Goal: Use online tool/utility: Utilize a website feature to perform a specific function

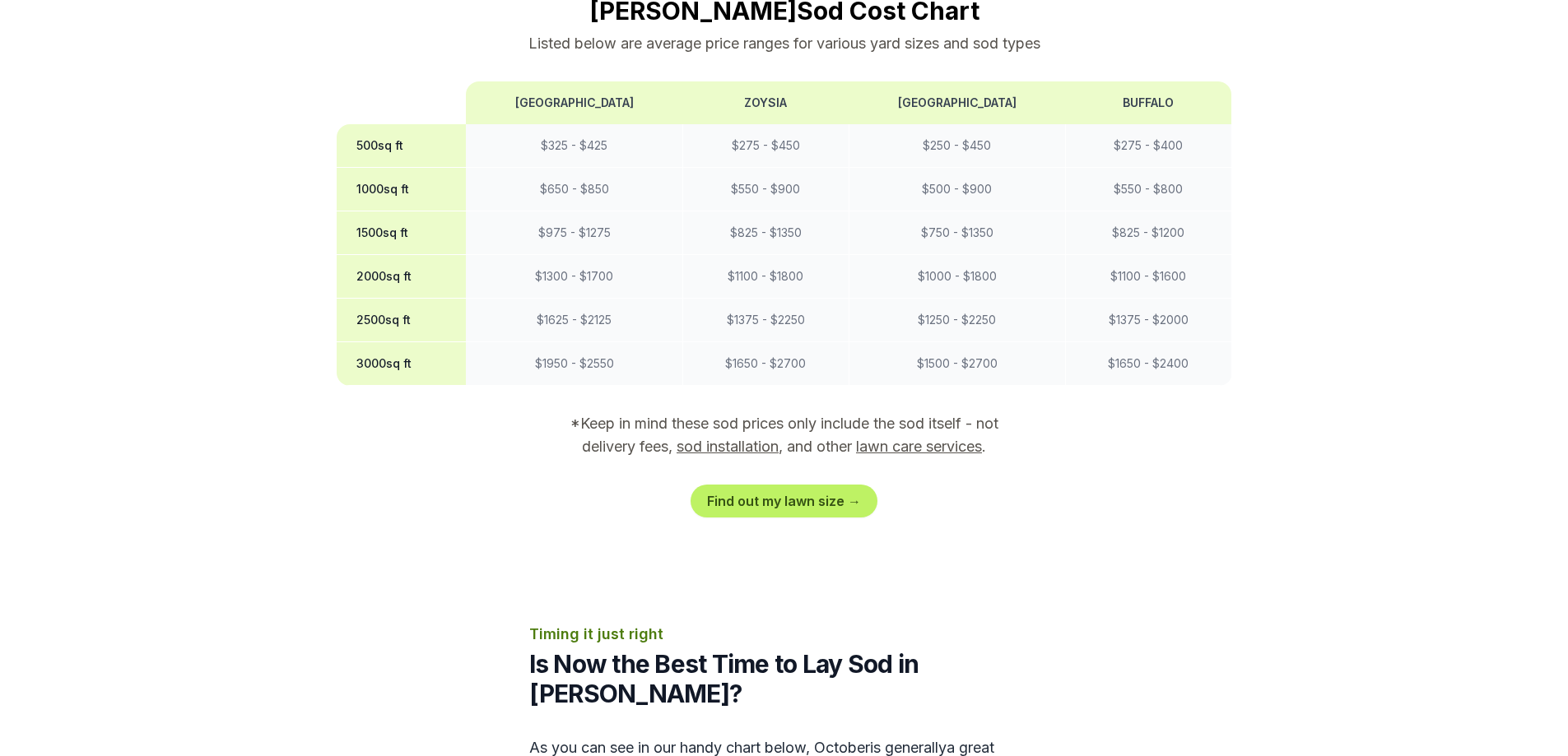
scroll to position [1646, 0]
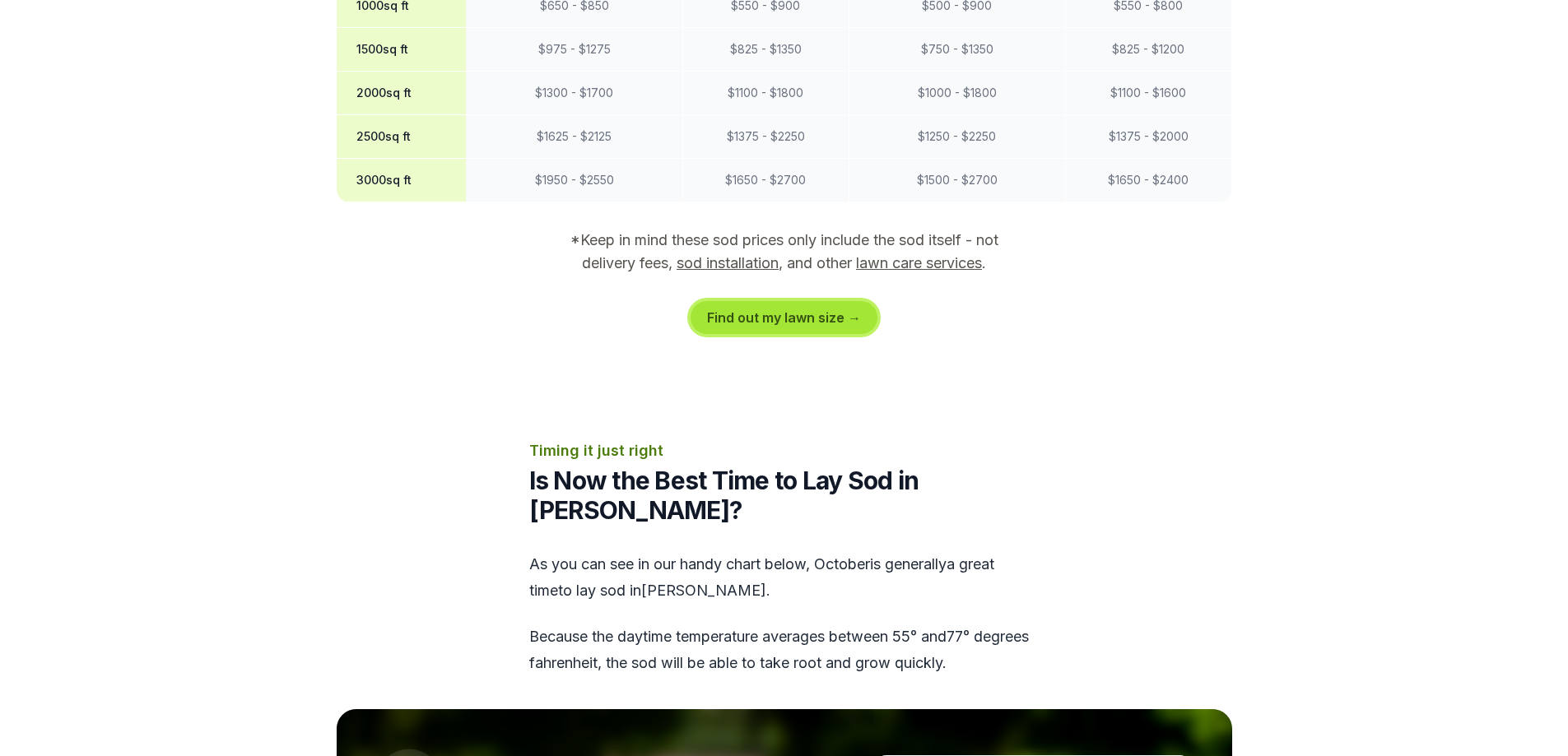
click at [711, 301] on link "Find out my lawn size →" at bounding box center [784, 317] width 187 height 33
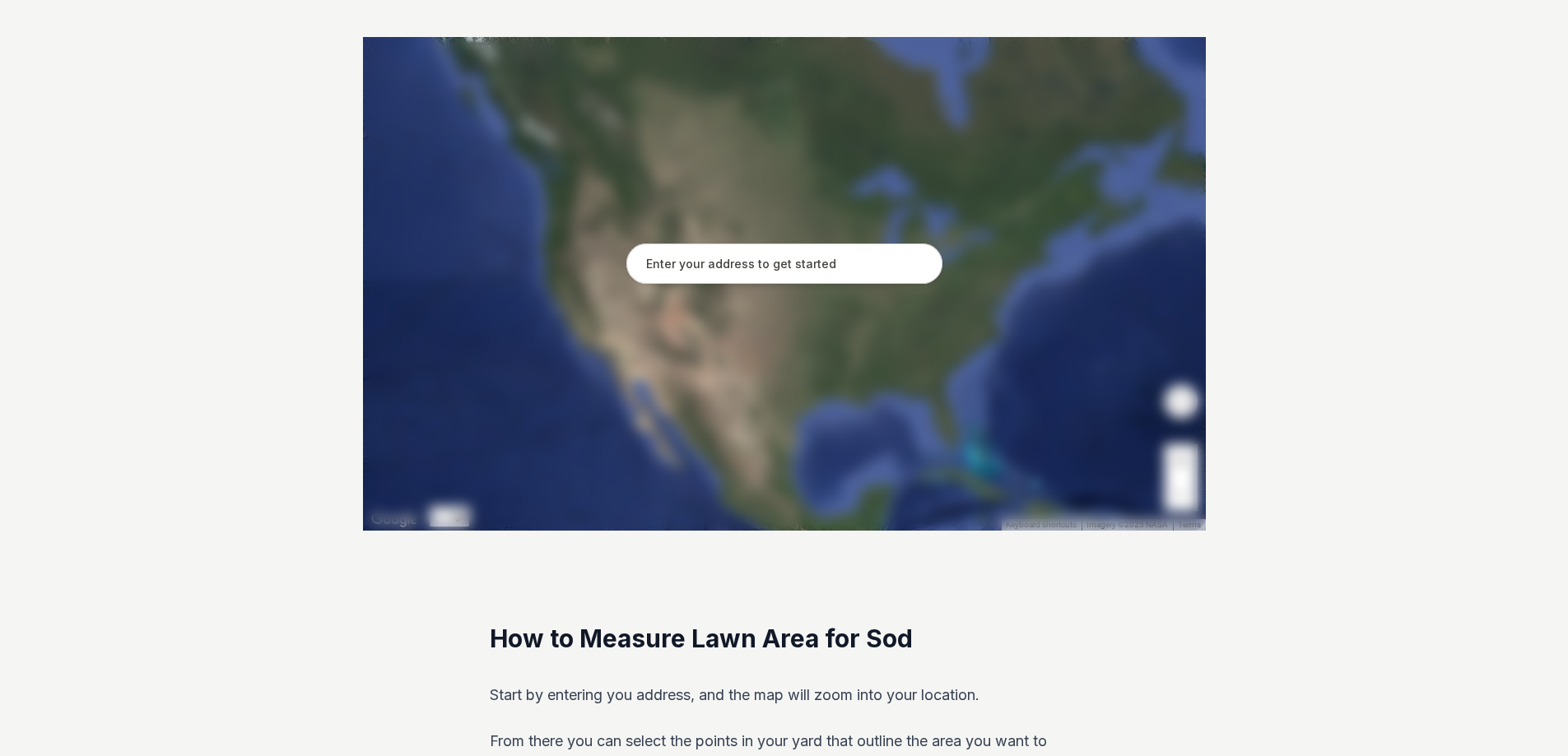
scroll to position [329, 0]
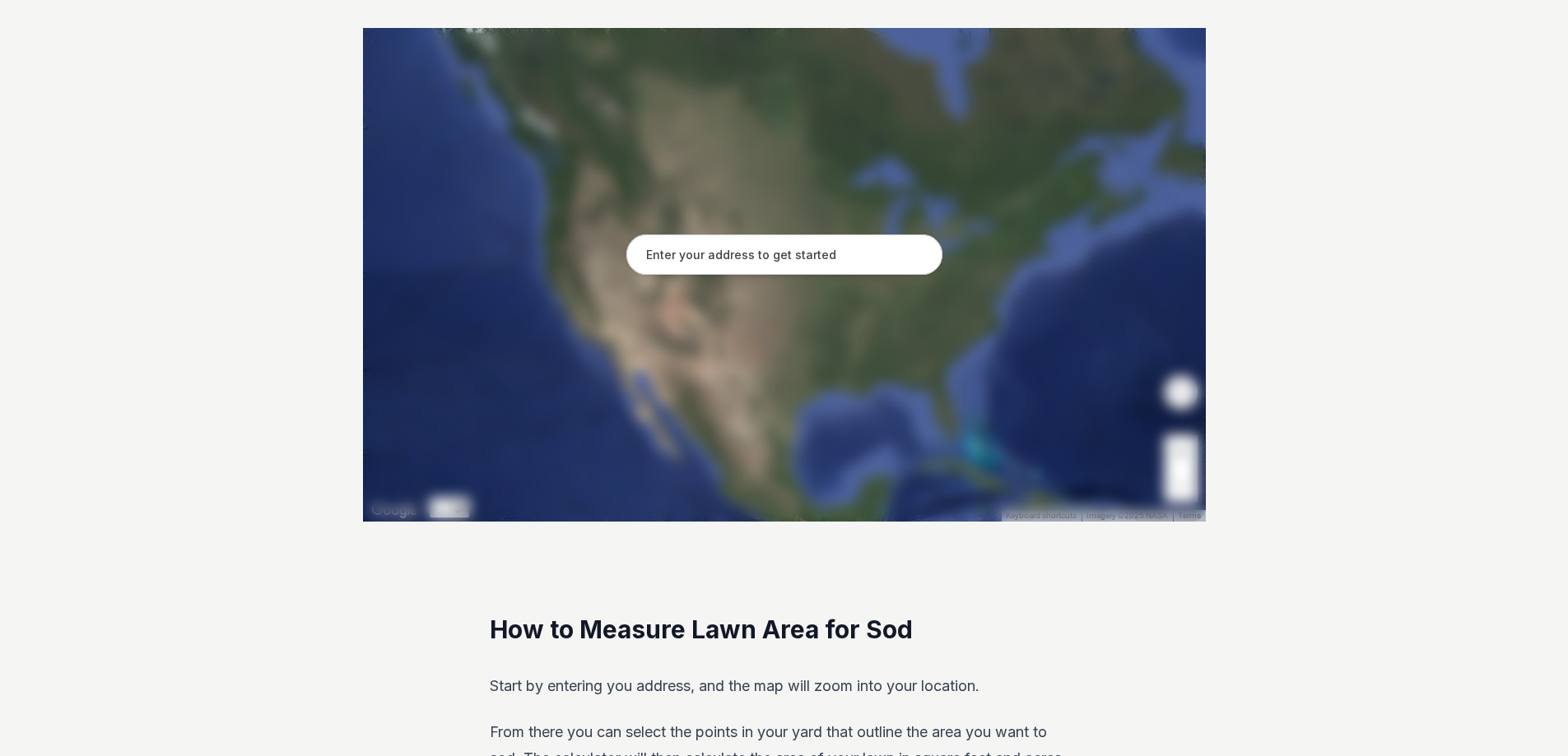
click at [686, 253] on input "text" at bounding box center [784, 254] width 317 height 41
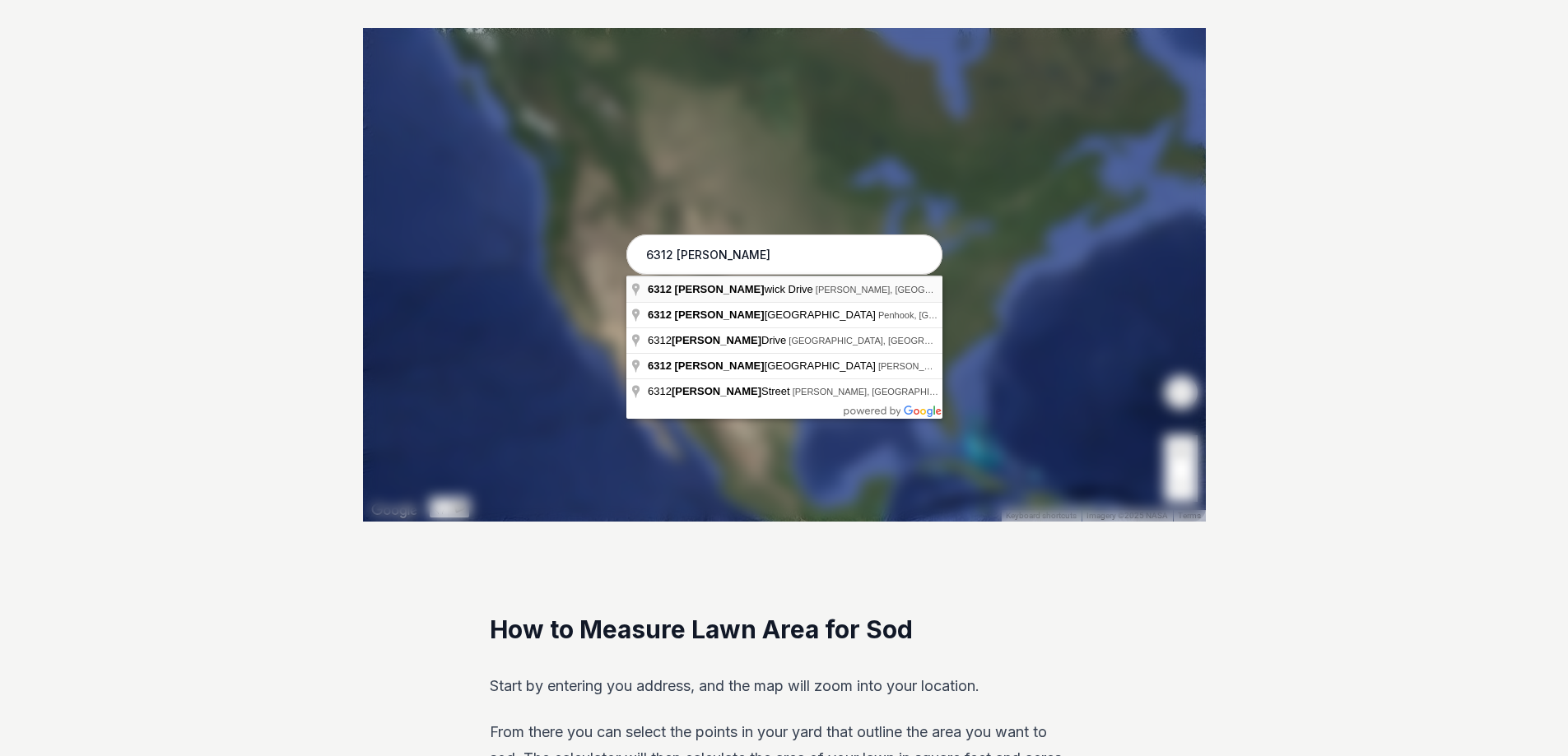
type input "[STREET_ADDRESS][PERSON_NAME][PERSON_NAME]"
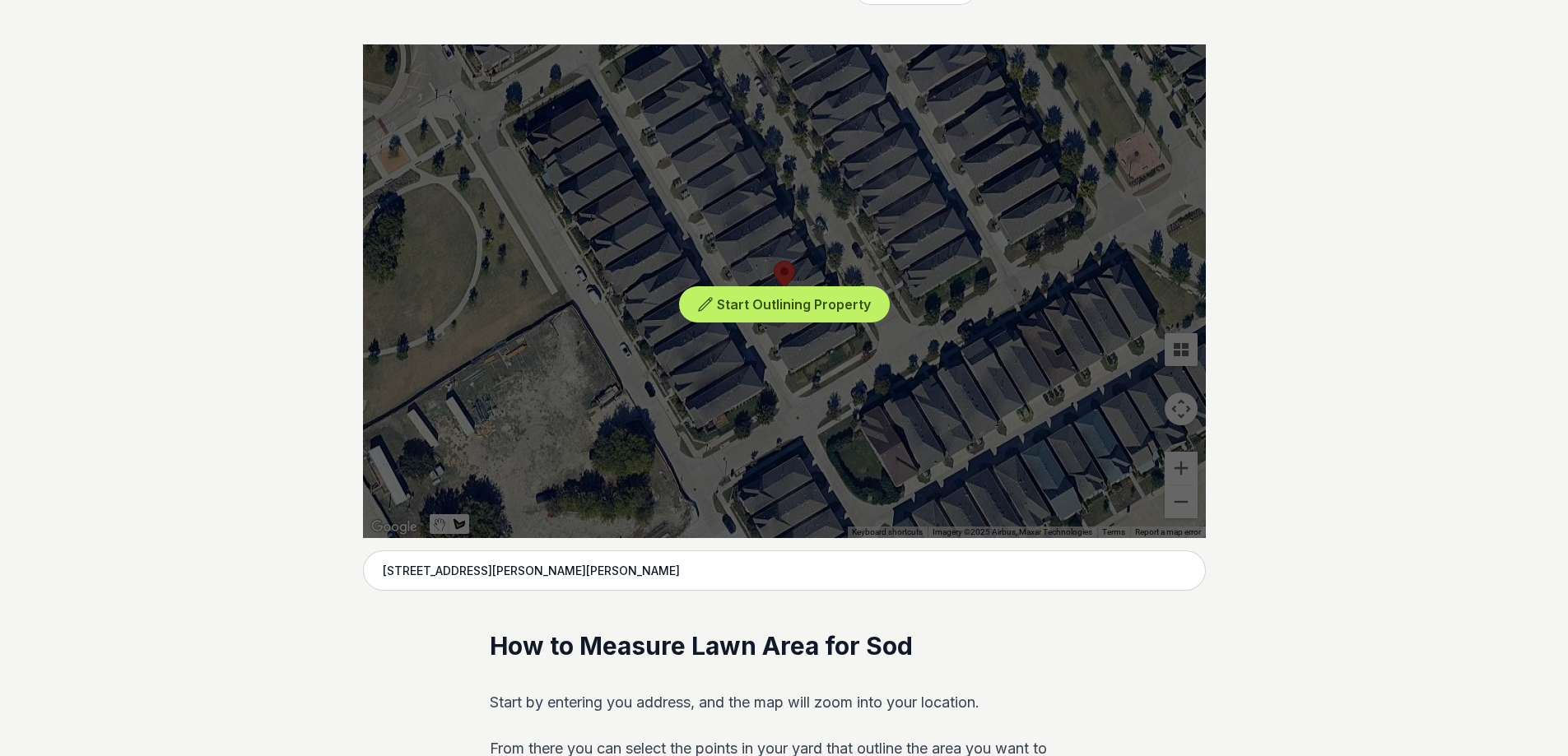
scroll to position [411, 0]
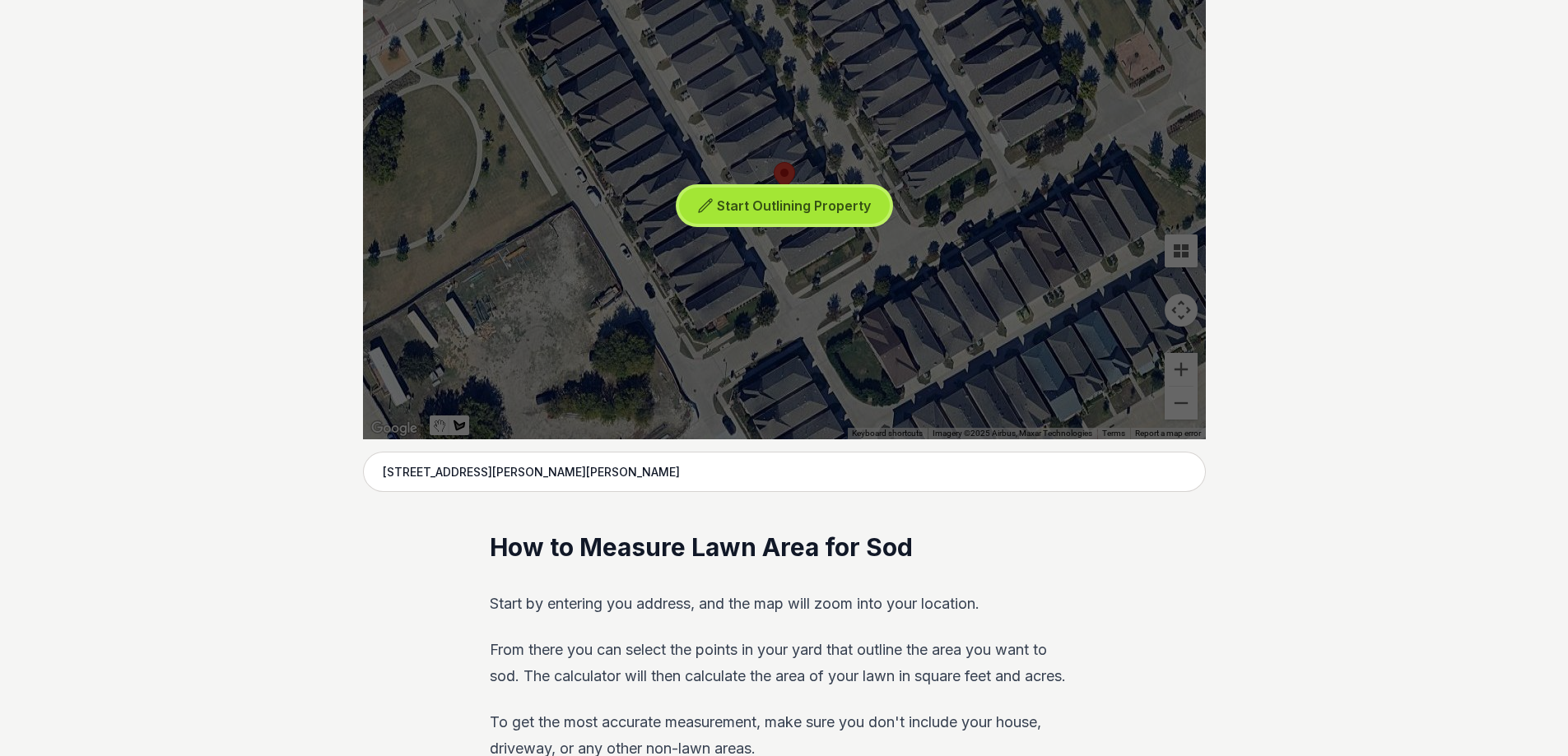
click at [778, 212] on span "Start Outlining Property" at bounding box center [794, 206] width 154 height 16
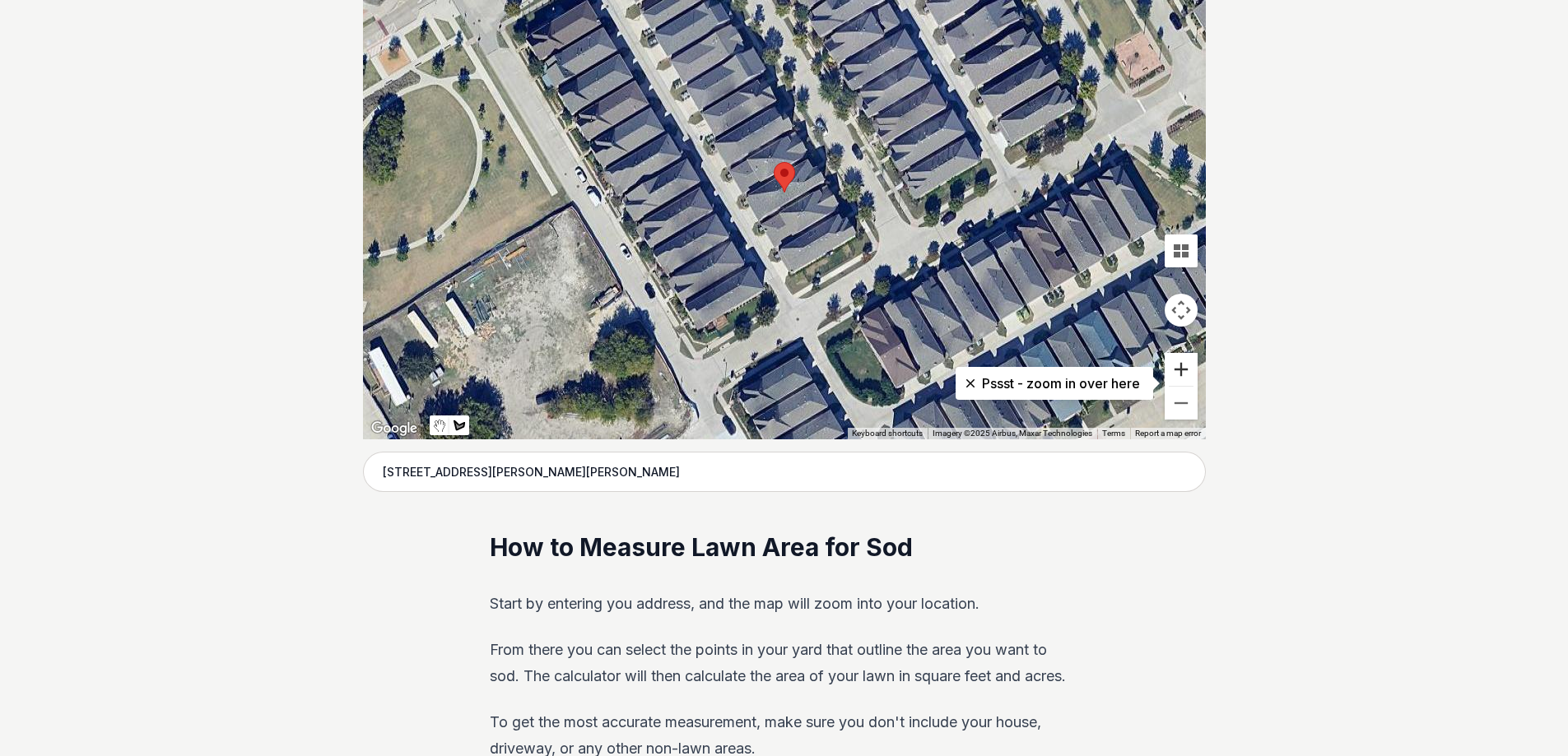
click at [1180, 368] on button "Zoom in" at bounding box center [1181, 369] width 33 height 33
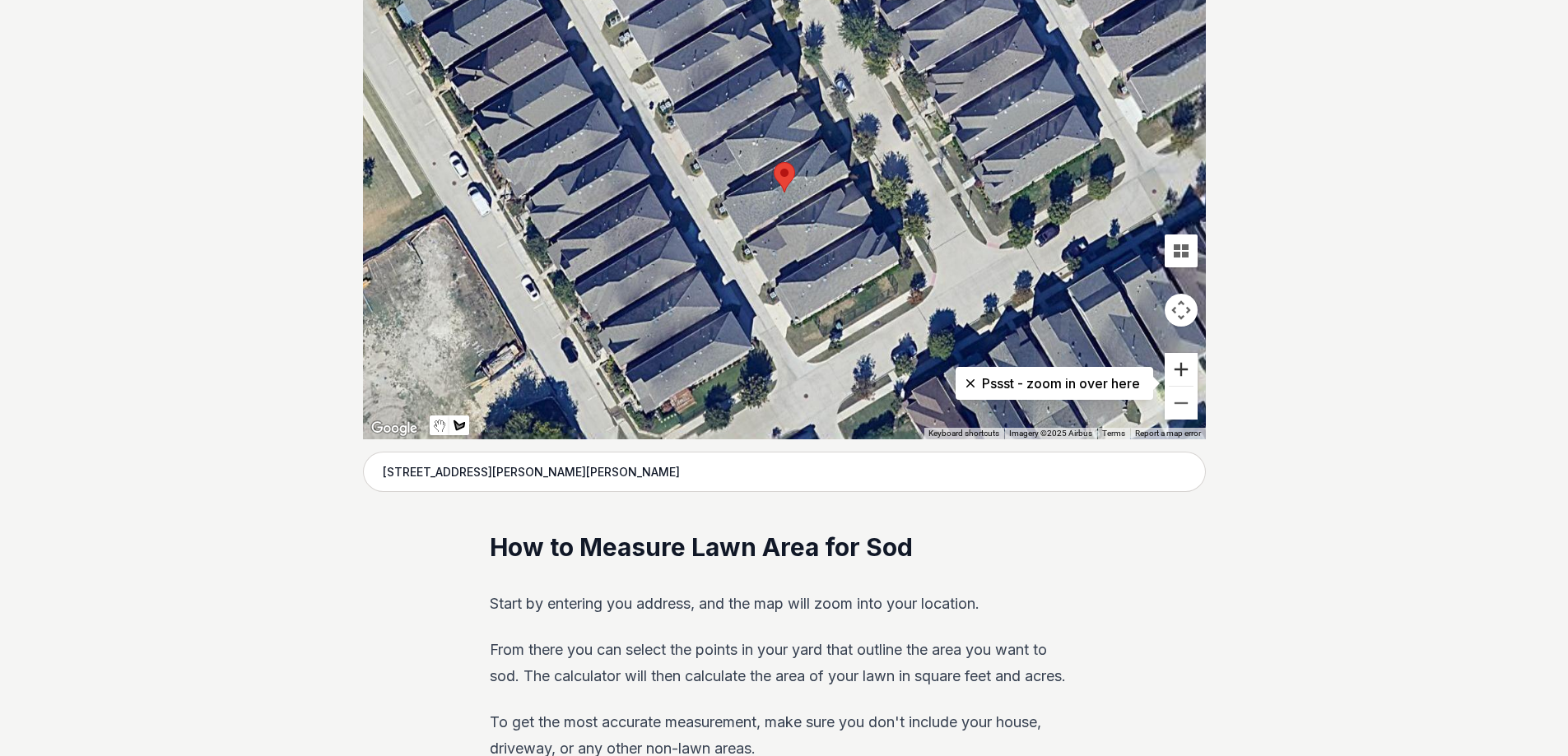
click at [1180, 368] on button "Zoom in" at bounding box center [1181, 369] width 33 height 33
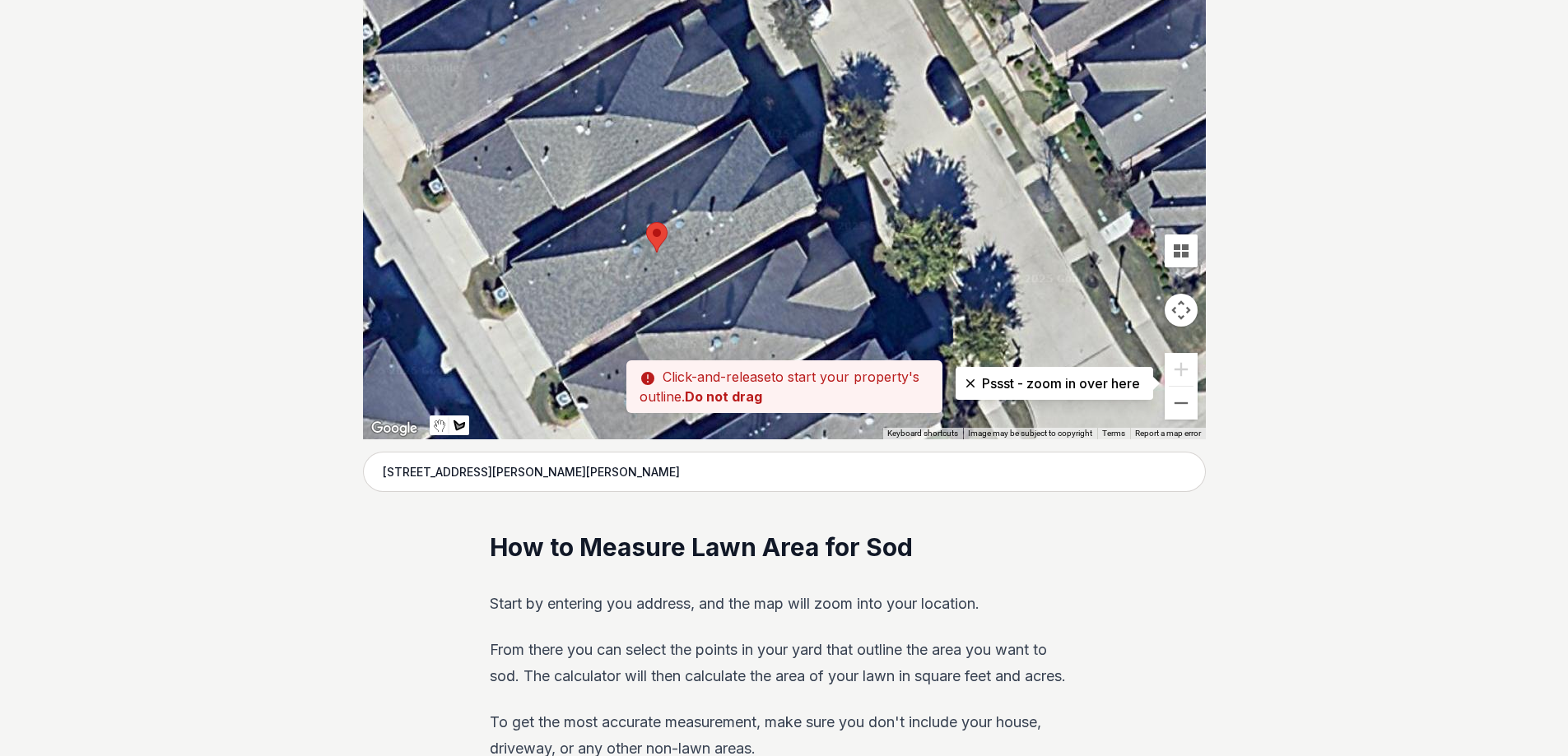
drag, startPoint x: 967, startPoint y: 188, endPoint x: 843, endPoint y: 244, distance: 136.1
click at [843, 244] on div at bounding box center [784, 192] width 843 height 493
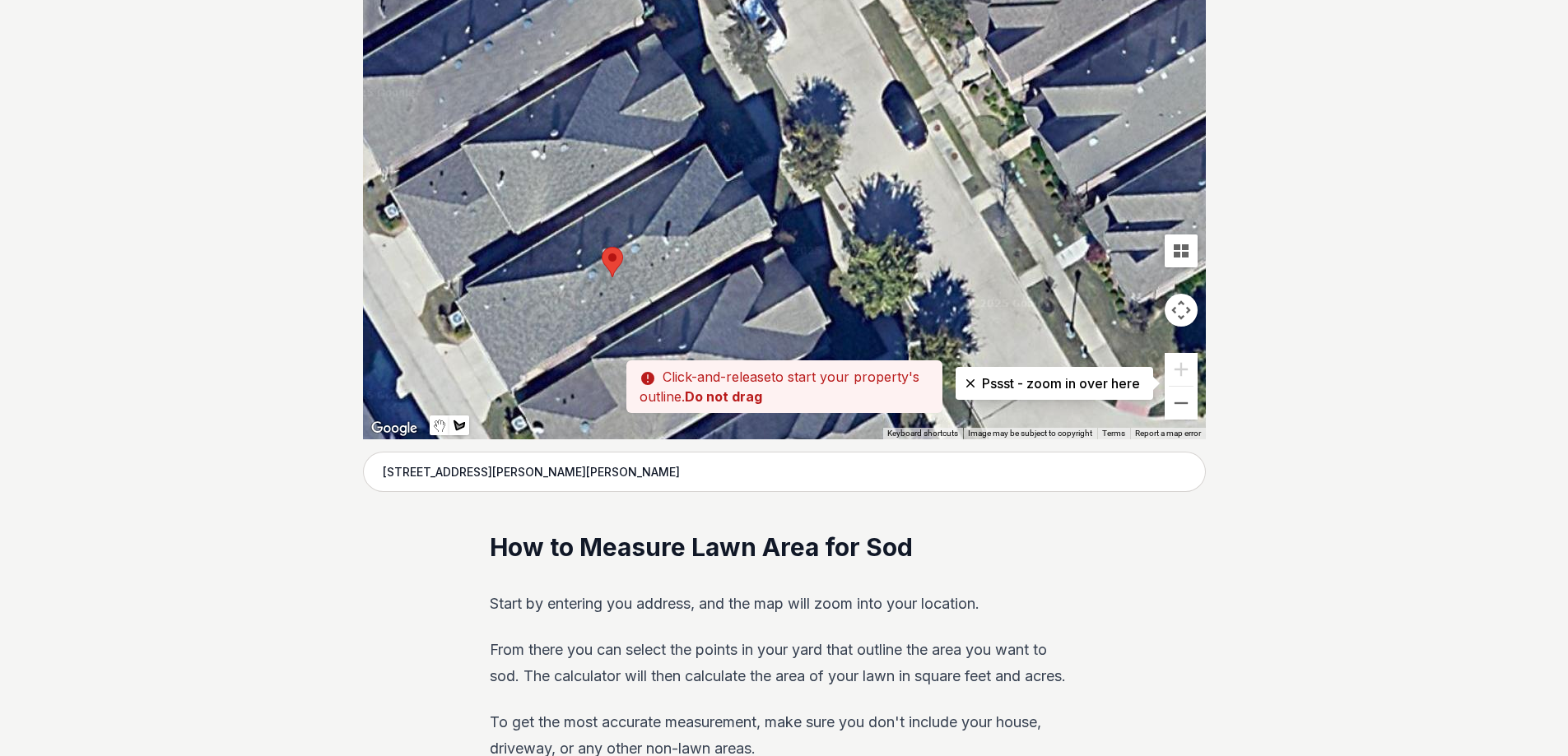
drag, startPoint x: 797, startPoint y: 103, endPoint x: 749, endPoint y: 129, distance: 54.6
click at [749, 129] on div at bounding box center [784, 192] width 843 height 493
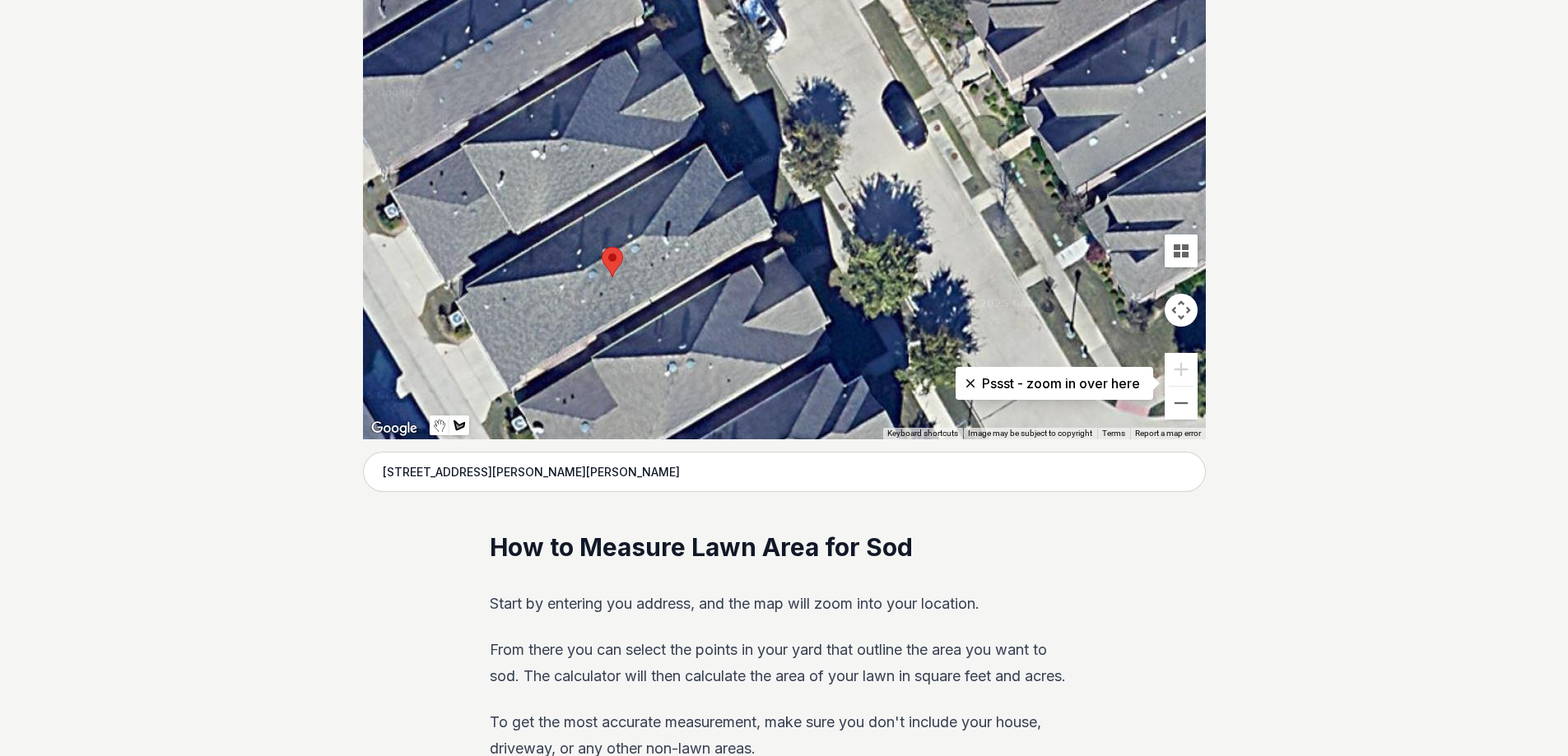
click at [744, 190] on div at bounding box center [784, 192] width 843 height 493
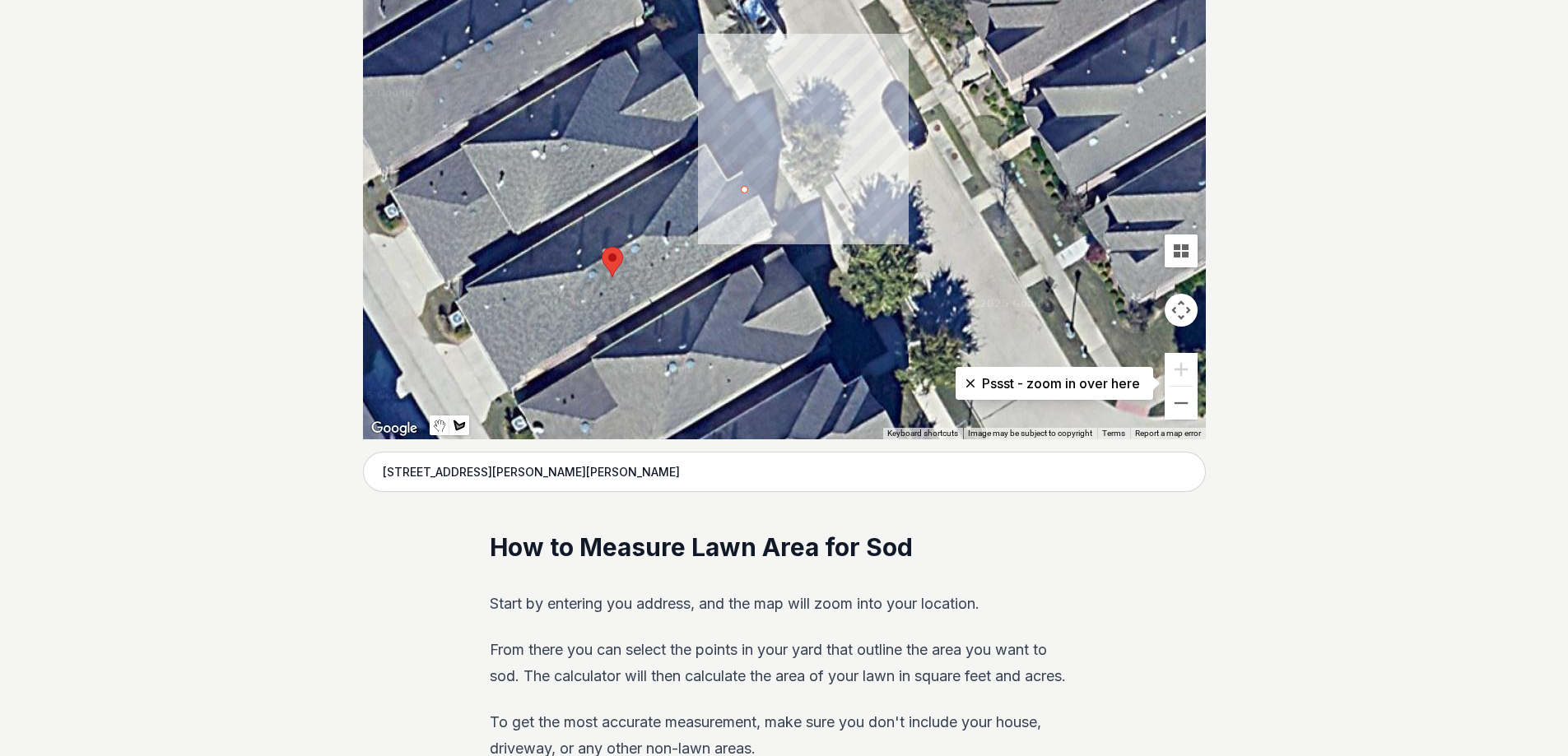
click at [745, 190] on div at bounding box center [784, 192] width 843 height 493
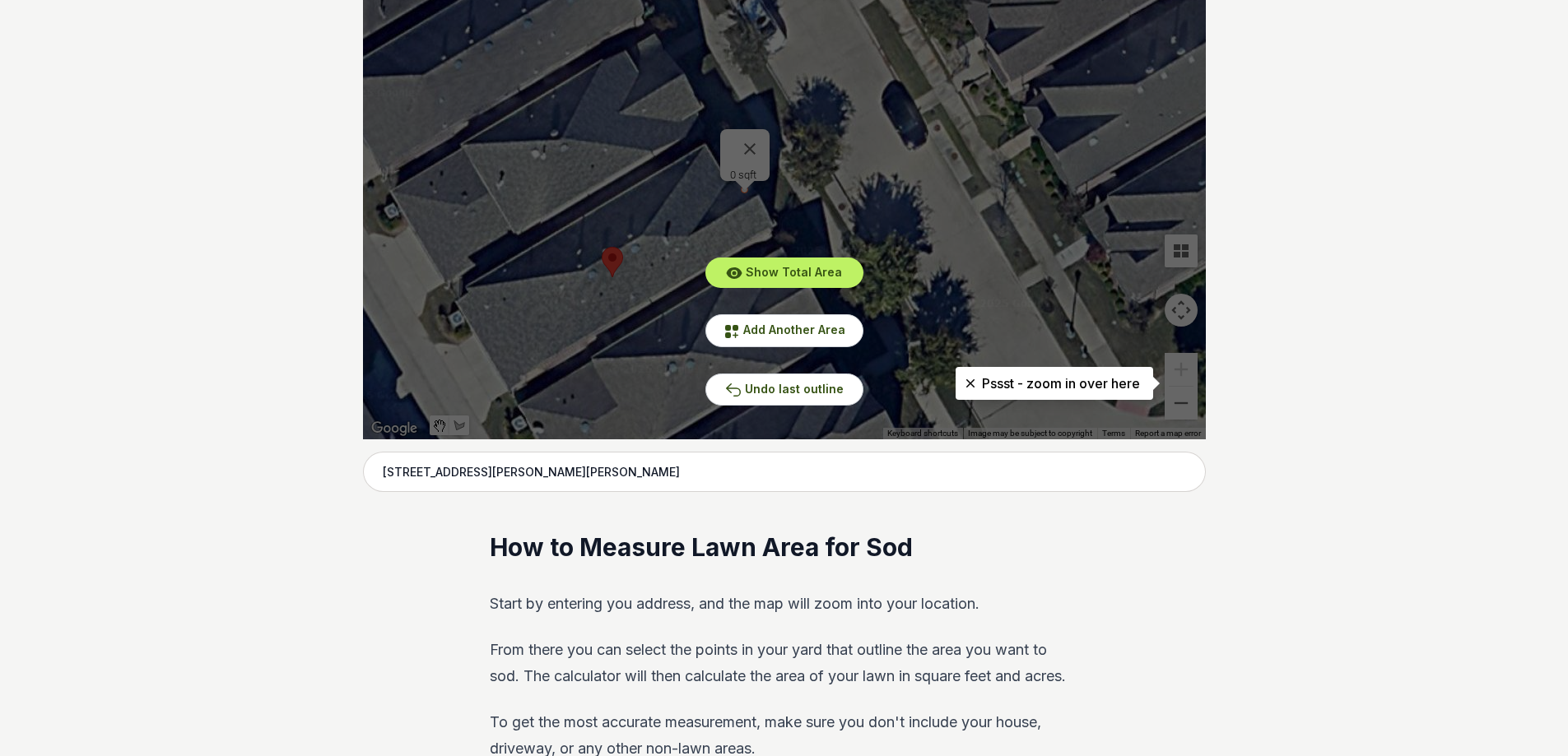
click at [753, 129] on div "Show Total Area Add Another Area Undo last outline" at bounding box center [784, 192] width 843 height 493
click at [773, 388] on span "Undo last outline" at bounding box center [794, 388] width 99 height 14
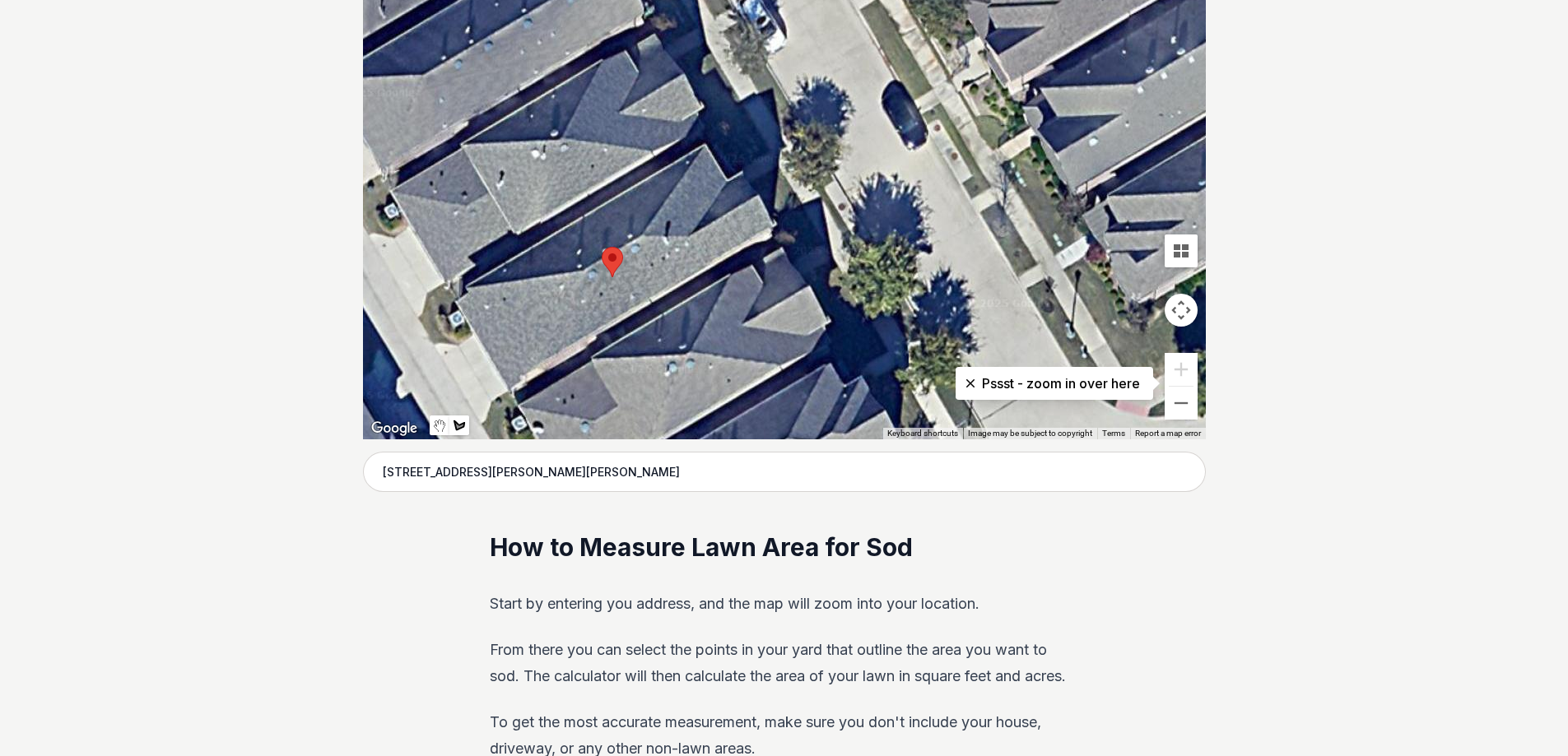
click at [756, 132] on div at bounding box center [784, 192] width 843 height 493
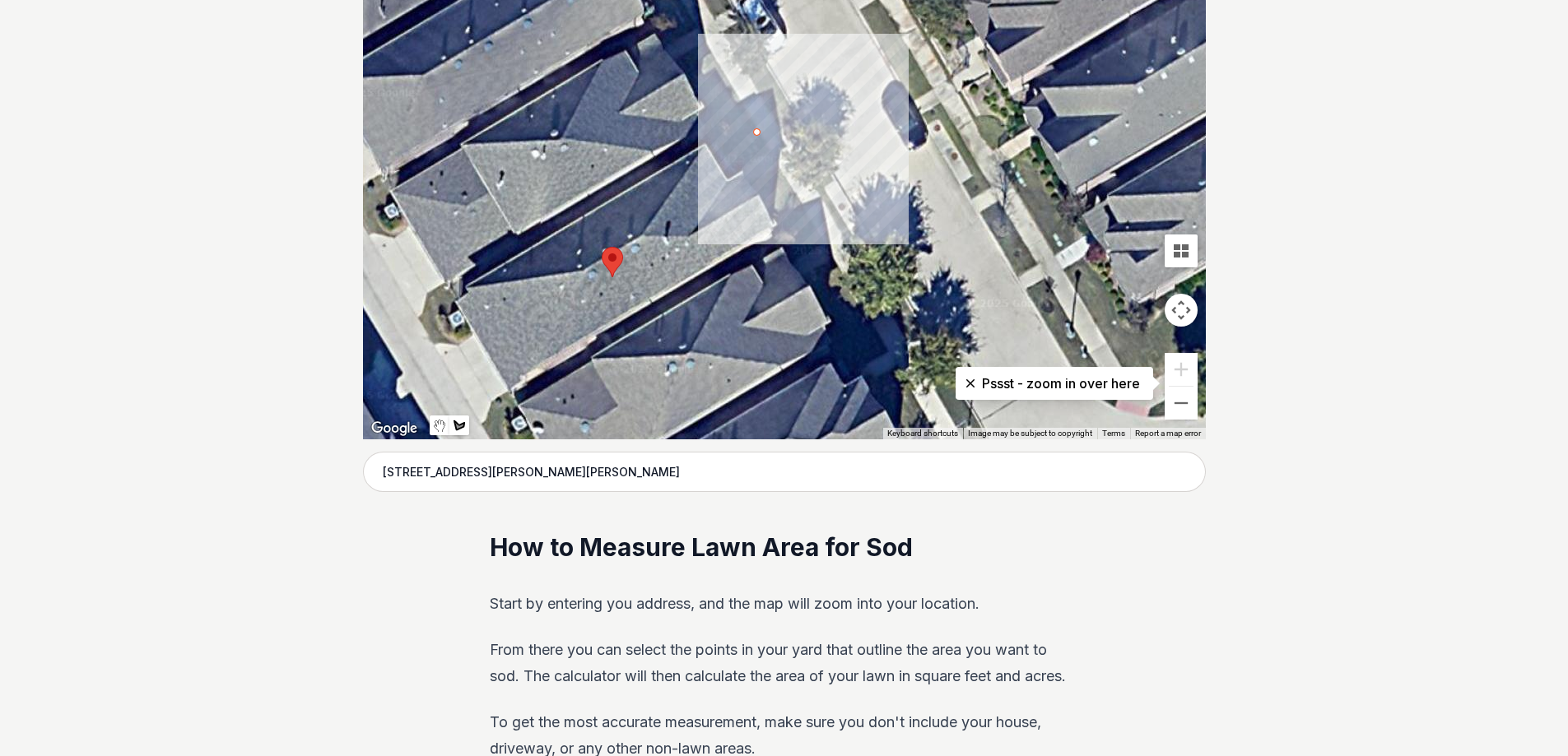
click at [722, 150] on div at bounding box center [784, 192] width 843 height 493
click at [733, 171] on div at bounding box center [784, 192] width 843 height 493
click at [768, 154] on div at bounding box center [784, 192] width 843 height 493
click at [754, 130] on div at bounding box center [784, 192] width 843 height 493
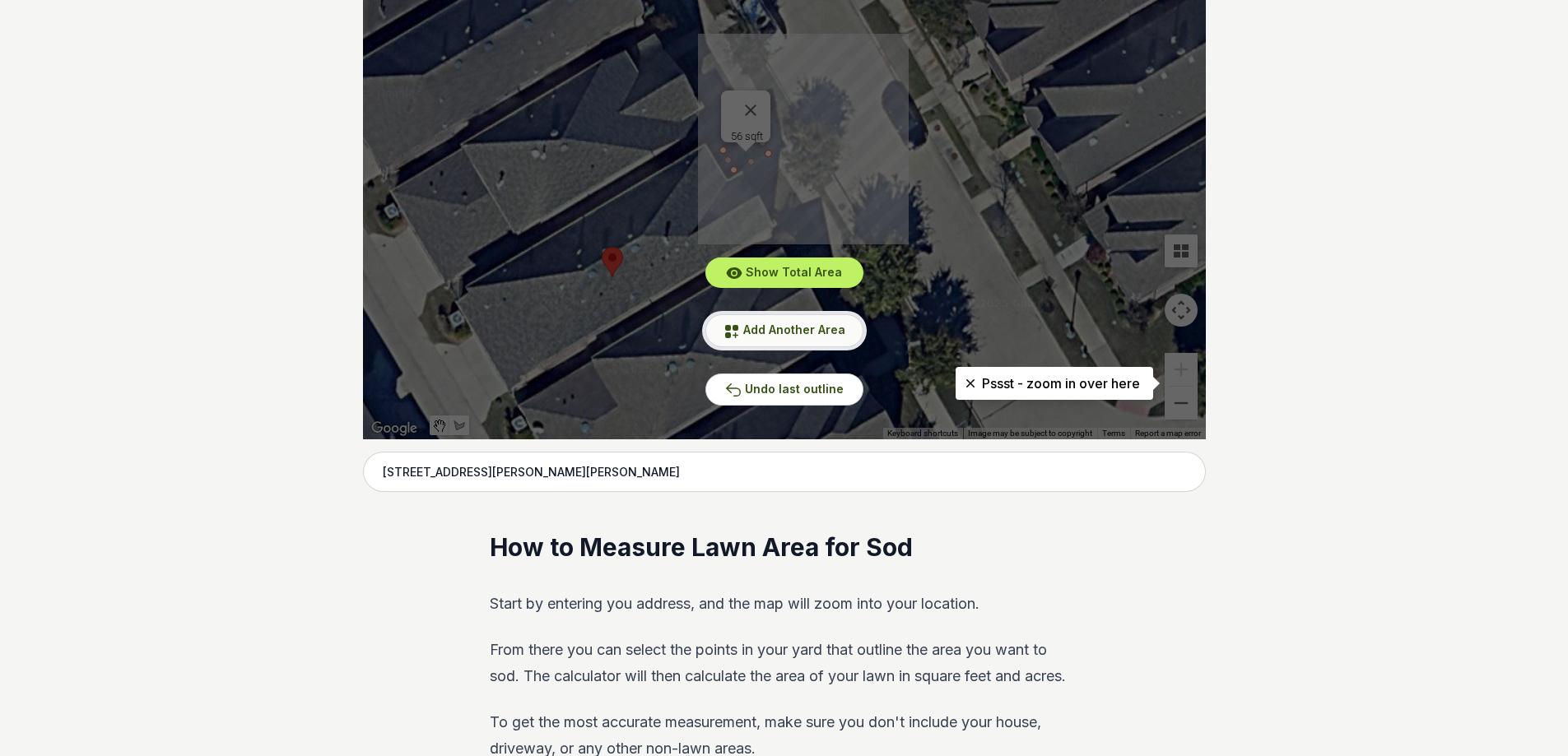
click at [814, 335] on span "Add Another Area" at bounding box center [794, 329] width 102 height 14
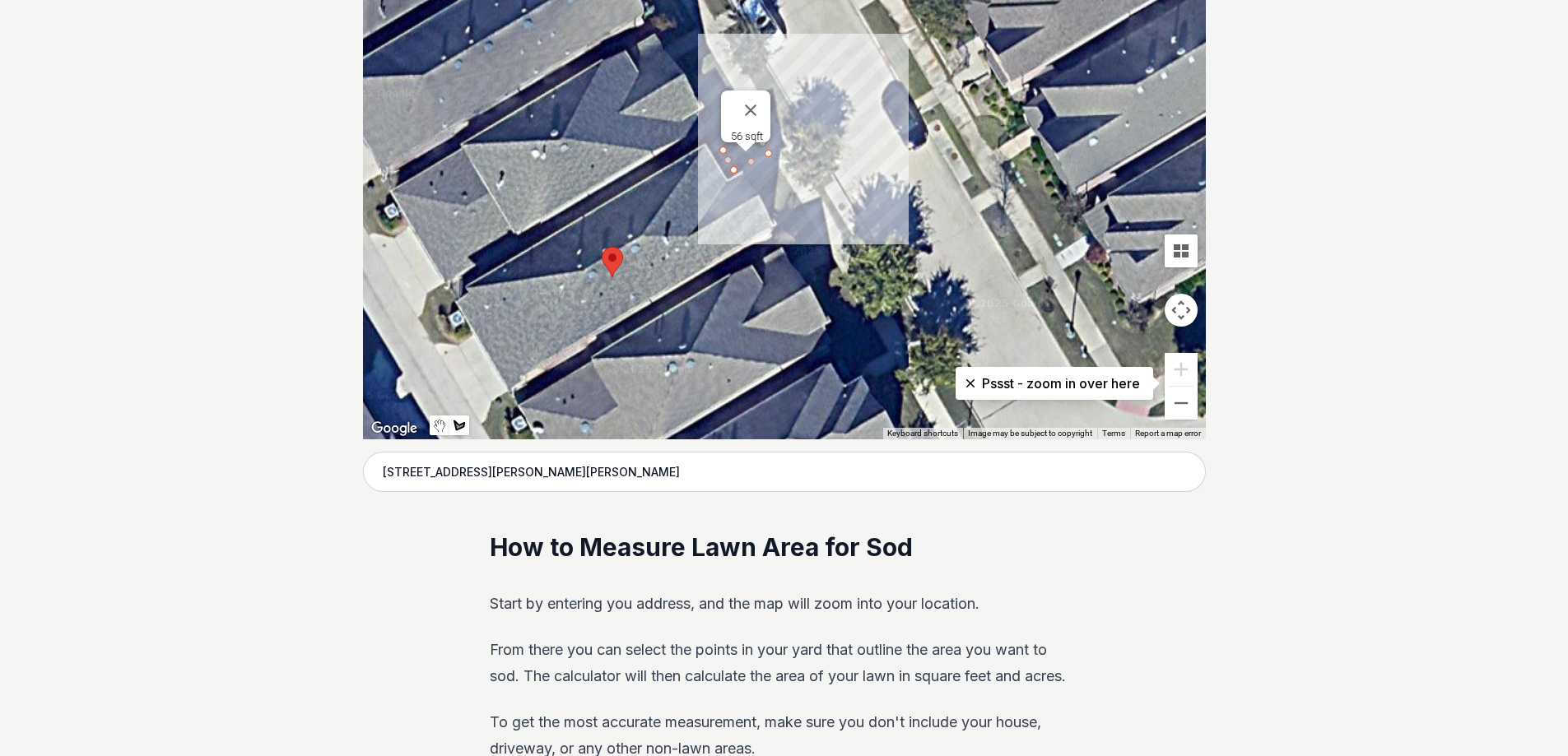
click at [777, 171] on div at bounding box center [784, 192] width 843 height 493
click at [750, 184] on div at bounding box center [784, 192] width 843 height 493
click at [768, 210] on div at bounding box center [784, 192] width 843 height 493
click at [794, 195] on div at bounding box center [784, 192] width 843 height 493
click at [778, 173] on div at bounding box center [784, 192] width 843 height 493
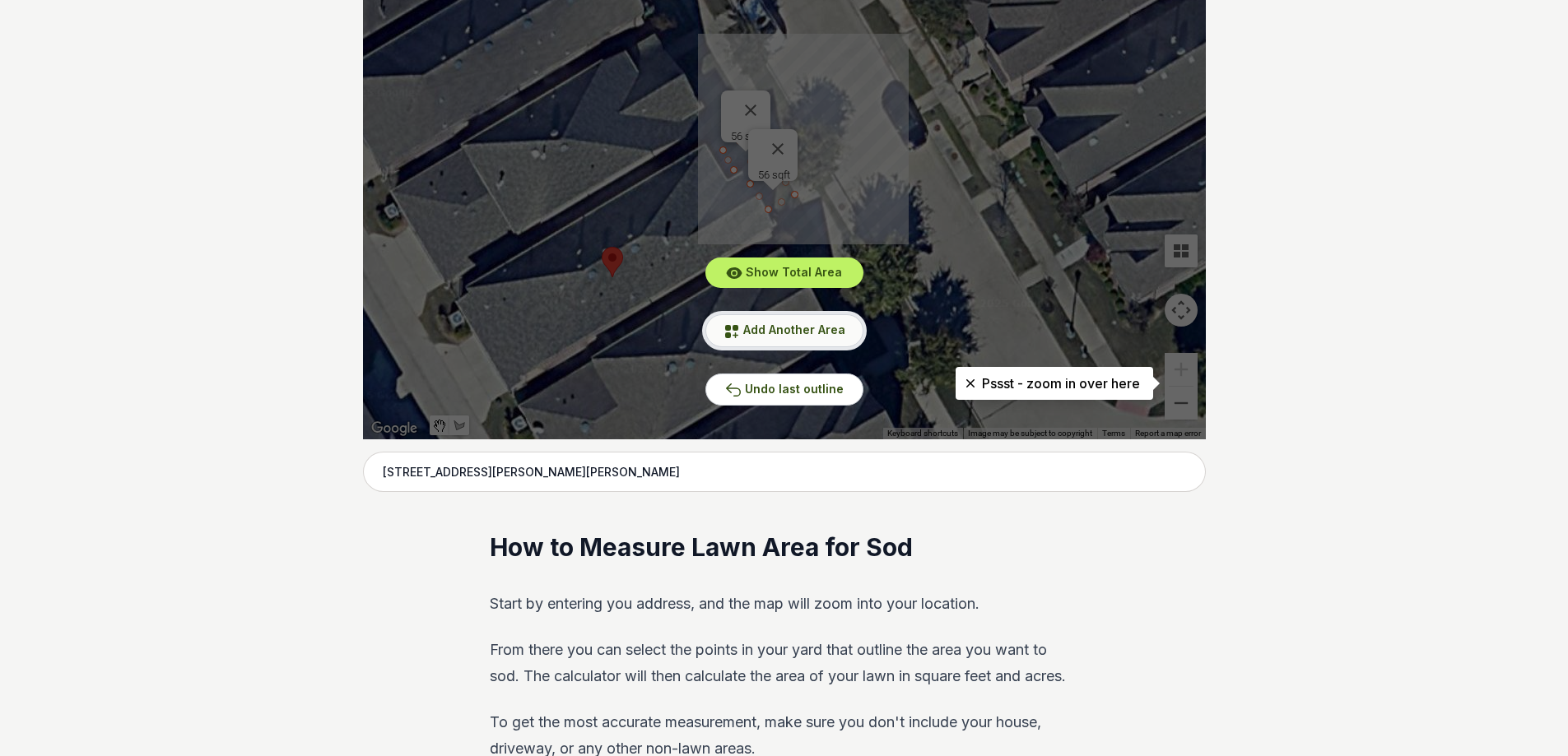
click at [781, 325] on span "Add Another Area" at bounding box center [794, 329] width 102 height 14
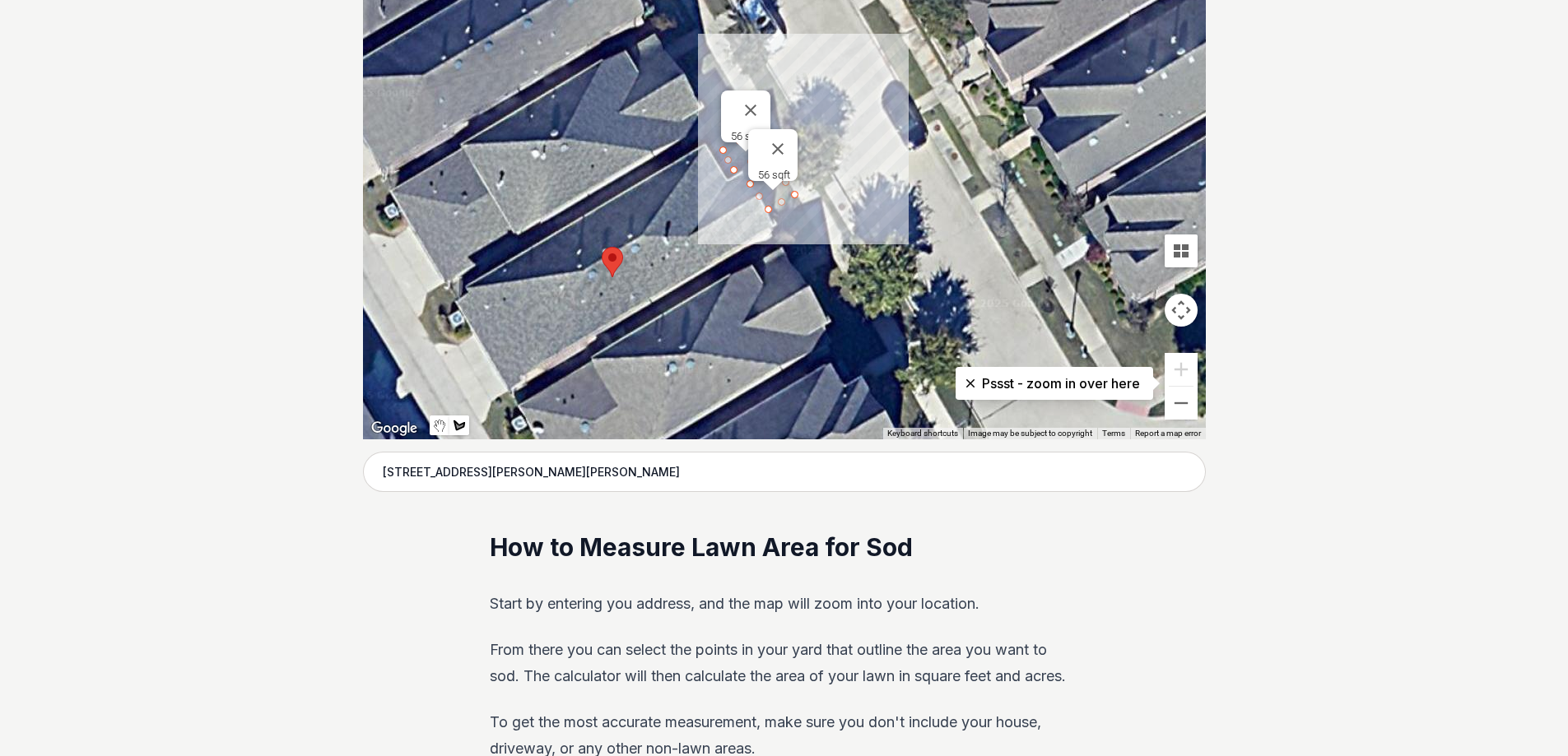
click at [815, 139] on div at bounding box center [784, 192] width 843 height 493
click at [793, 153] on button "Close" at bounding box center [777, 149] width 39 height 39
click at [790, 156] on div at bounding box center [784, 192] width 843 height 493
click at [798, 169] on div at bounding box center [784, 192] width 843 height 493
click at [824, 157] on div at bounding box center [784, 192] width 843 height 493
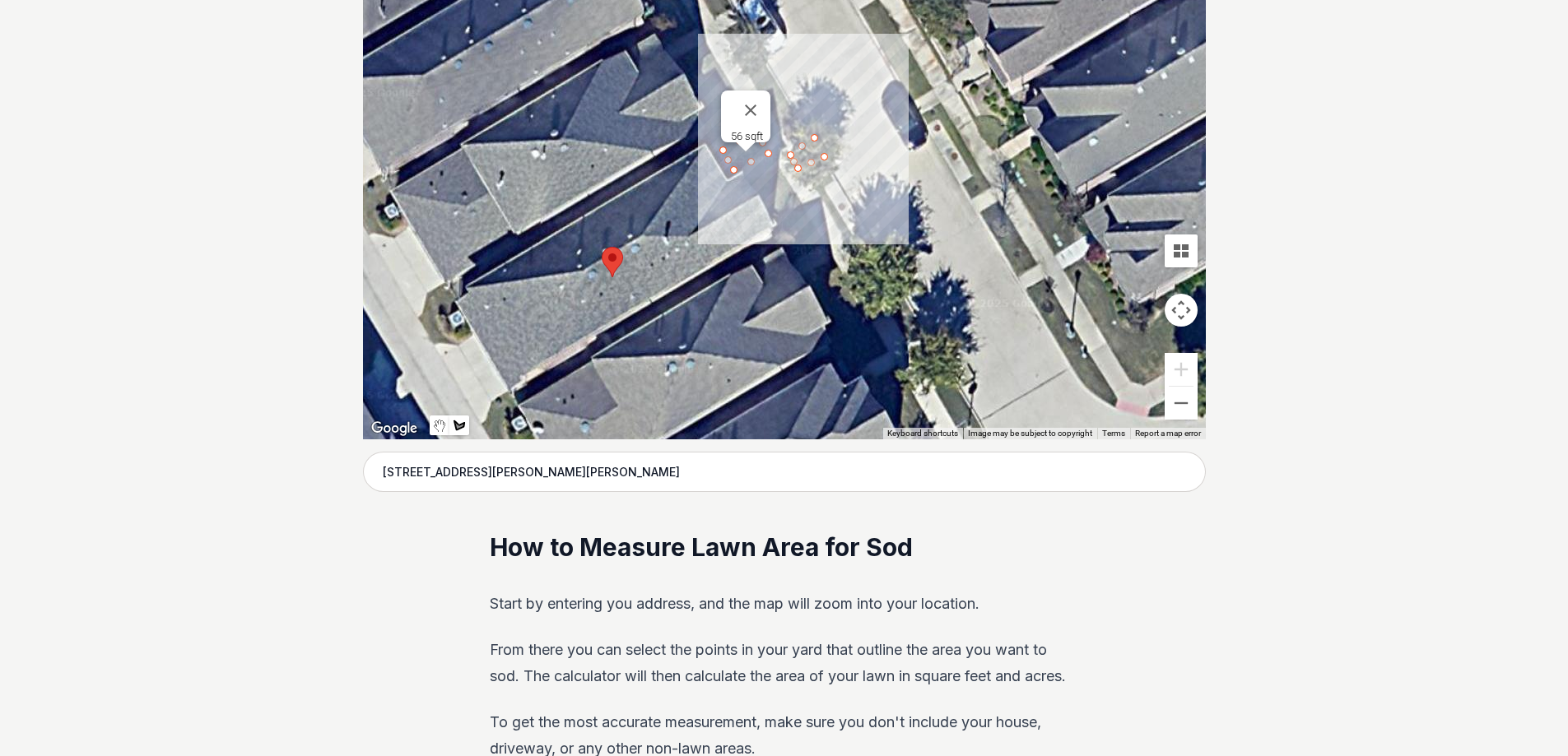
click at [814, 138] on div at bounding box center [784, 192] width 843 height 493
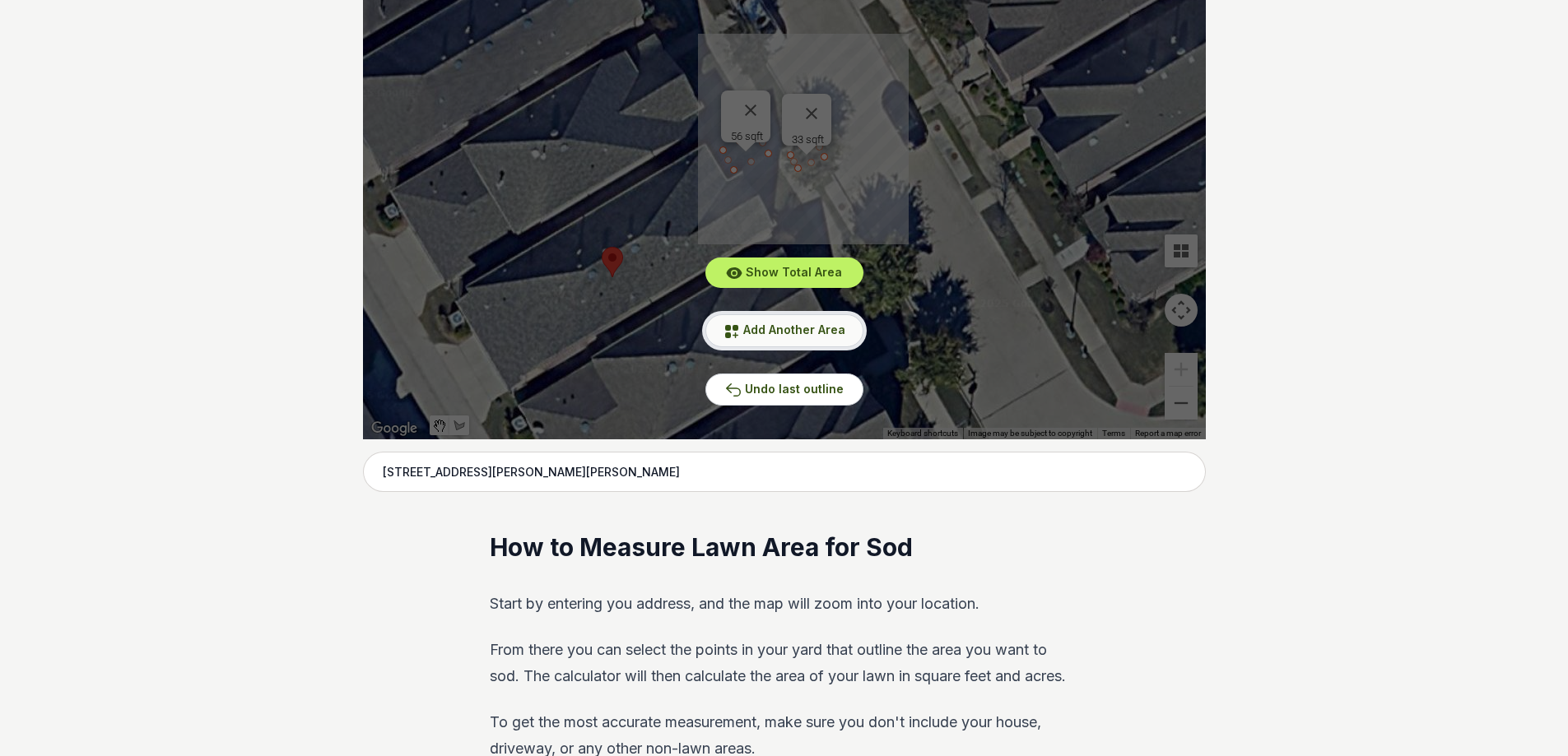
click at [788, 326] on span "Add Another Area" at bounding box center [794, 329] width 102 height 14
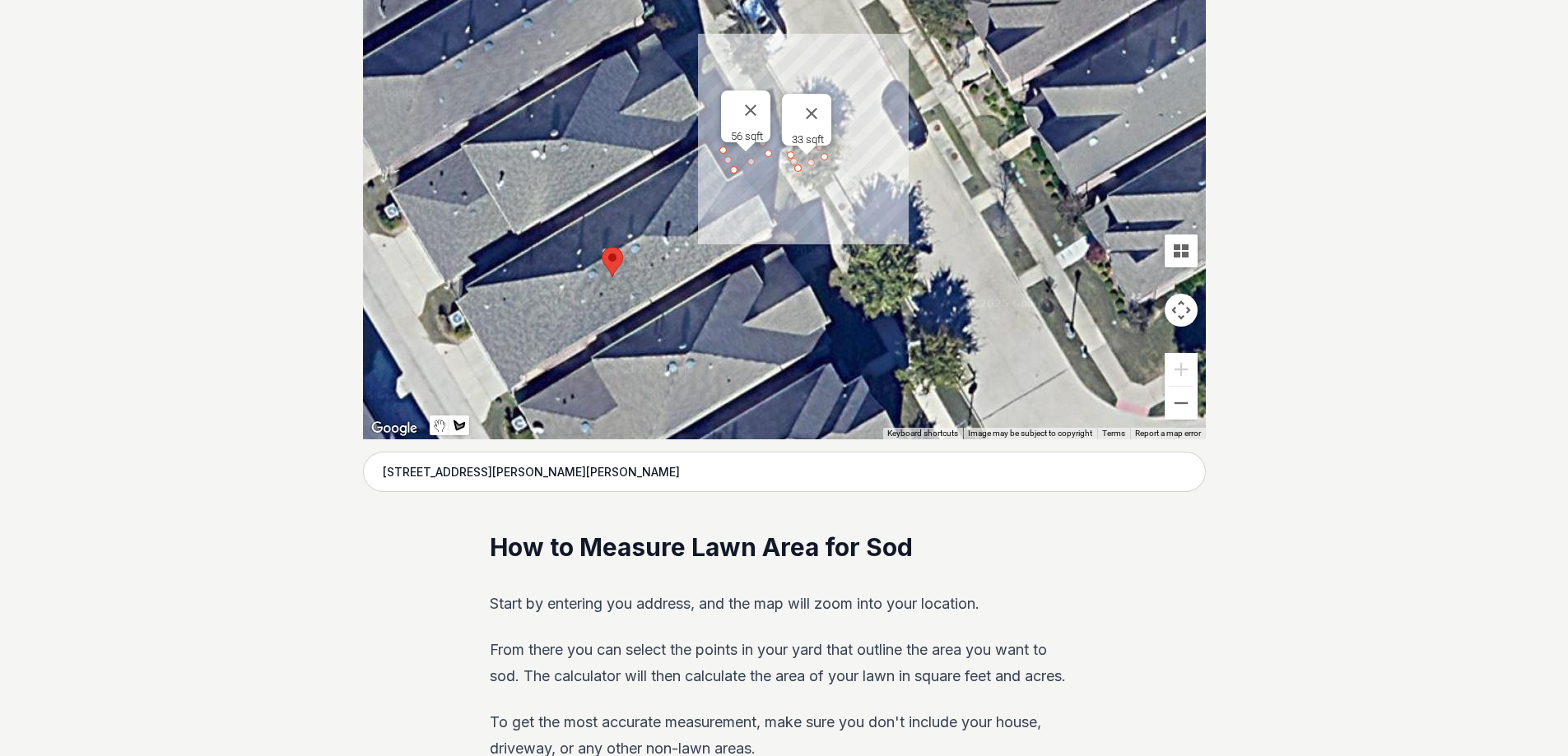
drag, startPoint x: 778, startPoint y: 169, endPoint x: 770, endPoint y: 171, distance: 8.2
click at [775, 169] on div at bounding box center [784, 192] width 843 height 493
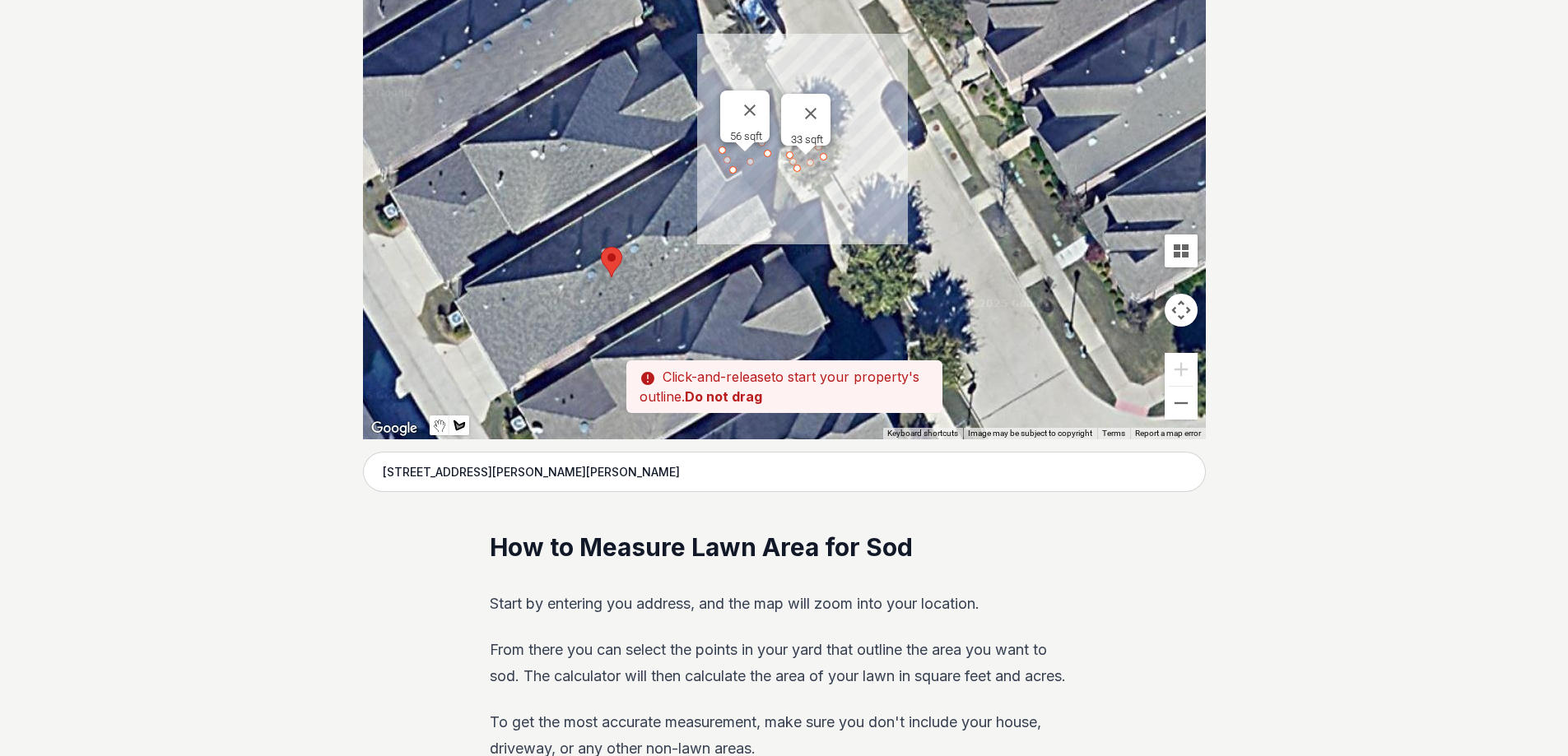
click at [773, 169] on div at bounding box center [784, 192] width 843 height 493
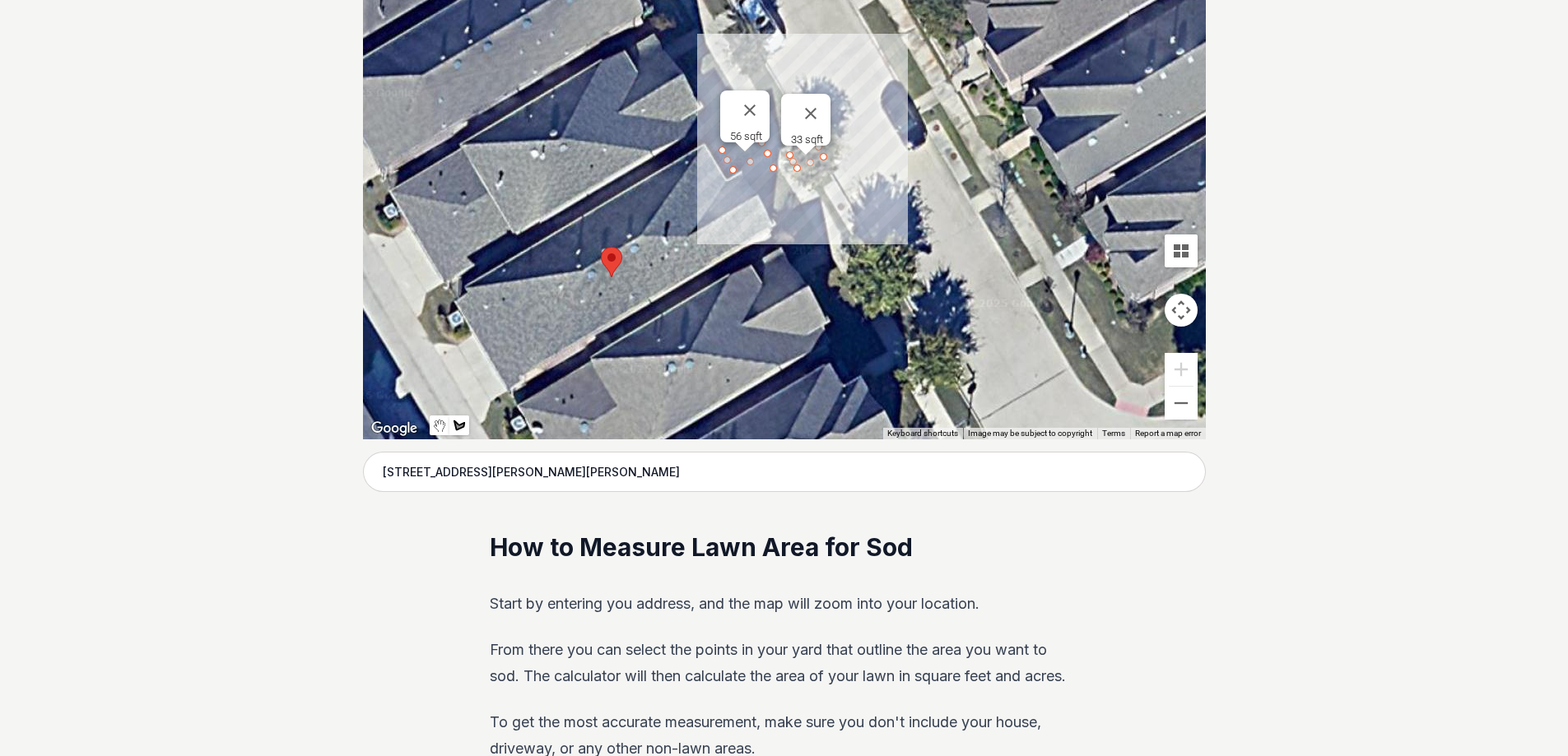
click at [753, 181] on div at bounding box center [784, 192] width 843 height 493
click at [771, 212] on div at bounding box center [784, 192] width 843 height 493
click at [798, 197] on div at bounding box center [784, 192] width 843 height 493
click at [776, 170] on div at bounding box center [784, 192] width 843 height 493
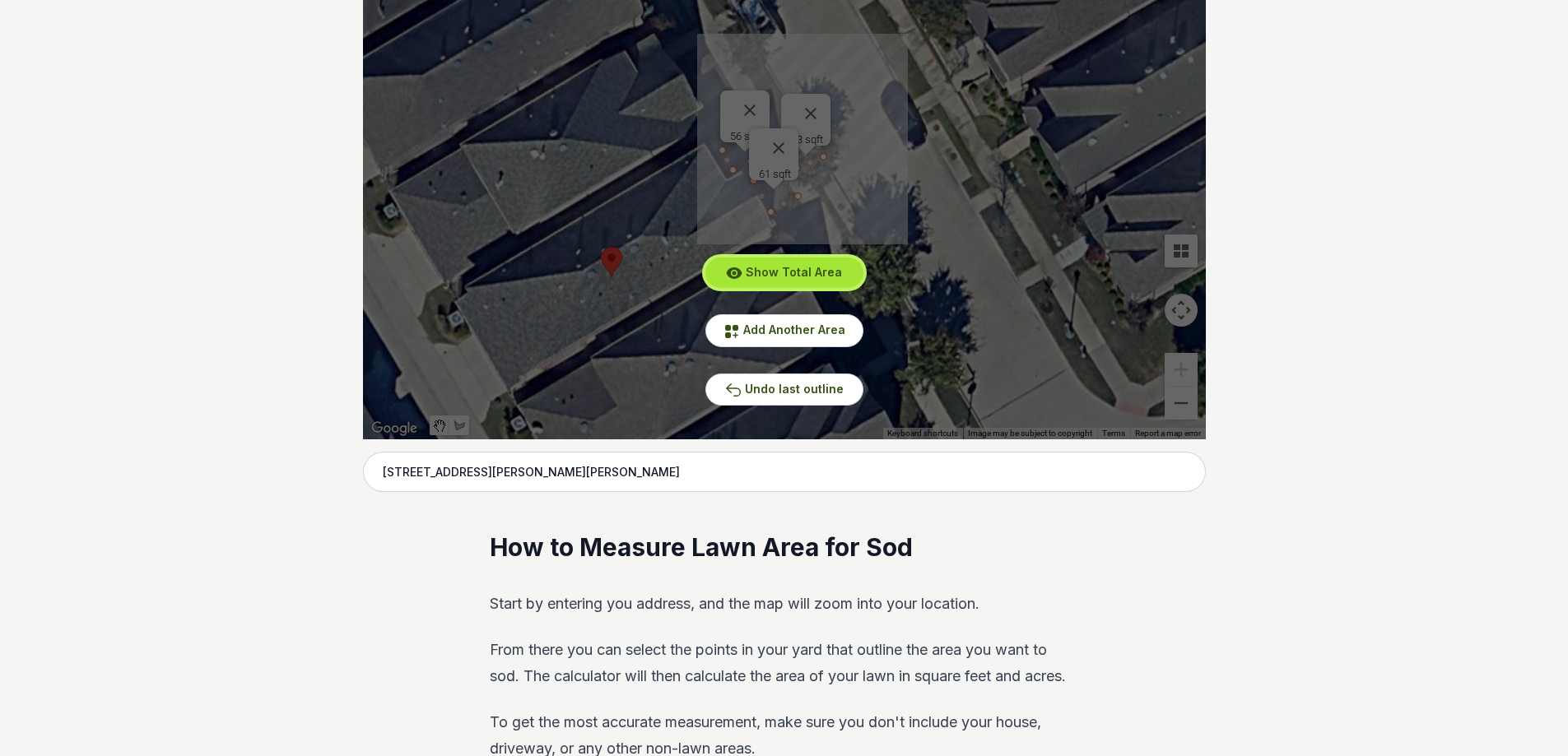
click at [809, 274] on span "Show Total Area" at bounding box center [794, 272] width 97 height 14
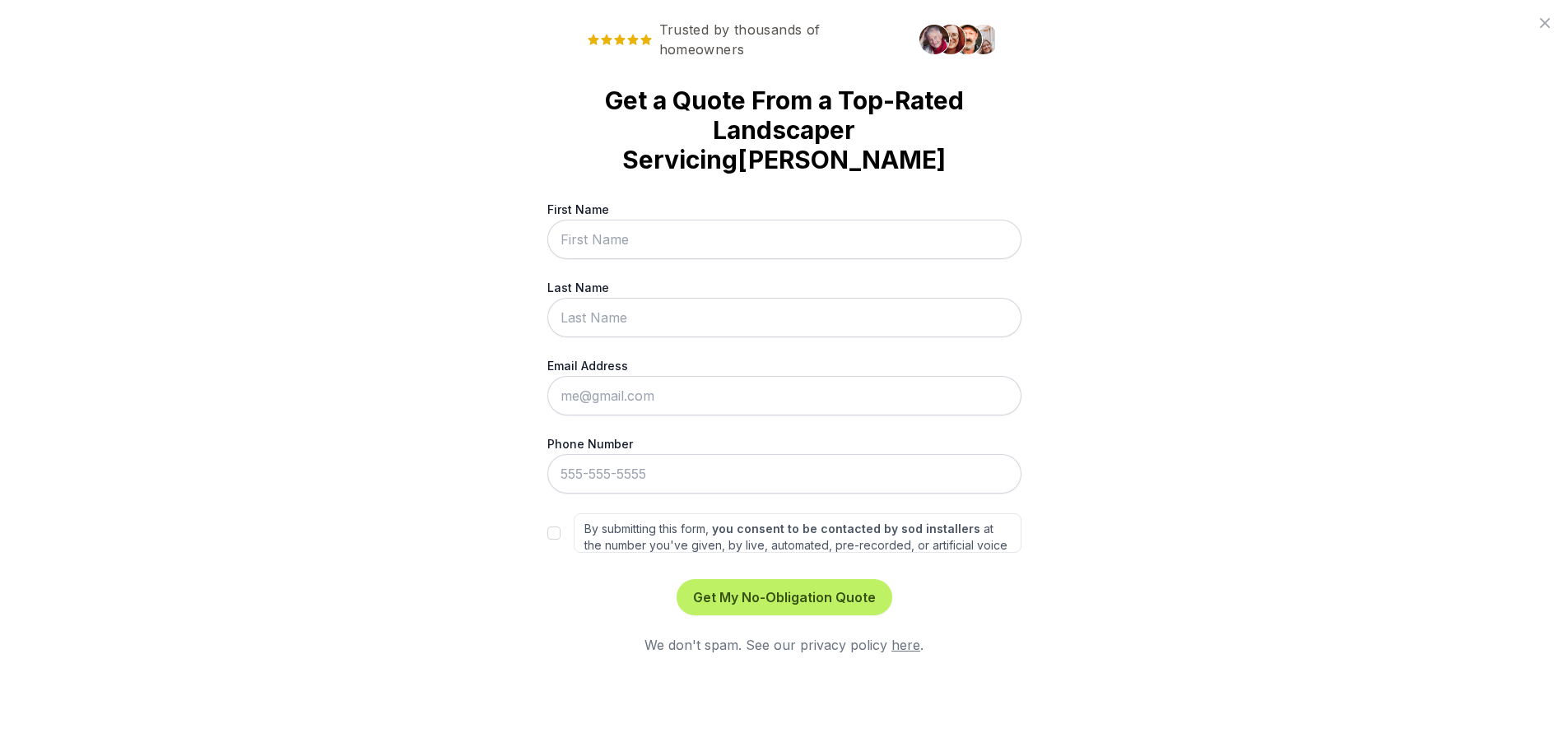
scroll to position [0, 0]
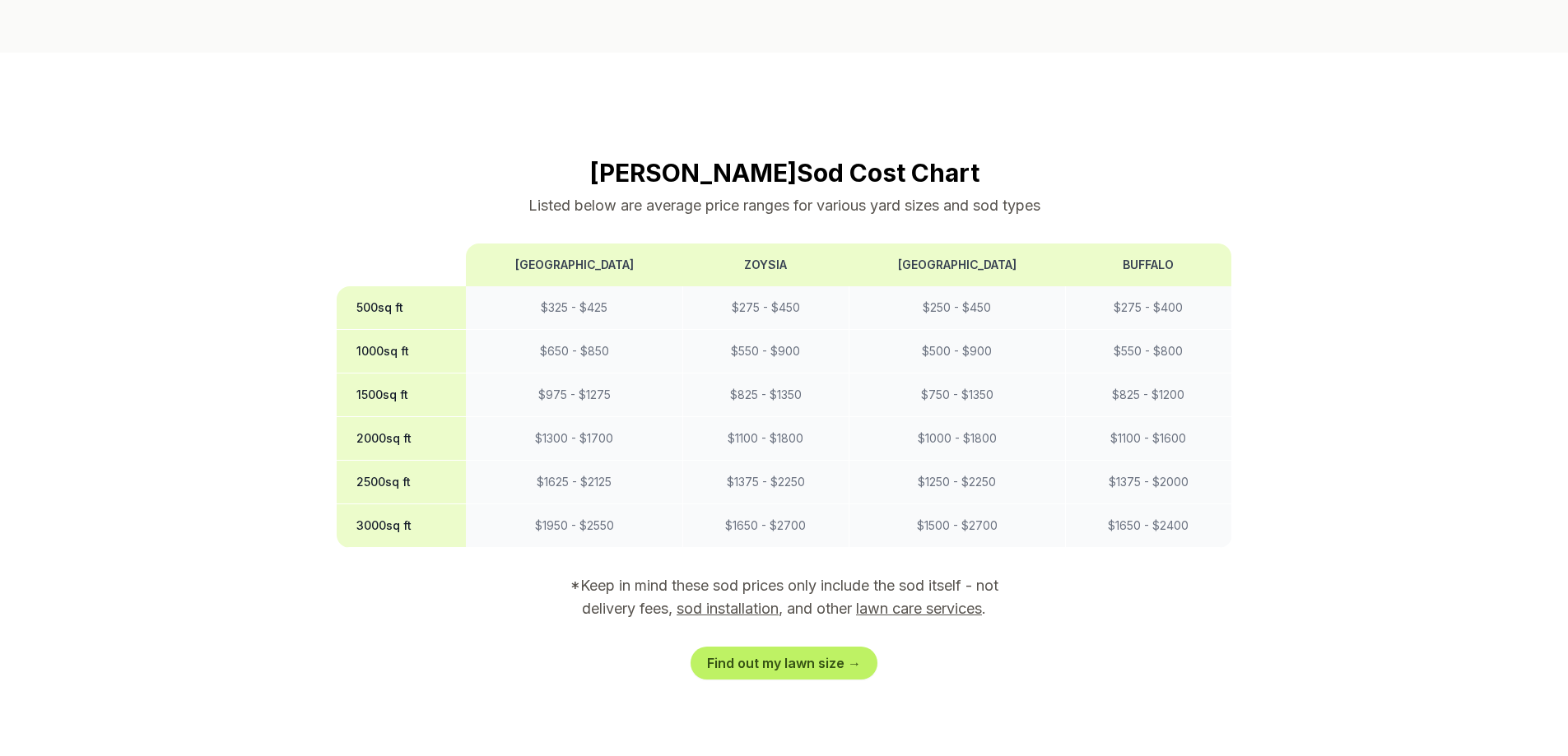
scroll to position [1317, 0]
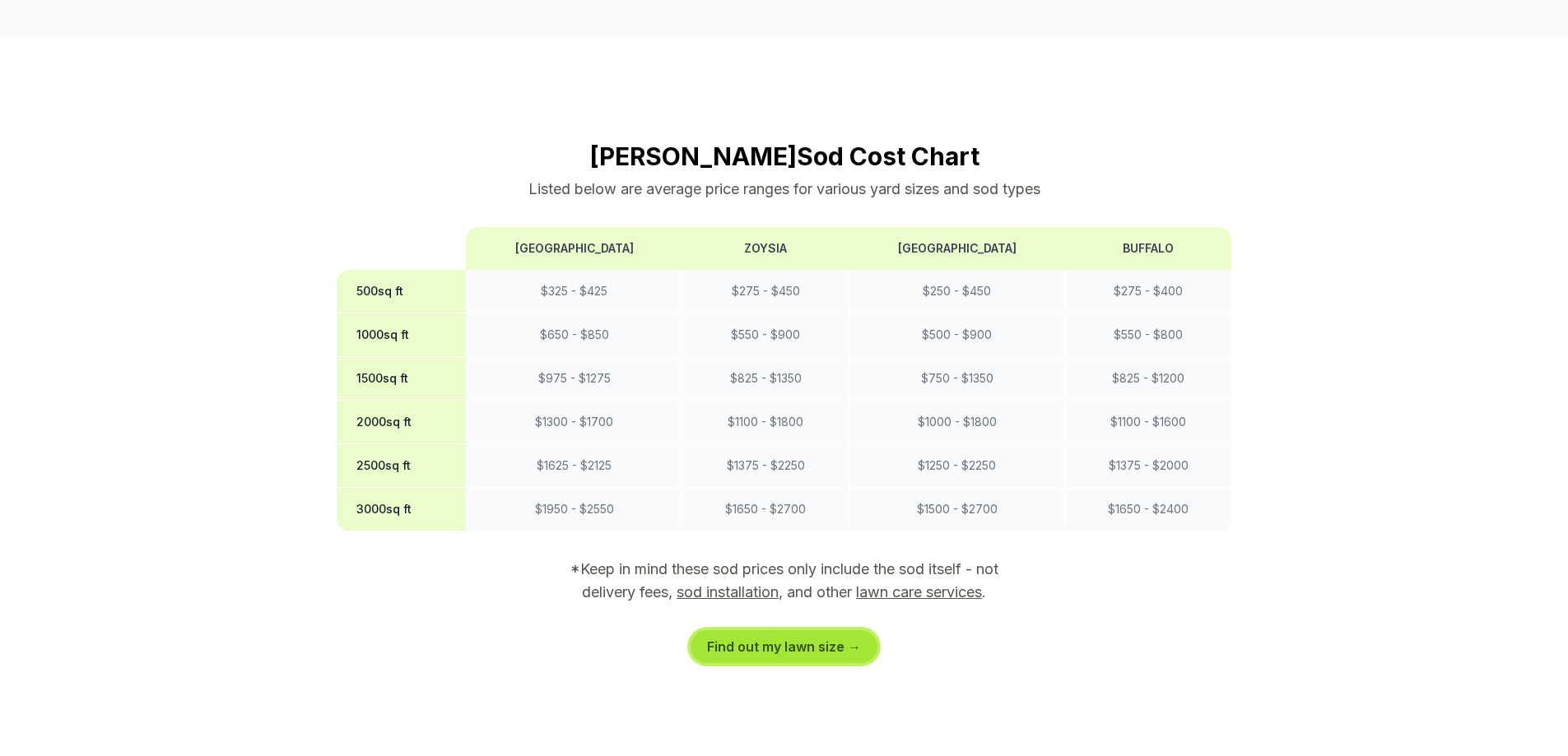
click at [727, 630] on link "Find out my lawn size →" at bounding box center [784, 647] width 187 height 33
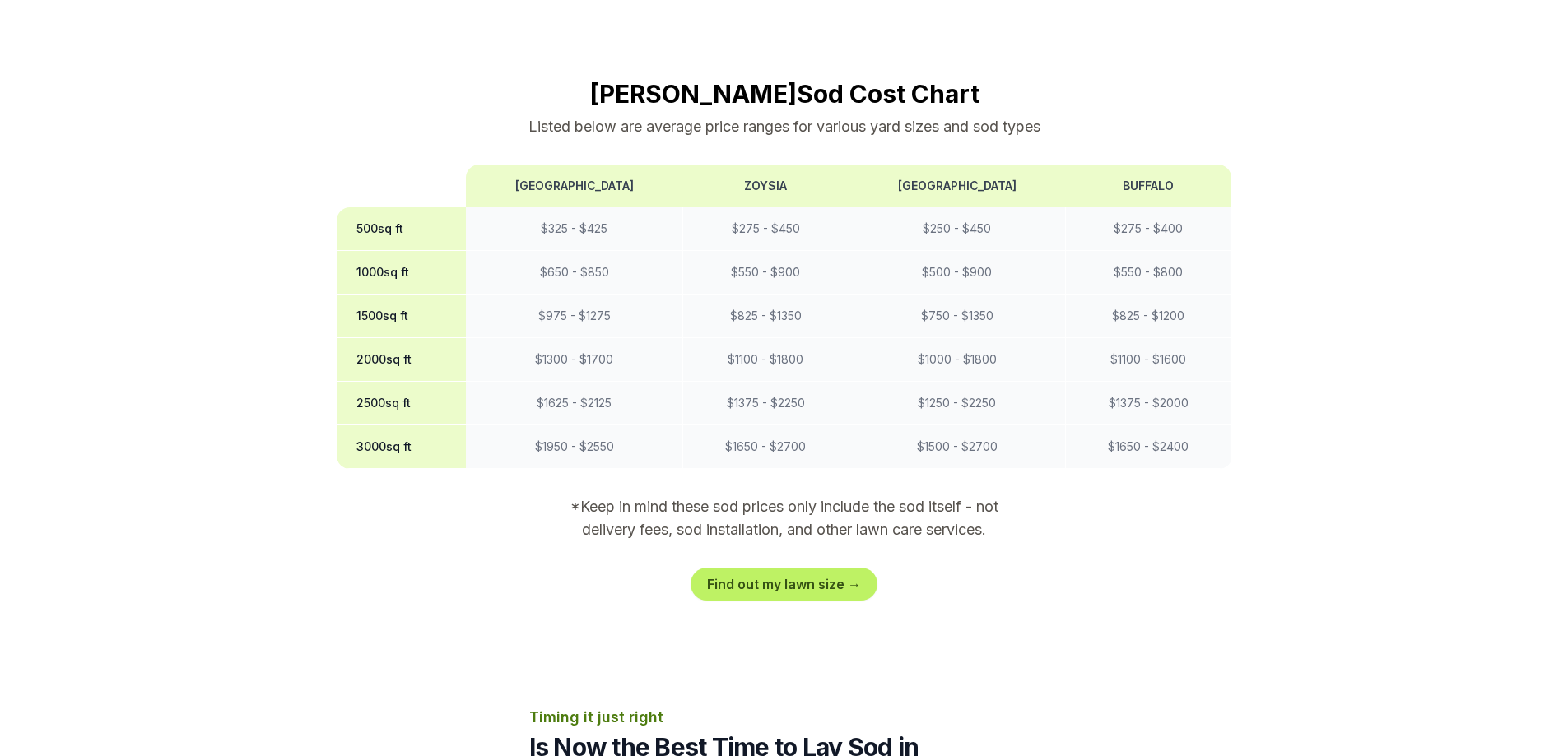
scroll to position [1445, 0]
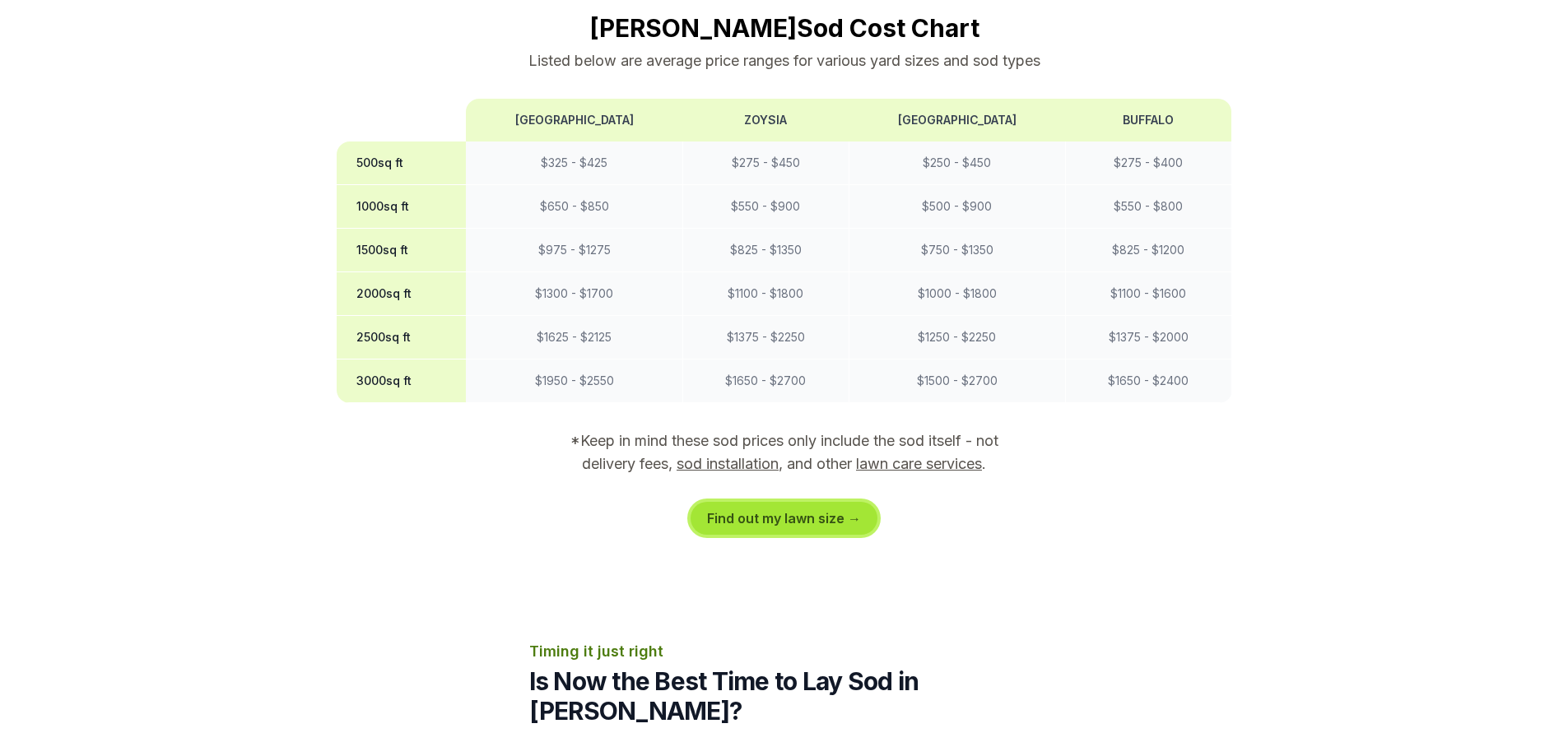
click at [815, 502] on link "Find out my lawn size →" at bounding box center [784, 519] width 187 height 33
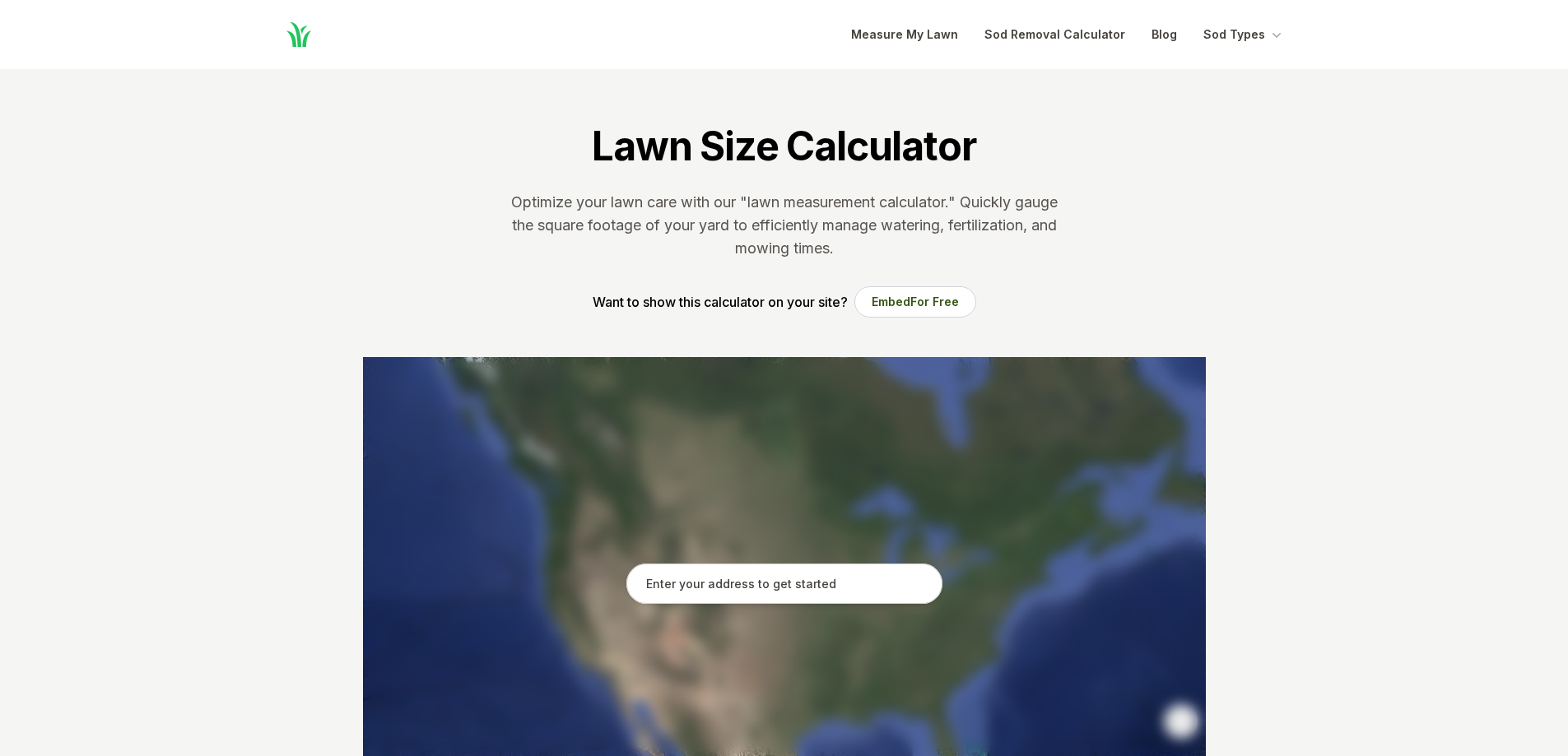
click at [731, 594] on input "text" at bounding box center [784, 584] width 317 height 41
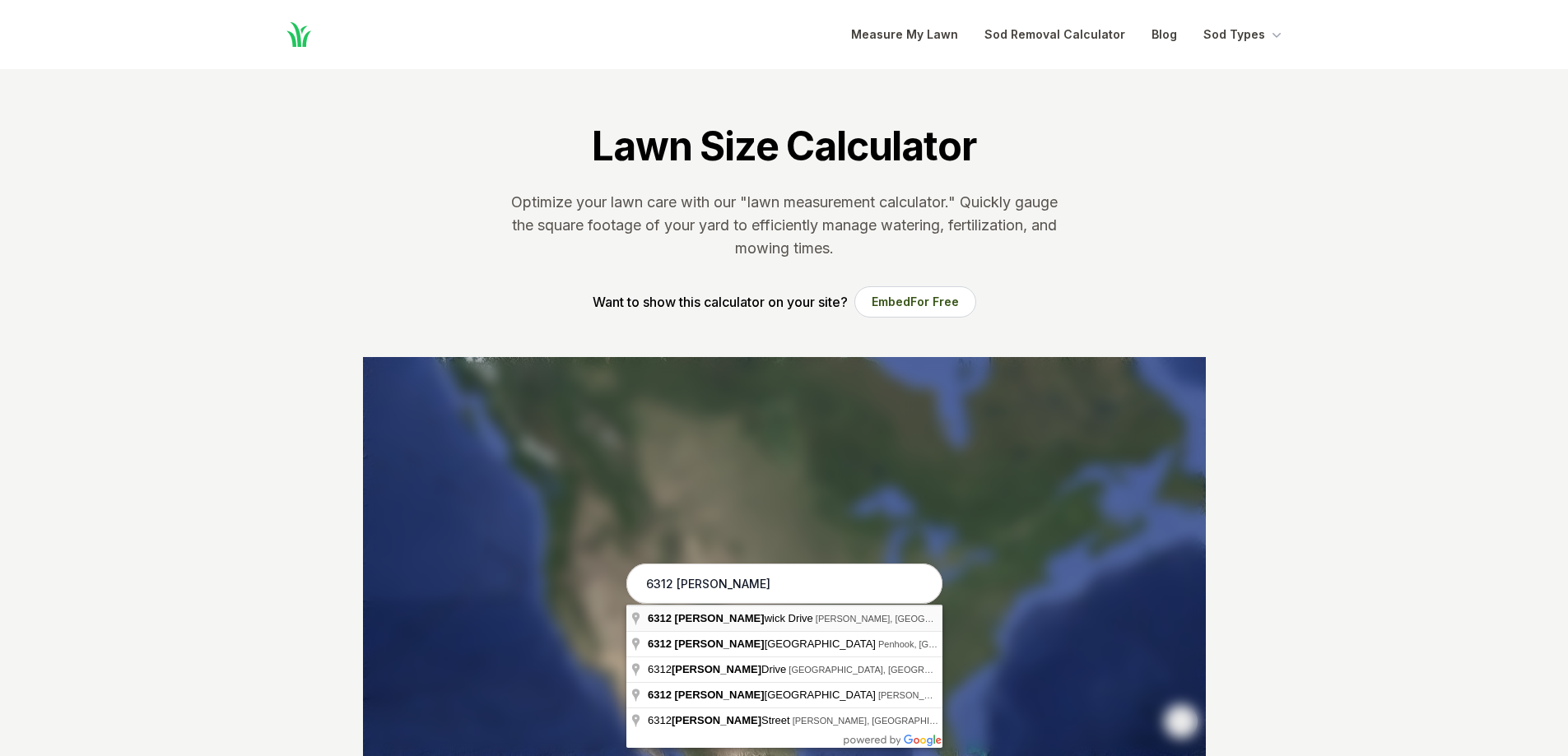
type input "[STREET_ADDRESS][PERSON_NAME][PERSON_NAME]"
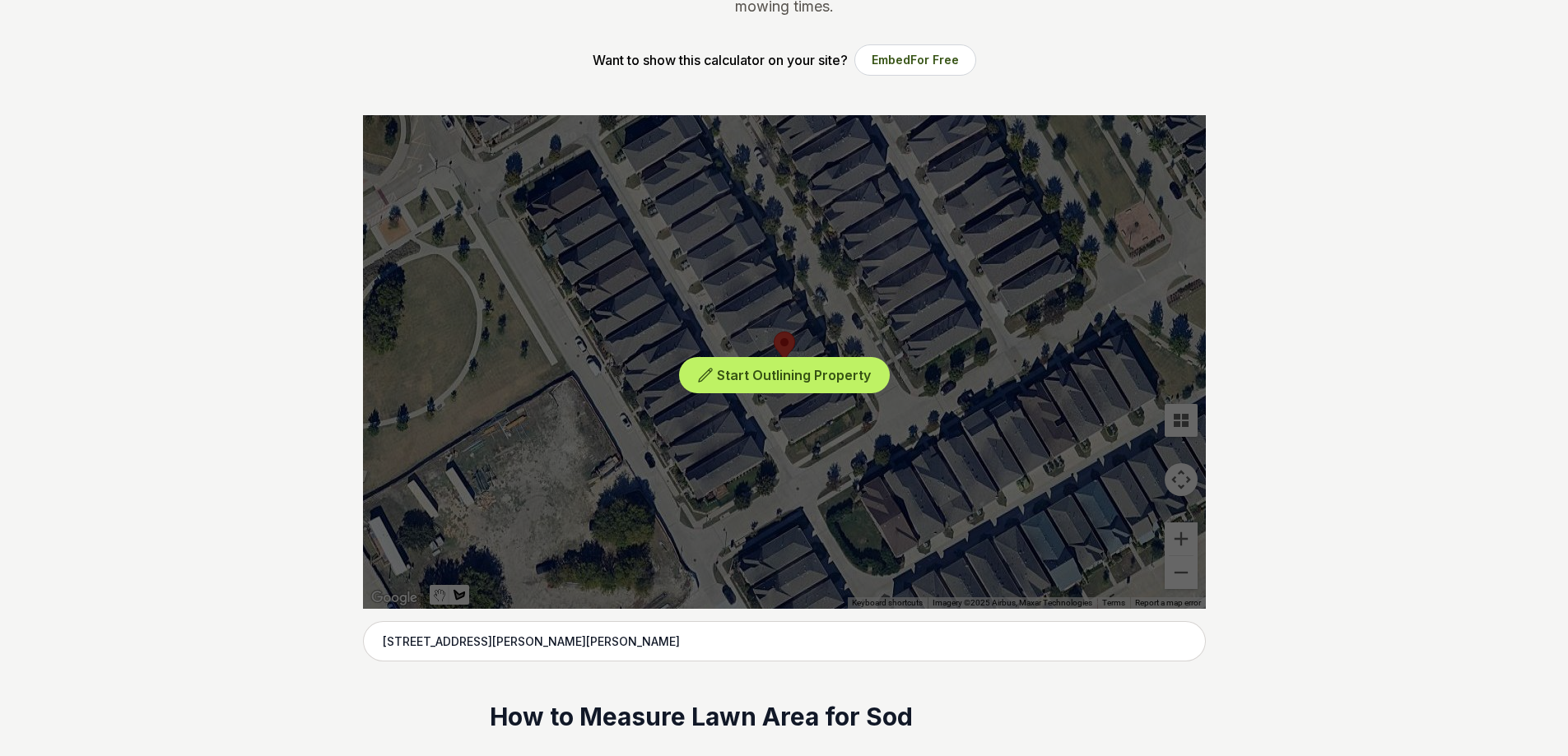
scroll to position [247, 0]
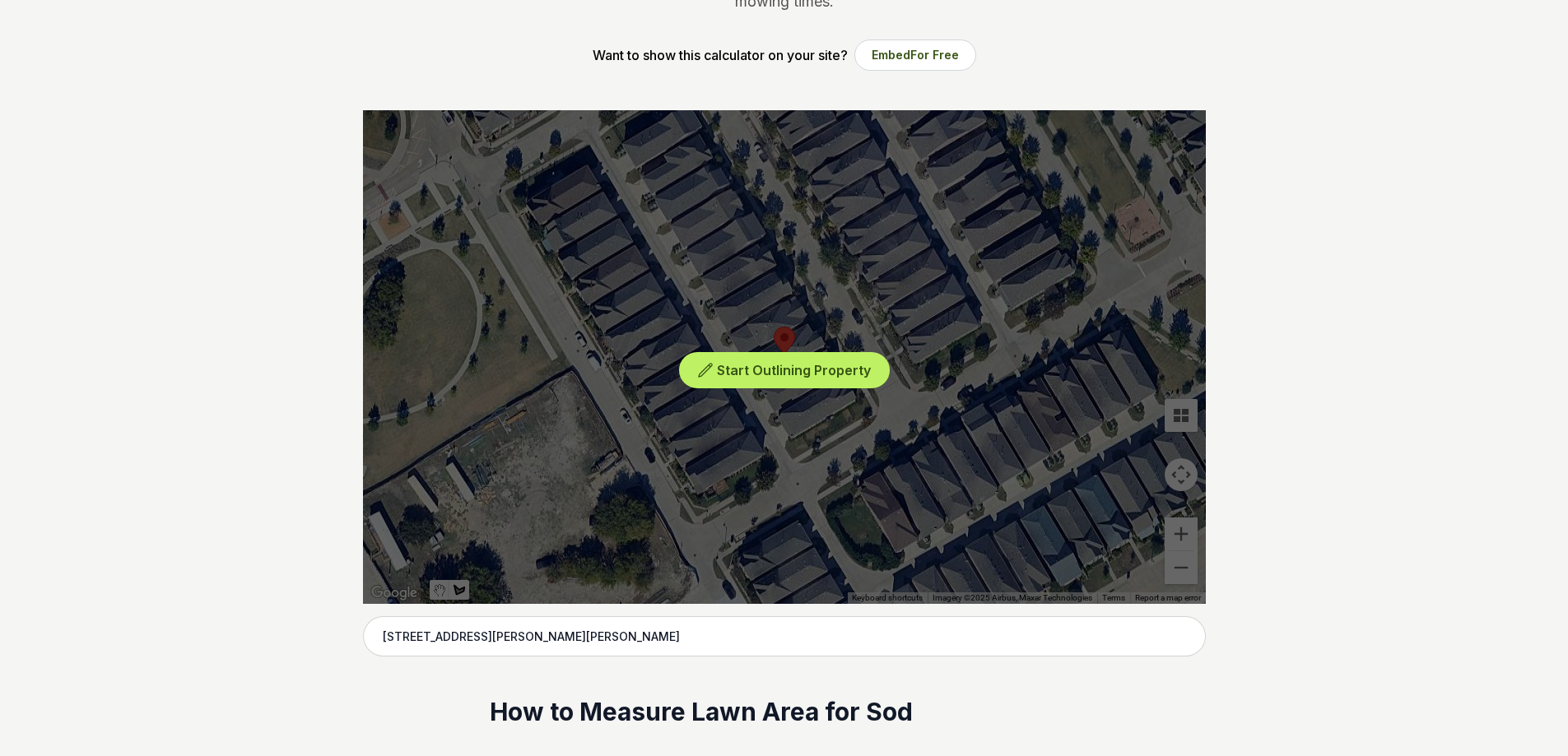
click at [1187, 537] on div "Start Outlining Property" at bounding box center [784, 357] width 843 height 493
click at [773, 368] on span "Start Outlining Property" at bounding box center [794, 370] width 154 height 16
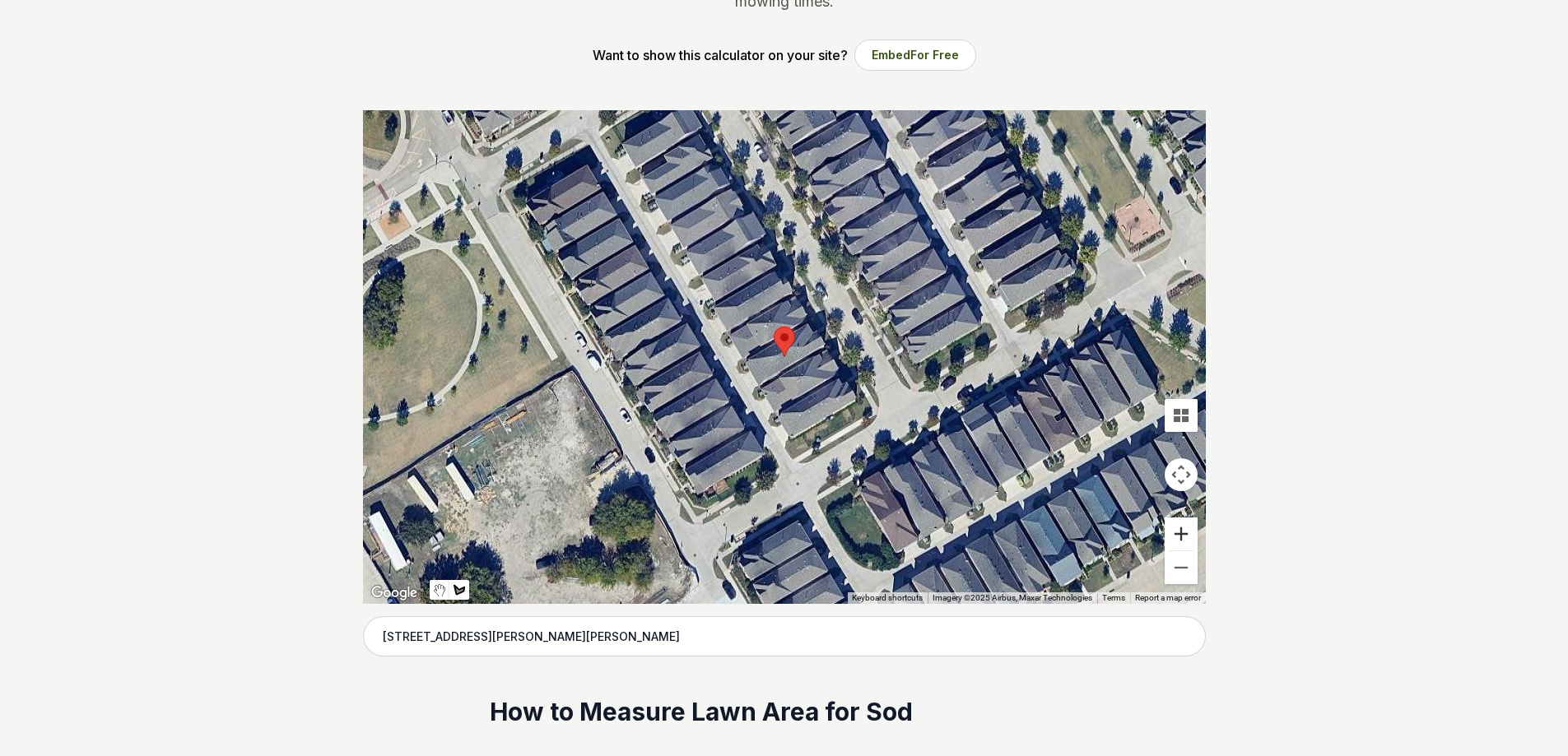
click at [1183, 536] on button "Zoom in" at bounding box center [1181, 534] width 33 height 33
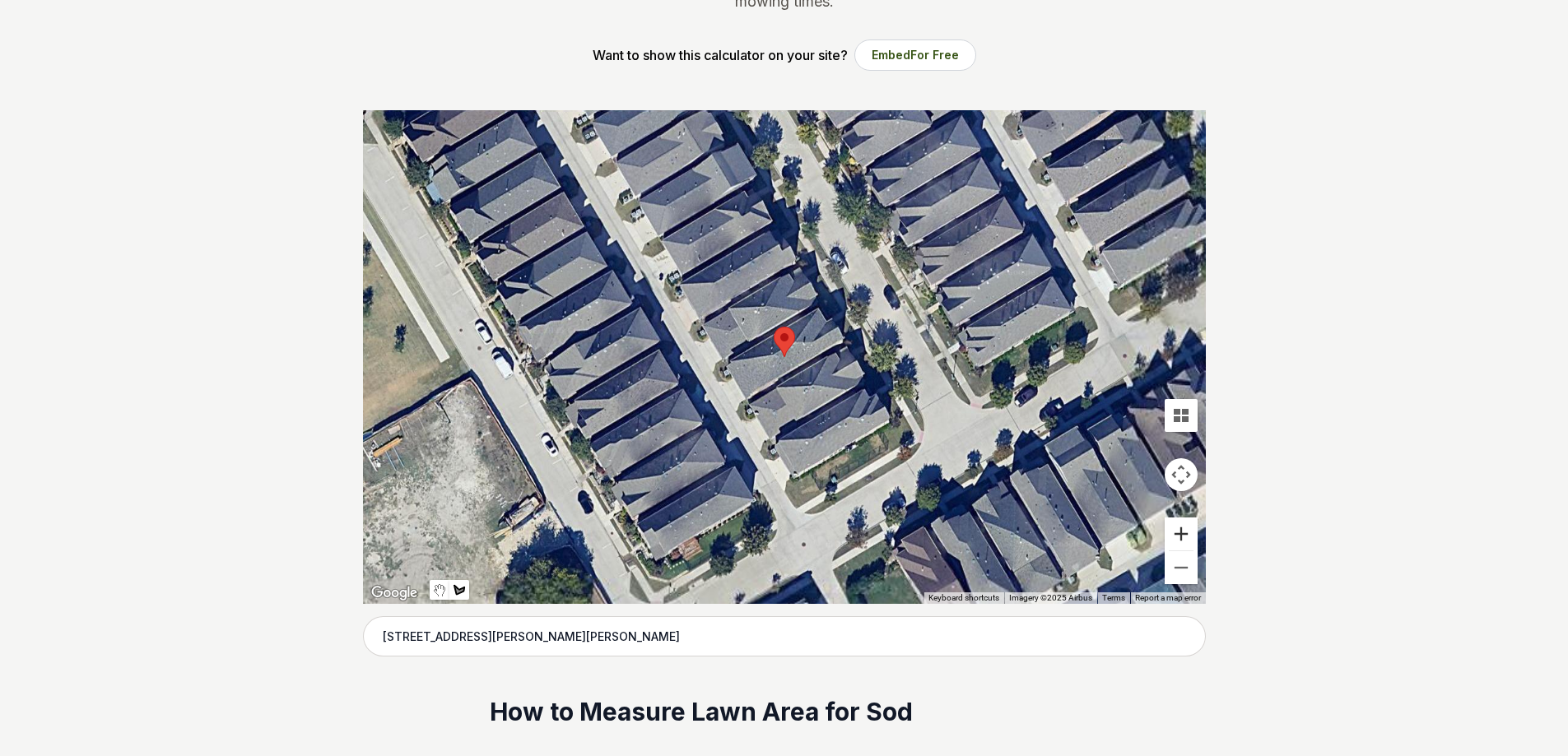
click at [1183, 536] on button "Zoom in" at bounding box center [1181, 534] width 33 height 33
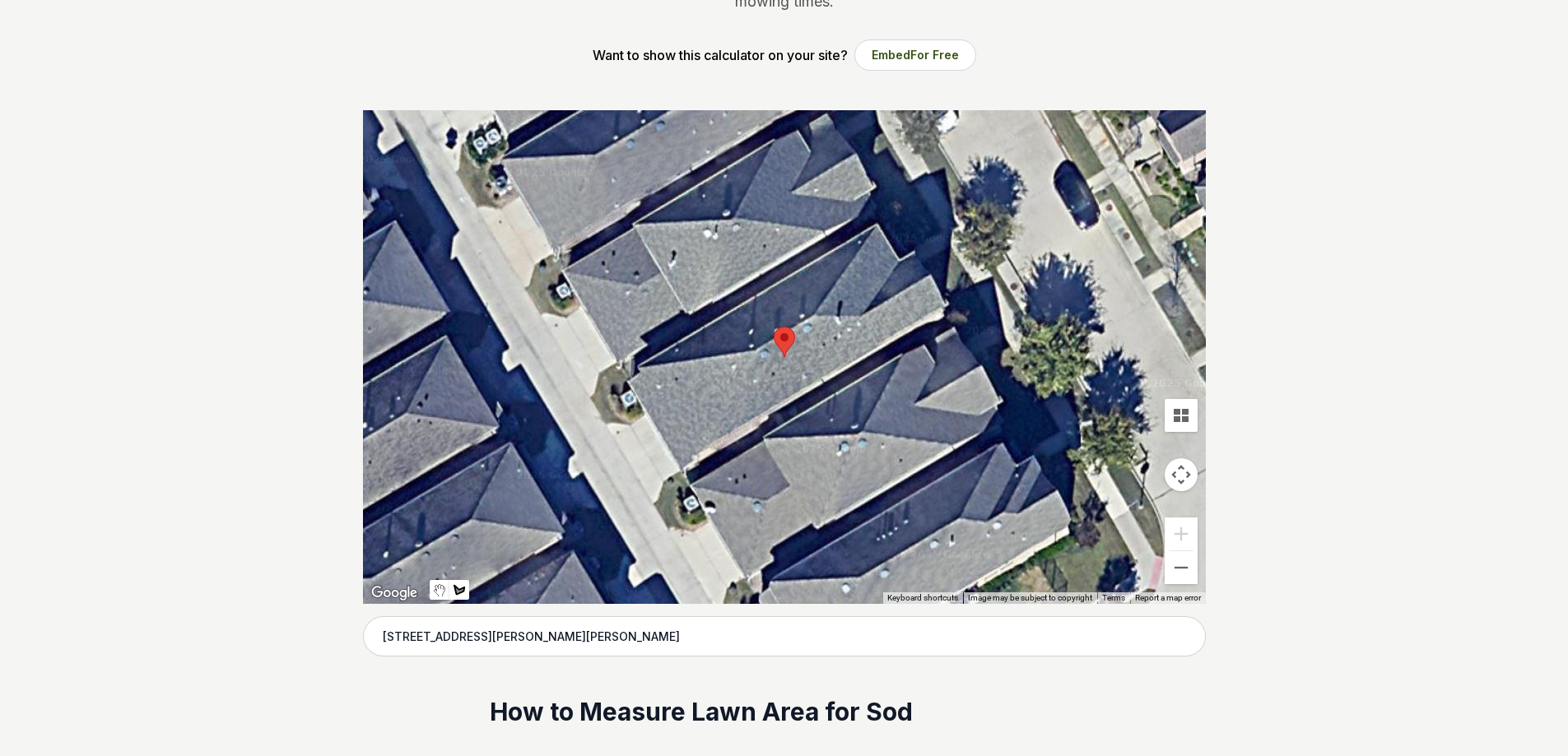
click at [1183, 476] on button "Map camera controls" at bounding box center [1181, 475] width 33 height 33
click at [1133, 476] on button "Move right" at bounding box center [1140, 475] width 33 height 33
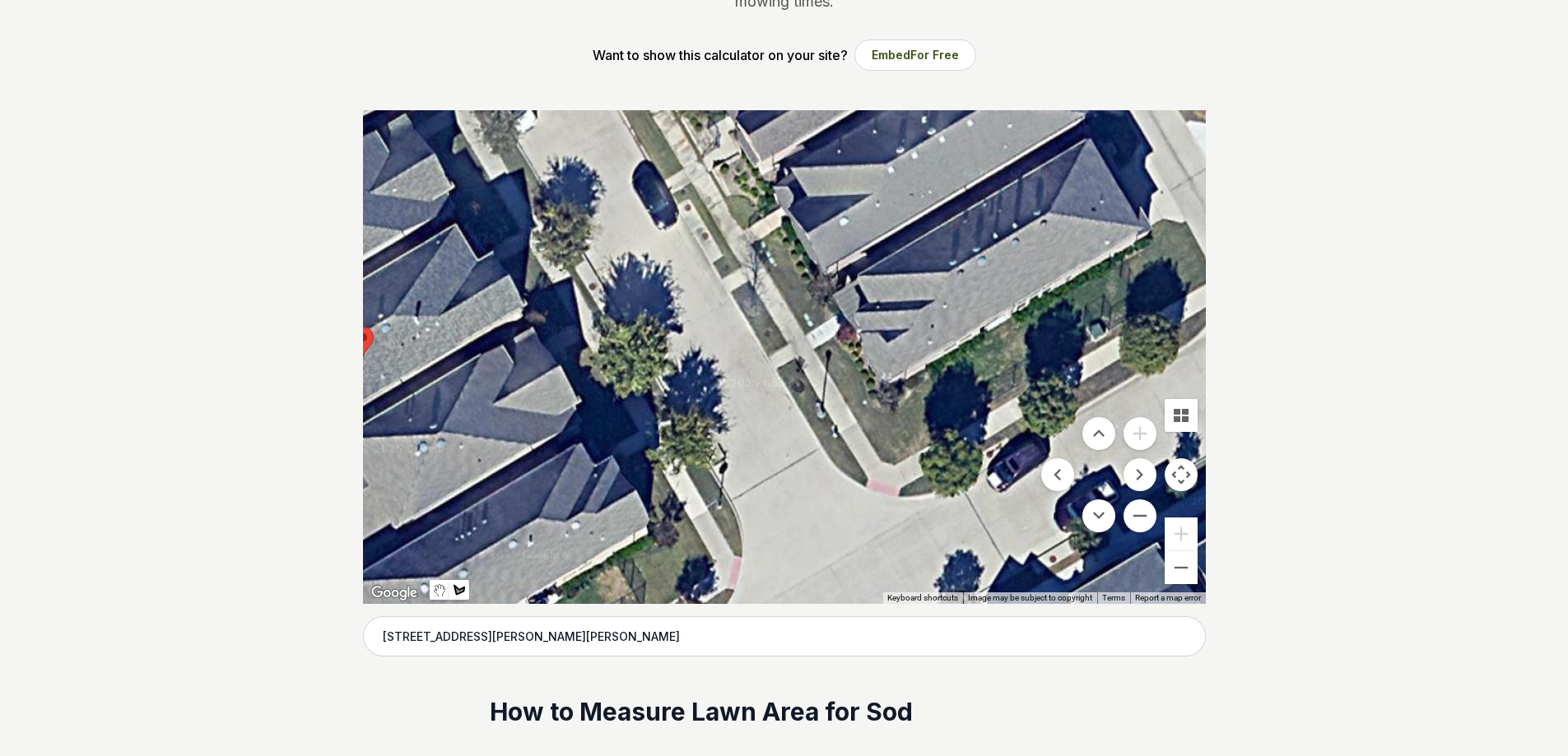
click at [479, 205] on div at bounding box center [784, 357] width 843 height 493
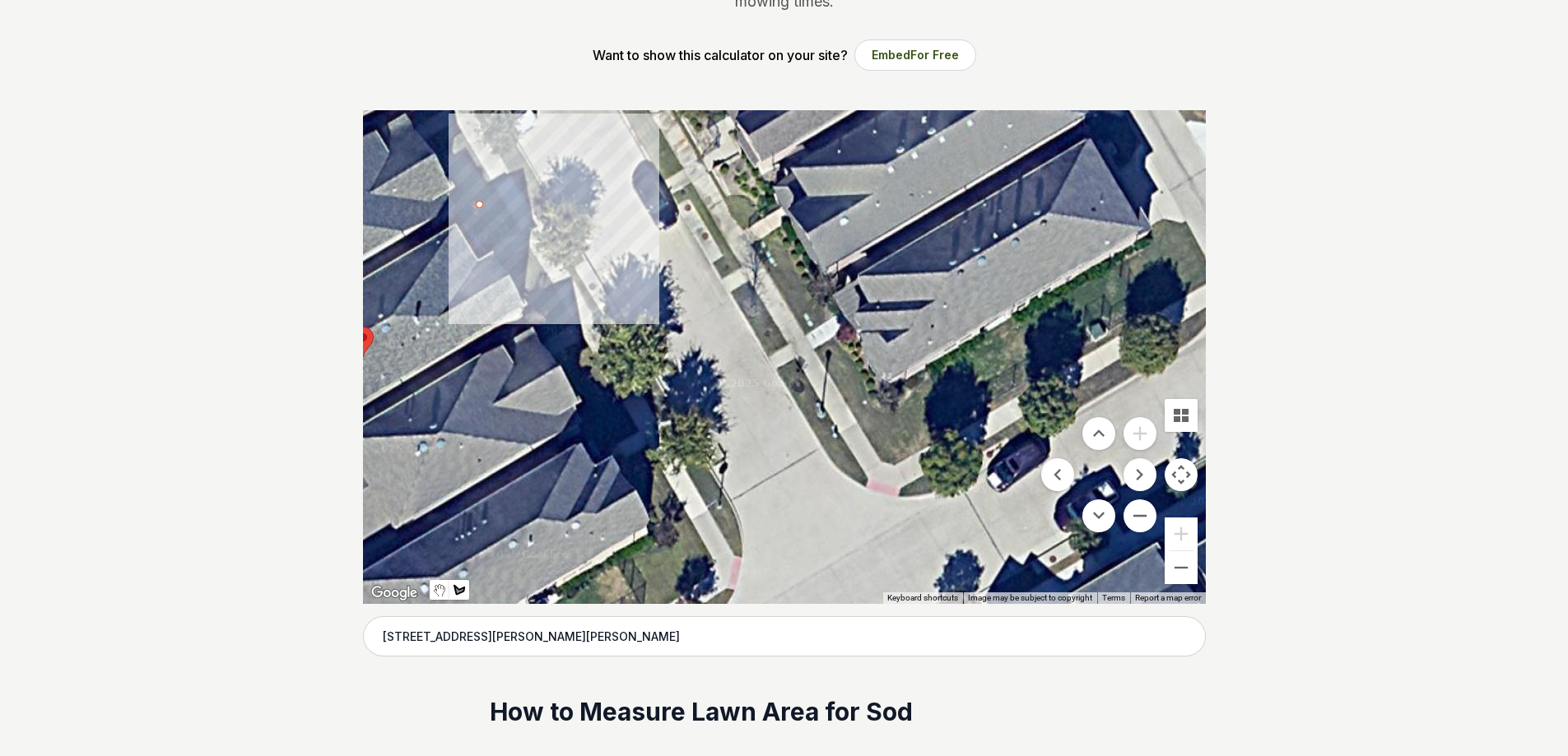
click at [479, 205] on div at bounding box center [784, 357] width 843 height 493
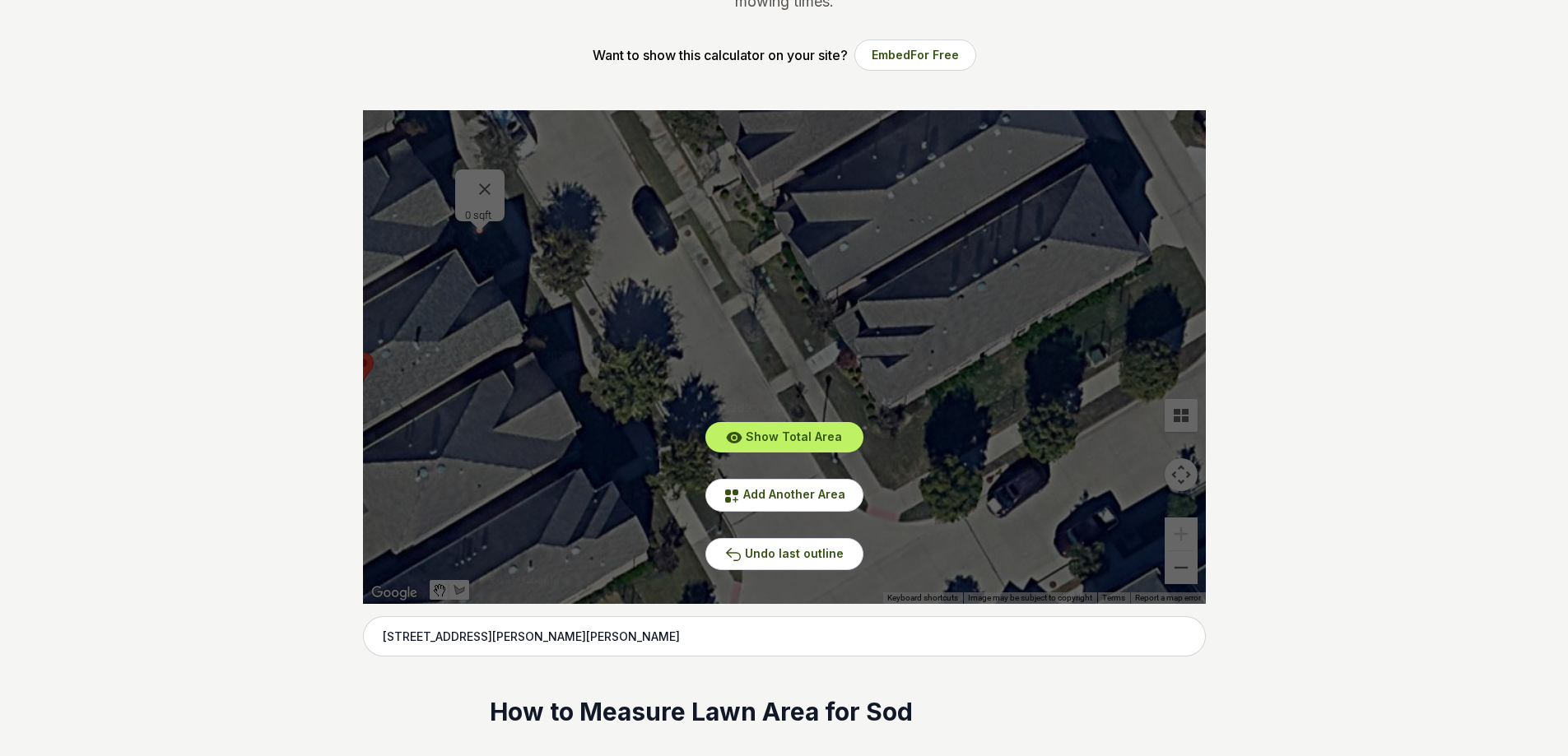
click at [484, 178] on div "Show Total Area Add Another Area Undo last outline" at bounding box center [784, 357] width 843 height 493
click at [741, 558] on icon at bounding box center [733, 554] width 16 height 16
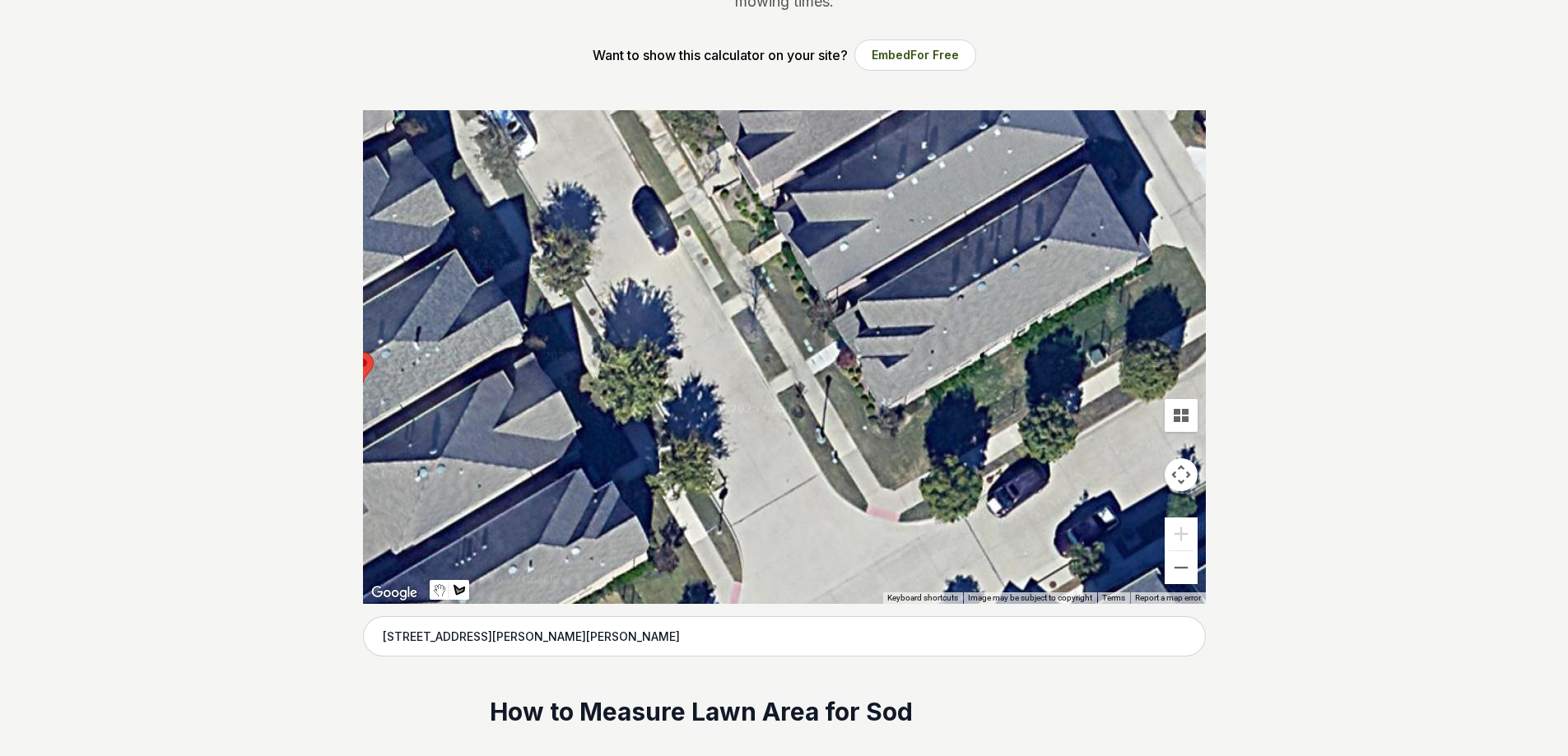
click at [462, 242] on div at bounding box center [784, 357] width 843 height 493
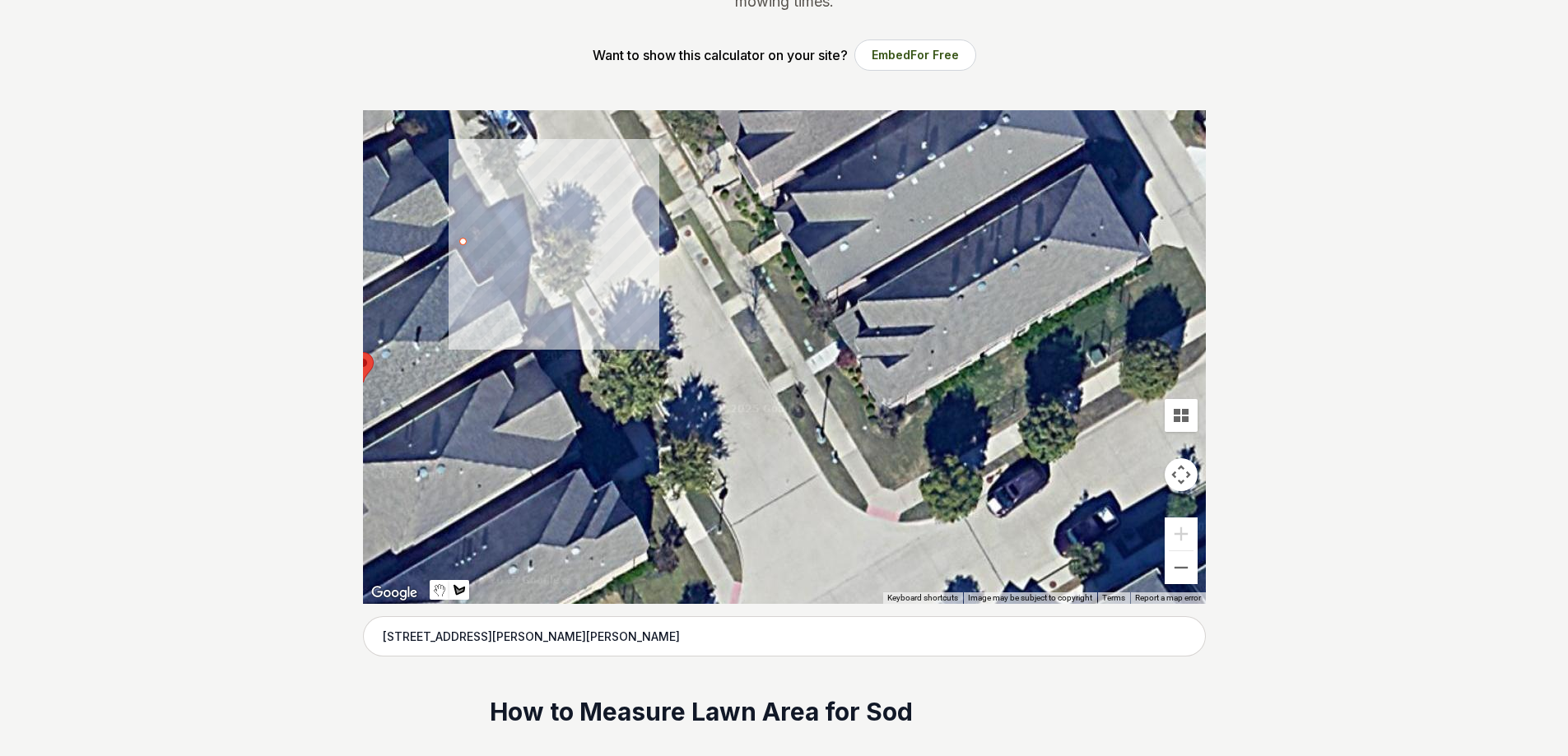
click at [498, 223] on div at bounding box center [784, 357] width 843 height 493
click at [520, 256] on div at bounding box center [784, 357] width 843 height 493
click at [488, 276] on div at bounding box center [784, 357] width 843 height 493
click at [463, 241] on div at bounding box center [784, 357] width 843 height 493
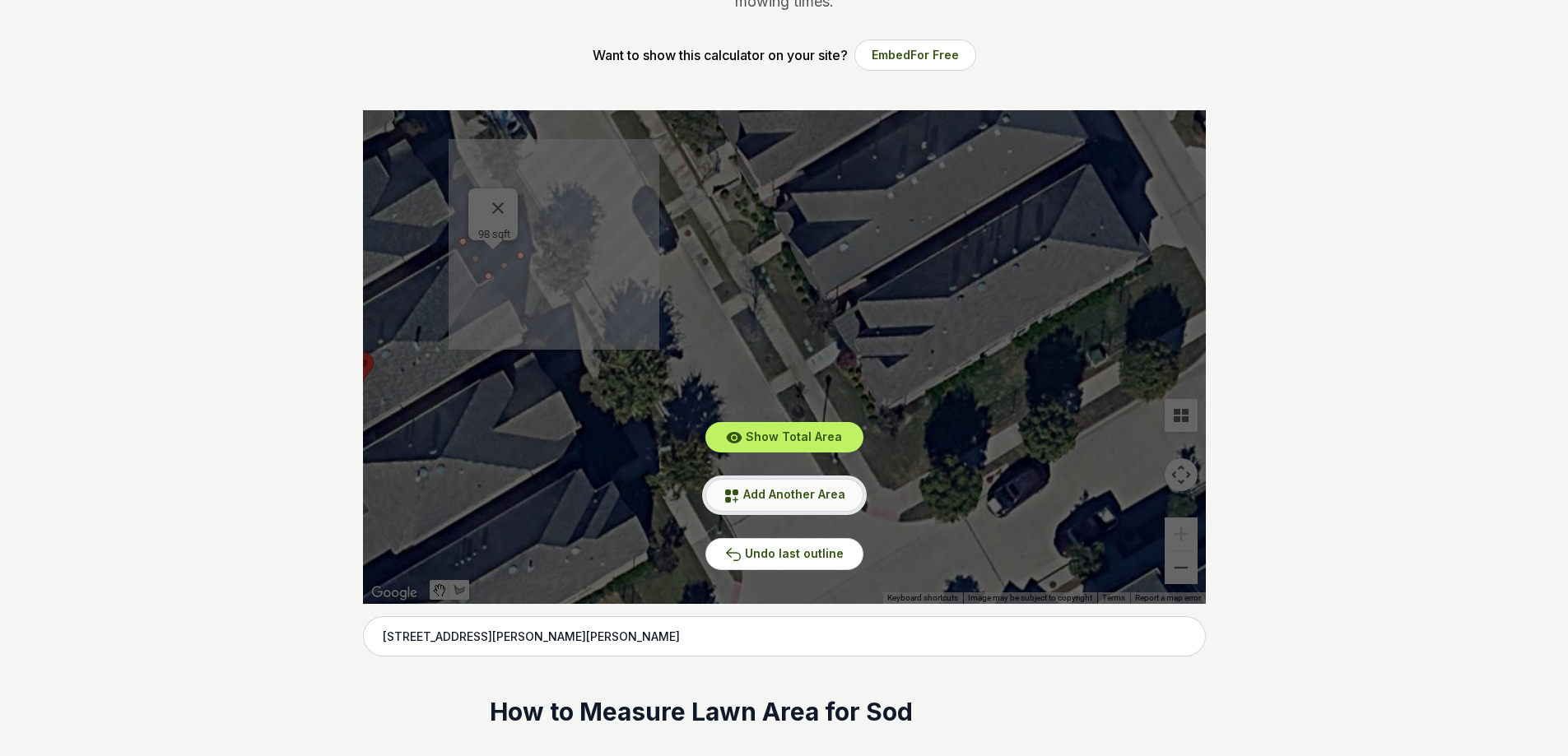
click at [732, 491] on icon at bounding box center [732, 496] width 16 height 16
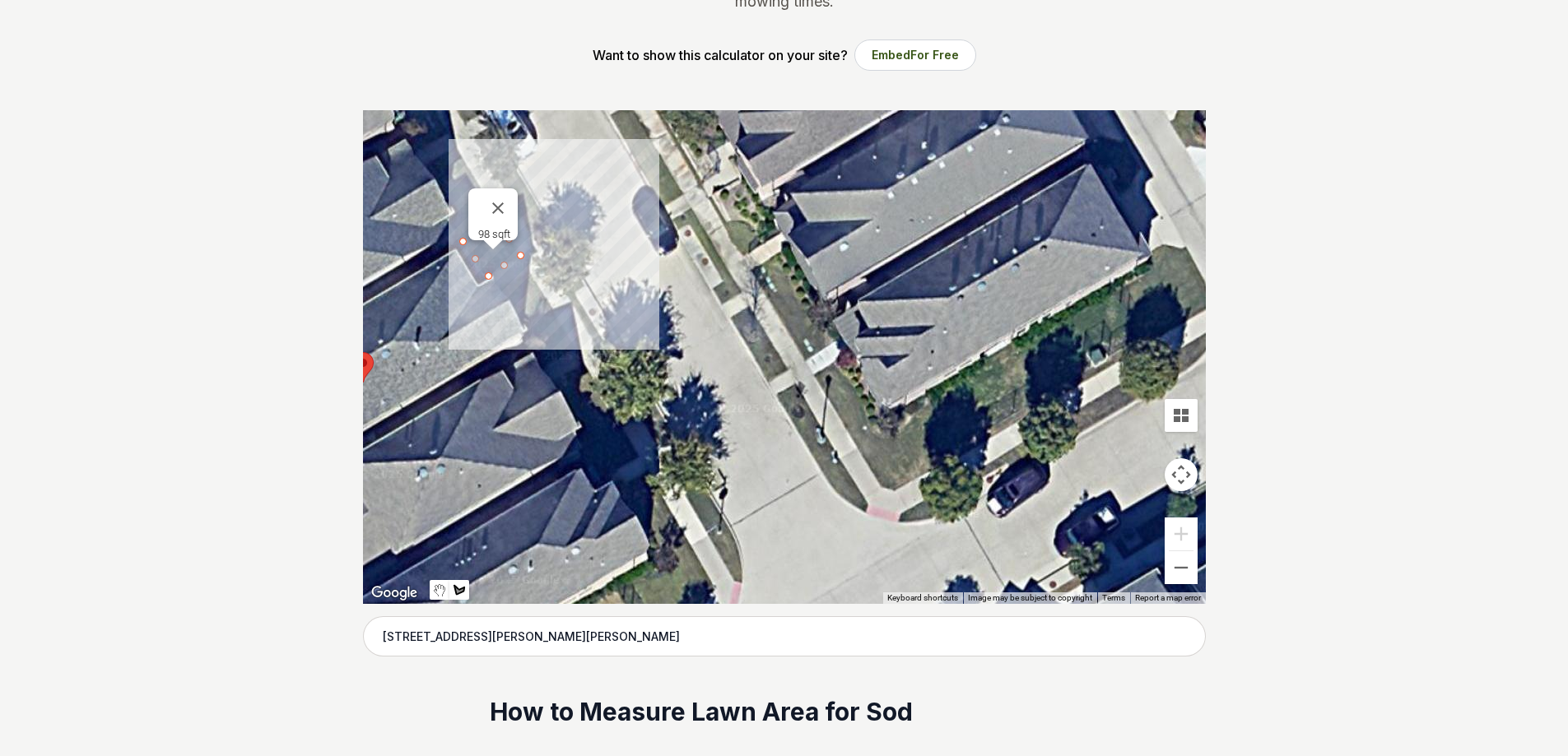
click at [503, 291] on div at bounding box center [784, 357] width 843 height 493
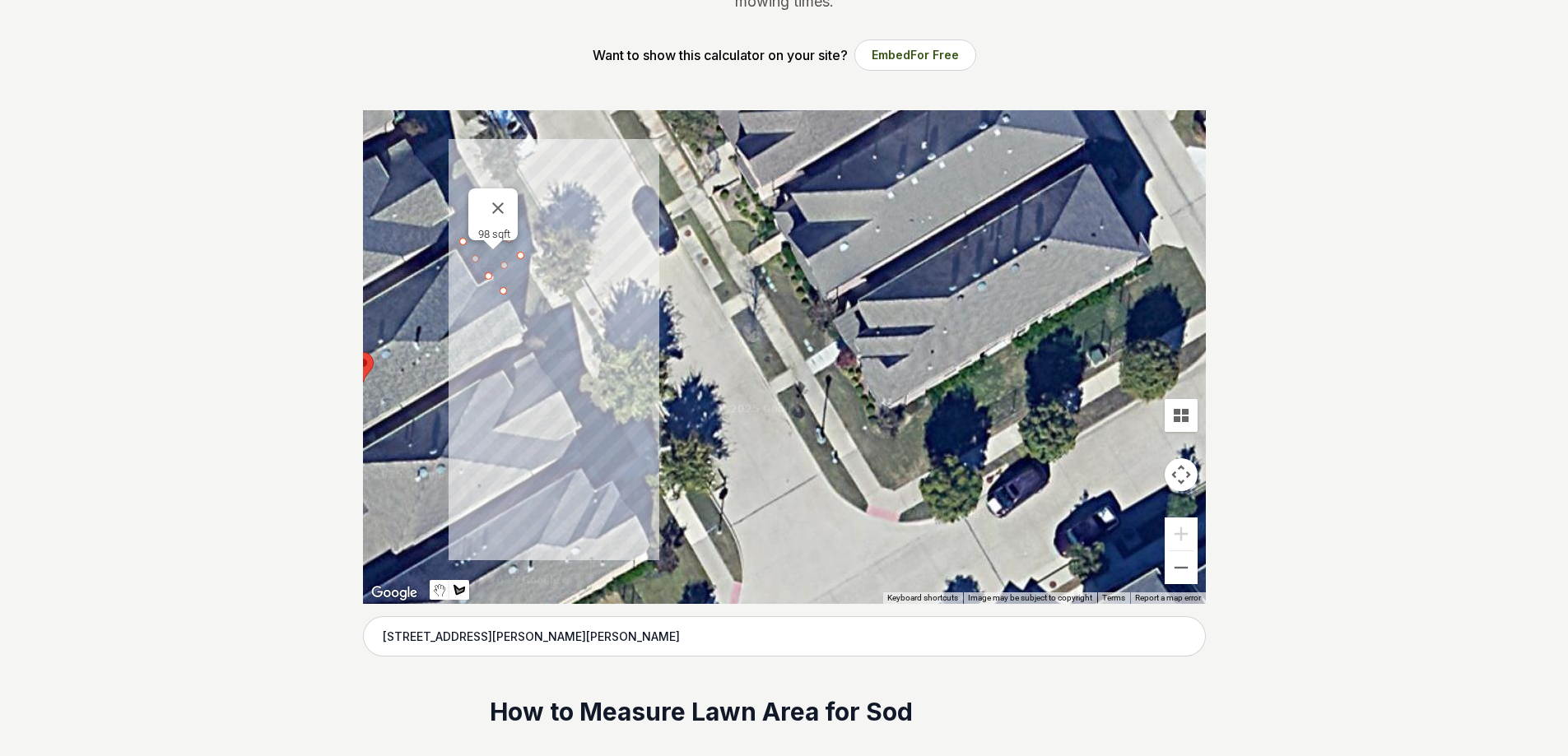
click at [530, 341] on div at bounding box center [784, 357] width 843 height 493
click at [561, 323] on div at bounding box center [784, 357] width 843 height 493
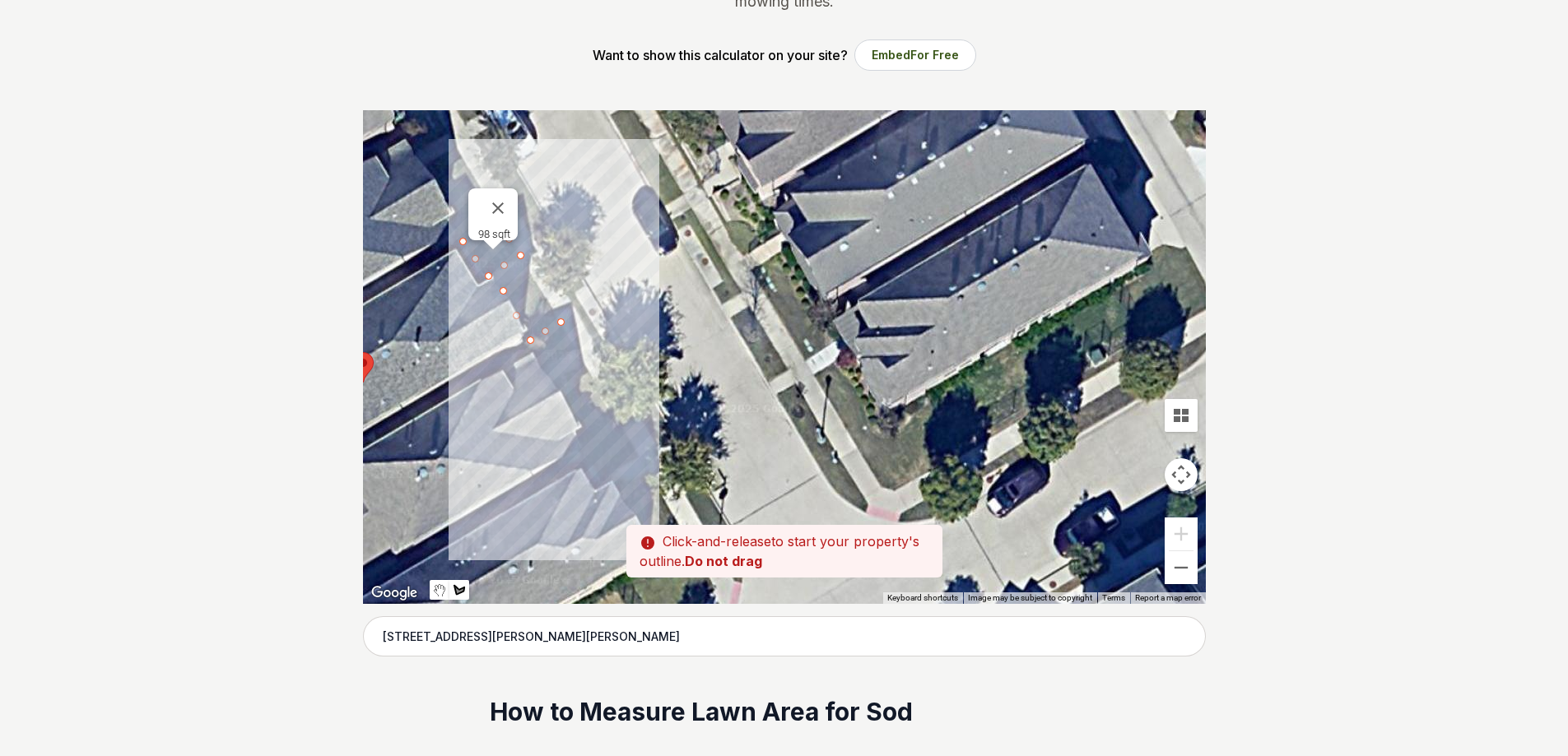
click at [528, 276] on div at bounding box center [784, 357] width 843 height 493
click at [505, 292] on div at bounding box center [784, 357] width 843 height 493
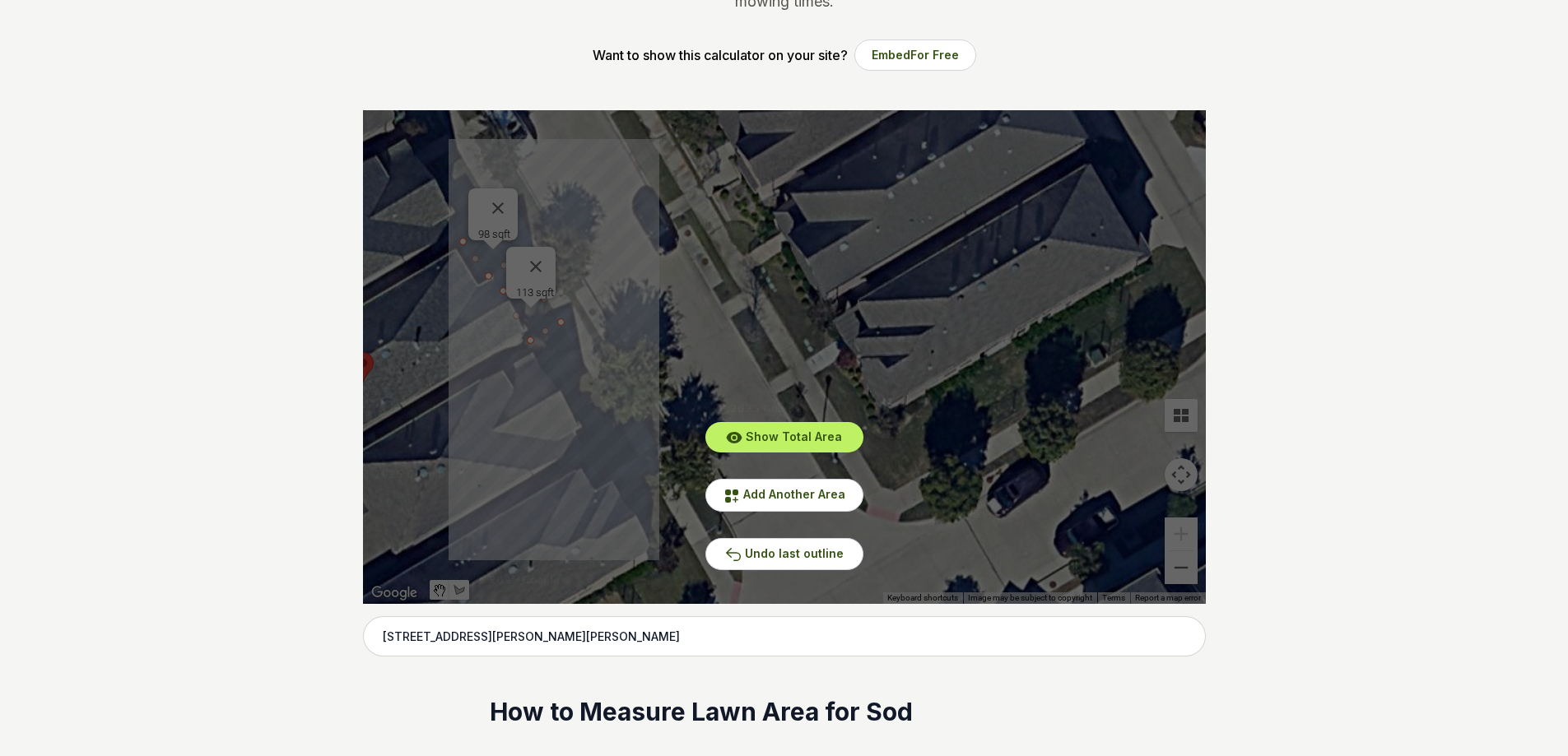
click at [543, 257] on div "Show Total Area Add Another Area Undo last outline" at bounding box center [784, 357] width 843 height 493
click at [548, 254] on div "Show Total Area Add Another Area Undo last outline" at bounding box center [784, 357] width 843 height 493
click at [538, 256] on div "Show Total Area Add Another Area Undo last outline" at bounding box center [784, 357] width 843 height 493
click at [736, 539] on button "Undo last outline" at bounding box center [784, 554] width 158 height 32
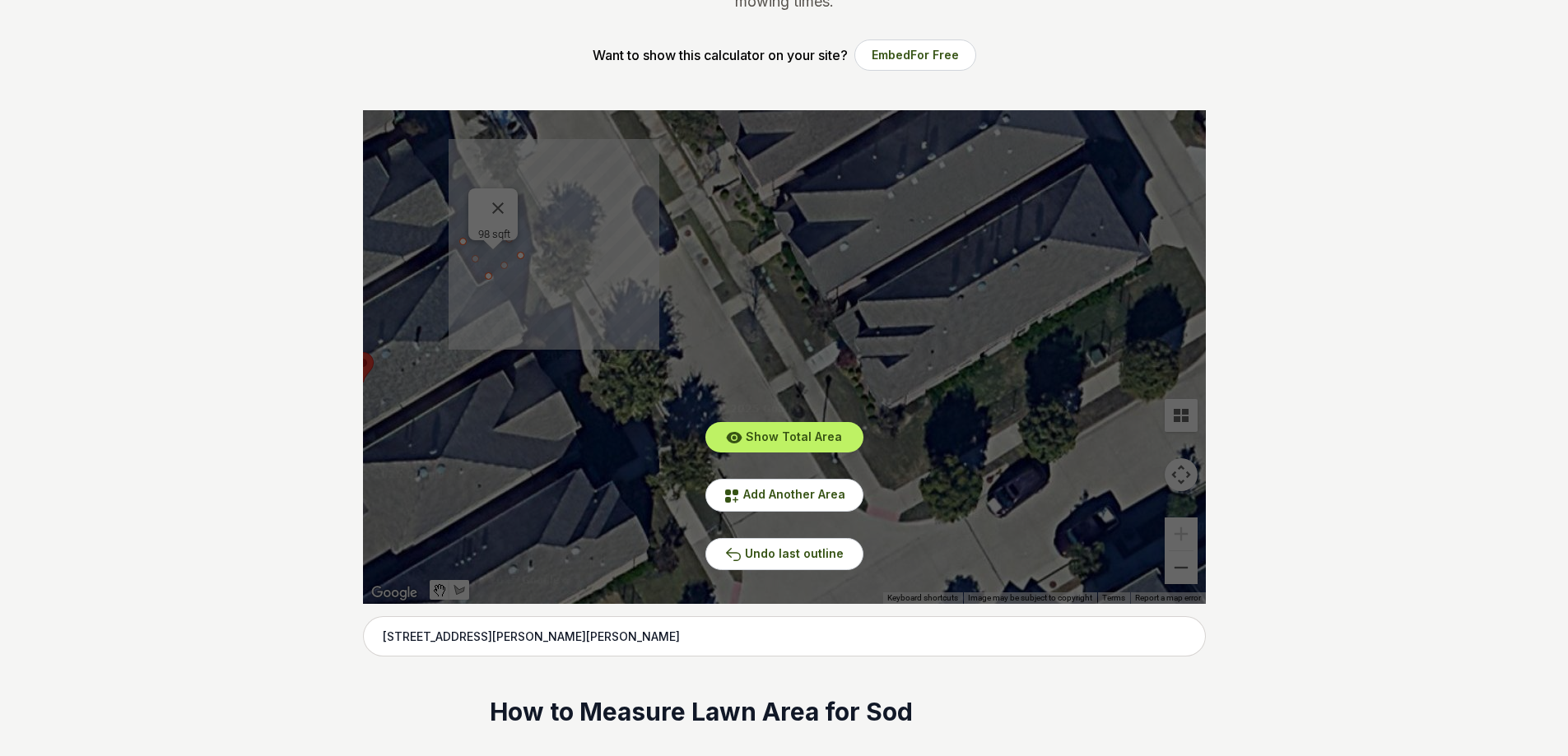
click at [501, 191] on div "Show Total Area Add Another Area Undo last outline" at bounding box center [784, 357] width 843 height 493
click at [719, 554] on button "Undo last outline" at bounding box center [784, 554] width 158 height 32
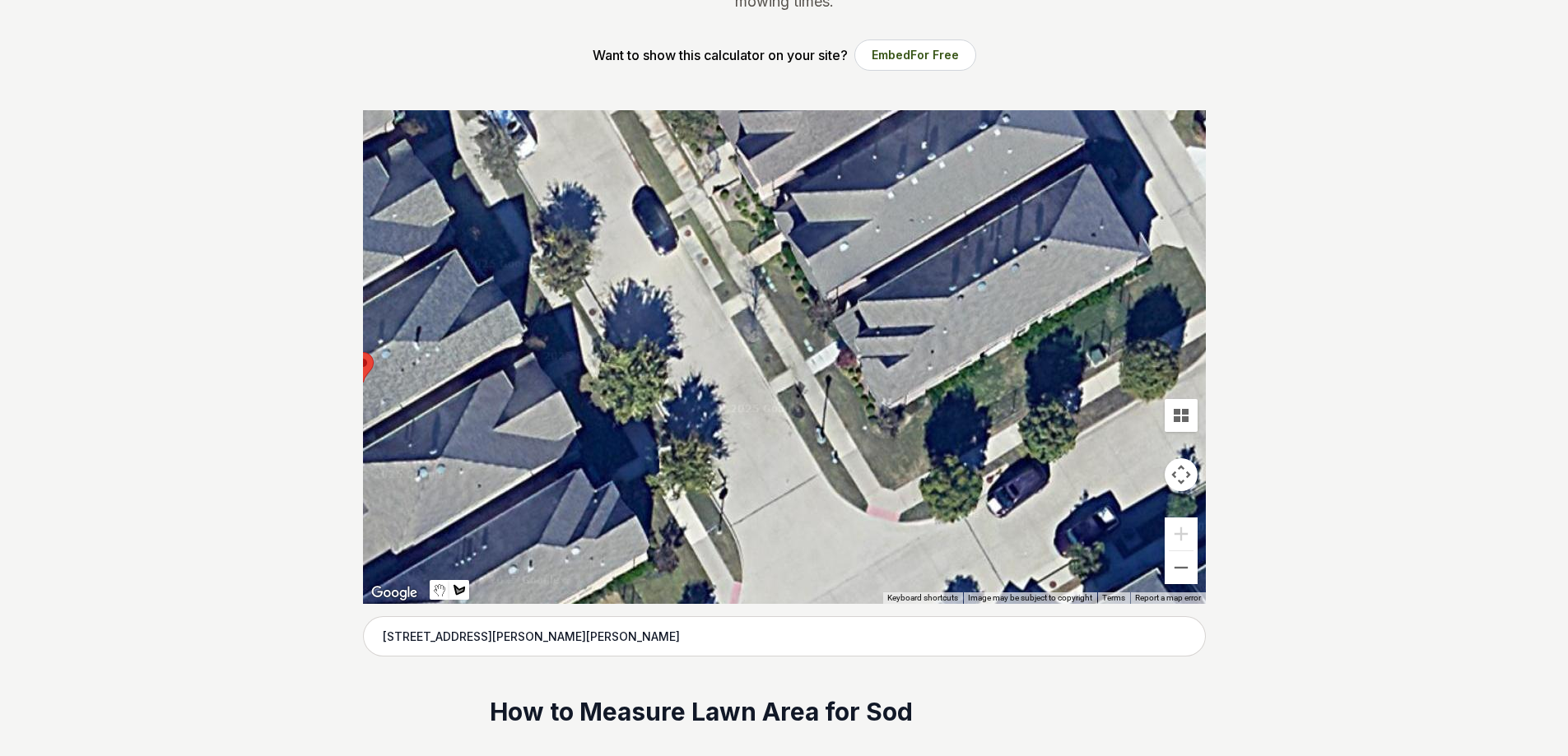
click at [534, 201] on div at bounding box center [784, 357] width 843 height 493
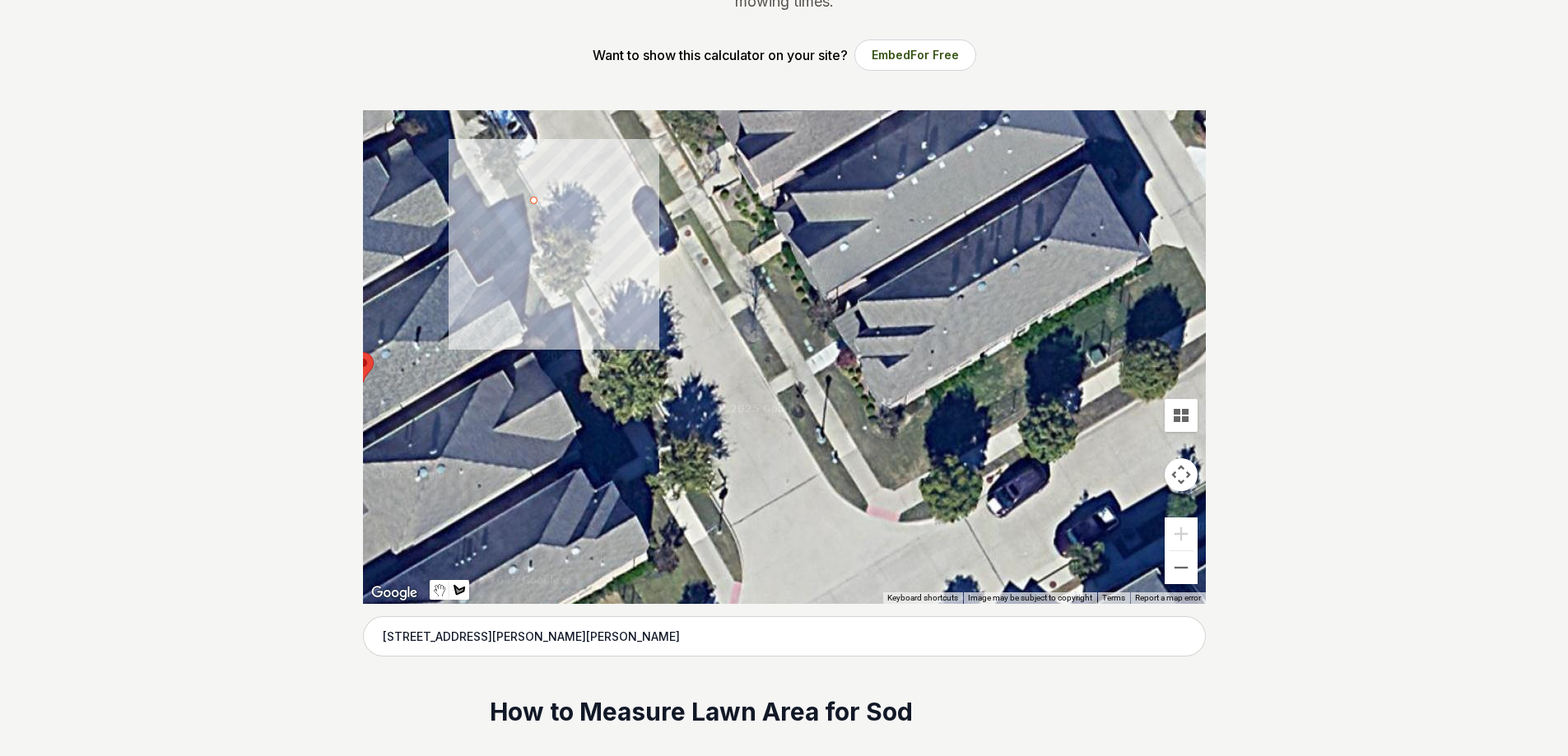
click at [518, 212] on div at bounding box center [784, 357] width 843 height 493
click at [536, 249] on div at bounding box center [784, 357] width 843 height 493
click at [554, 240] on div at bounding box center [784, 357] width 843 height 493
click at [533, 200] on div at bounding box center [784, 357] width 843 height 493
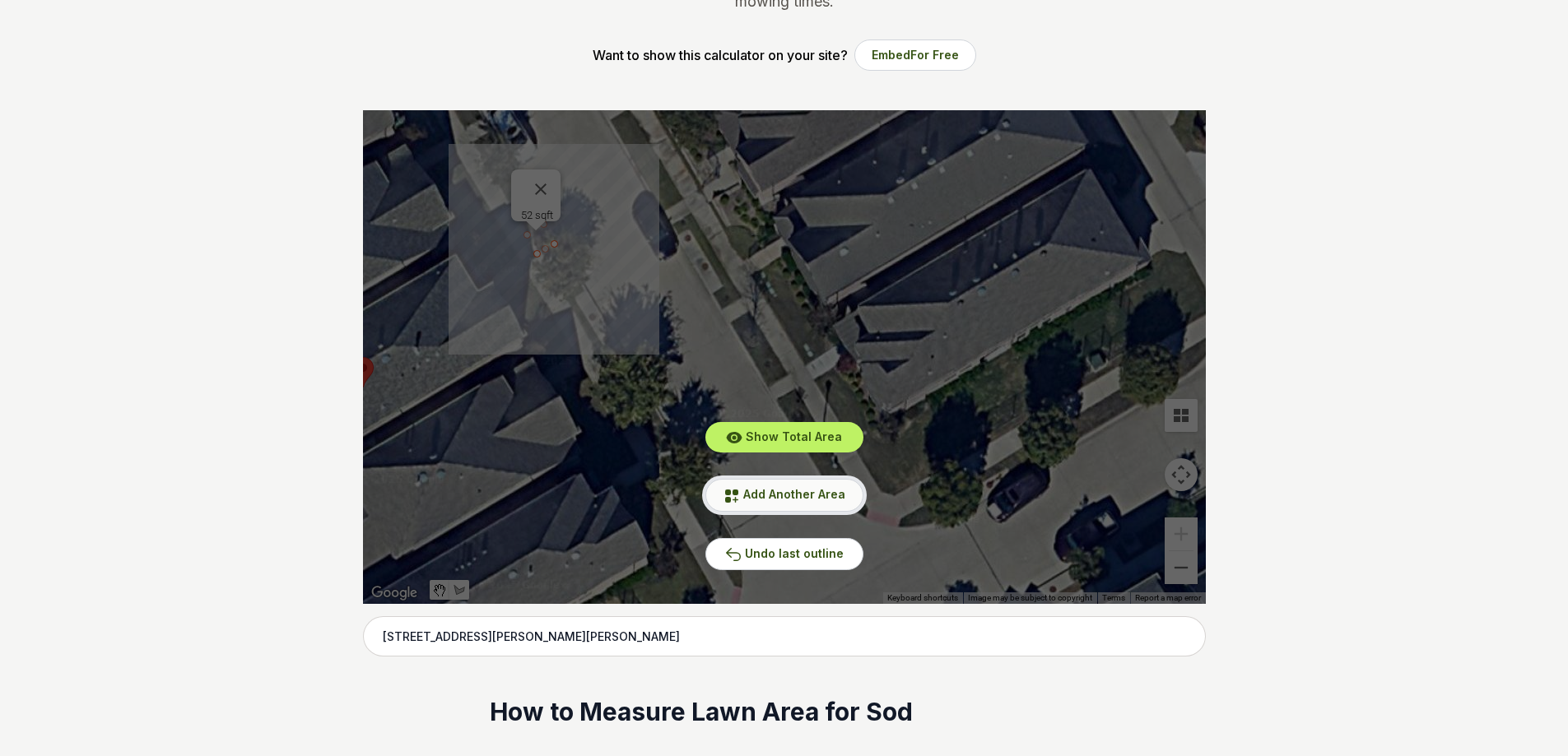
click at [763, 499] on span "Add Another Area" at bounding box center [794, 493] width 102 height 14
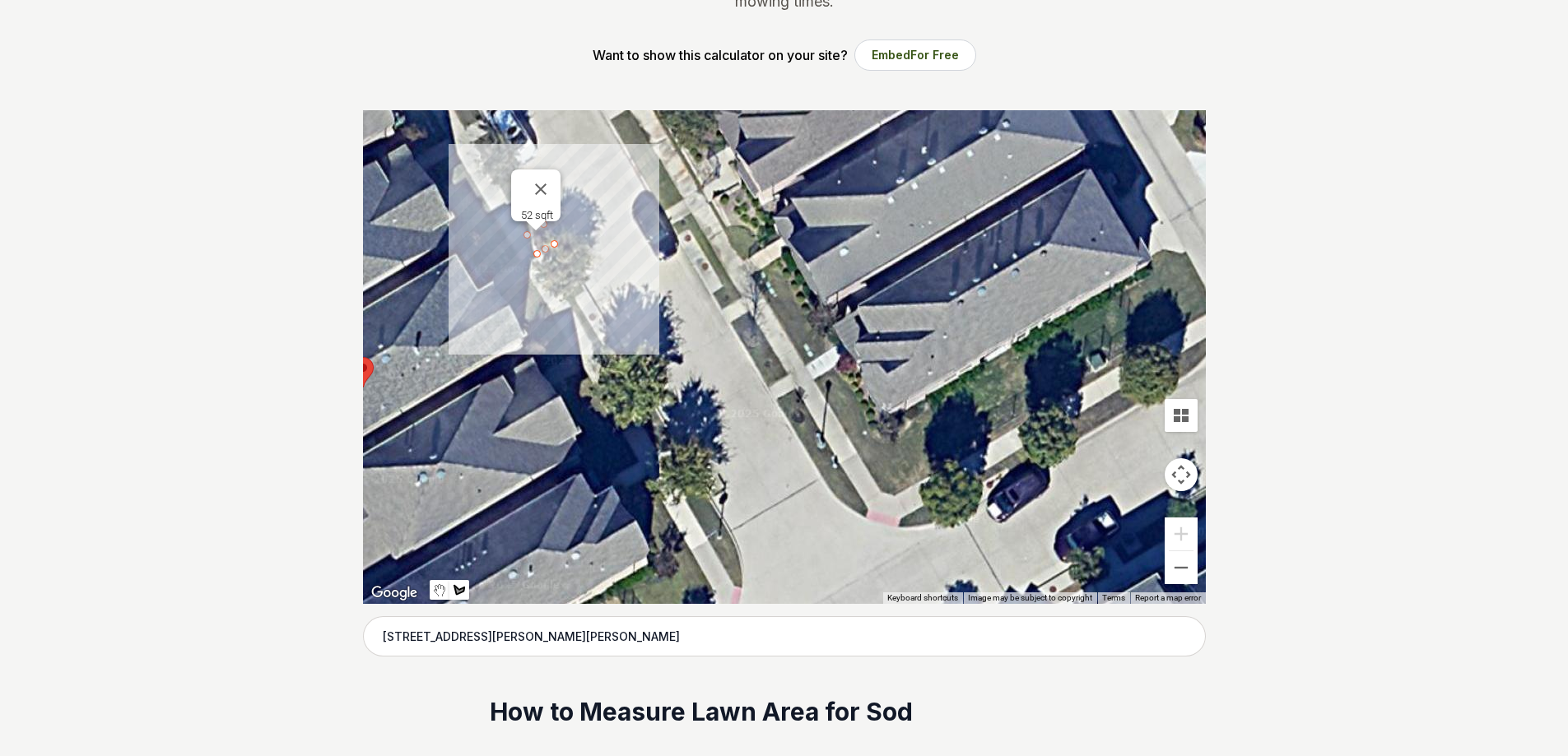
click at [545, 271] on div at bounding box center [784, 357] width 843 height 493
click at [565, 259] on div at bounding box center [784, 357] width 843 height 493
click at [586, 289] on div at bounding box center [784, 357] width 843 height 493
click at [567, 305] on div at bounding box center [784, 357] width 843 height 493
click at [547, 272] on div at bounding box center [784, 357] width 843 height 493
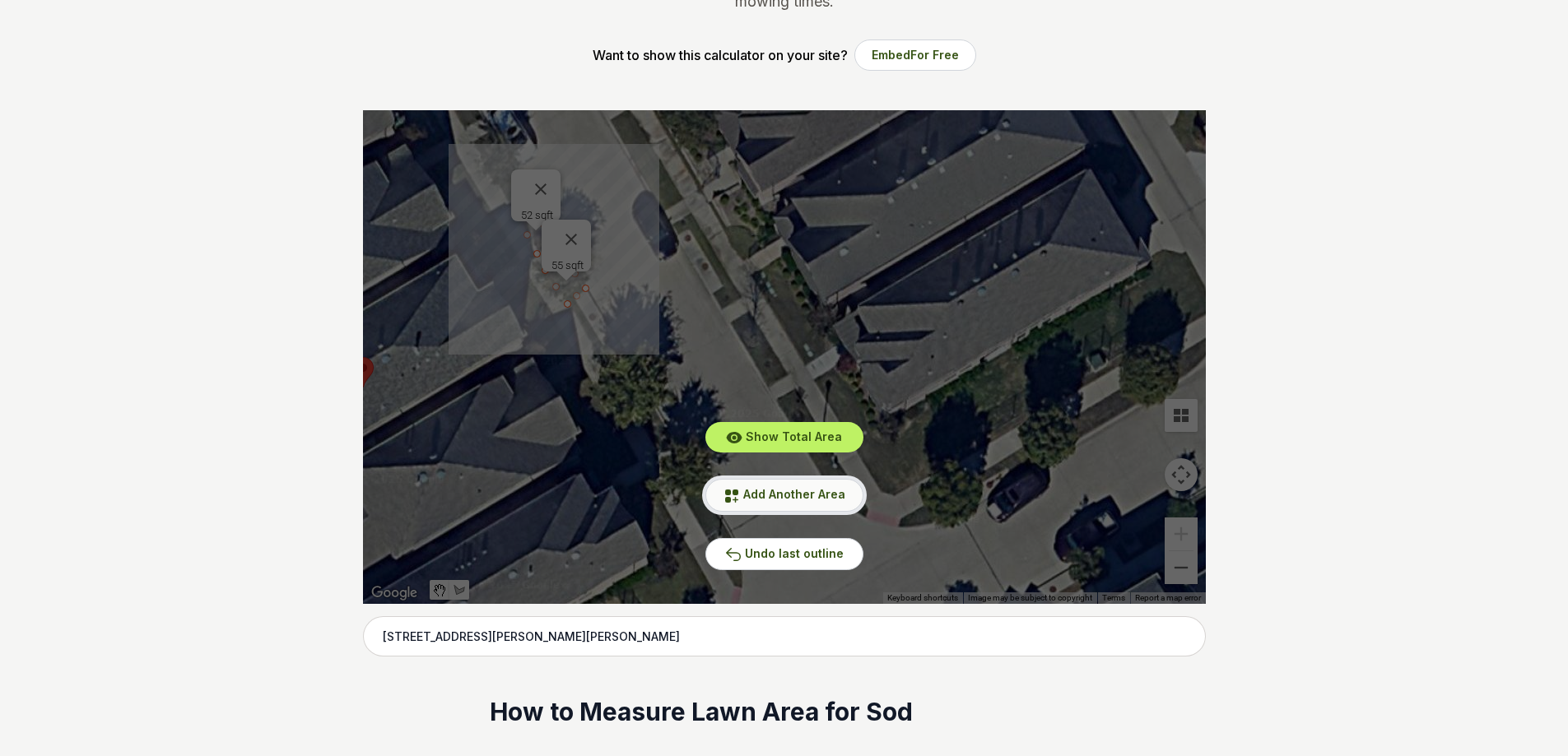
click at [722, 493] on button "Add Another Area" at bounding box center [784, 494] width 158 height 32
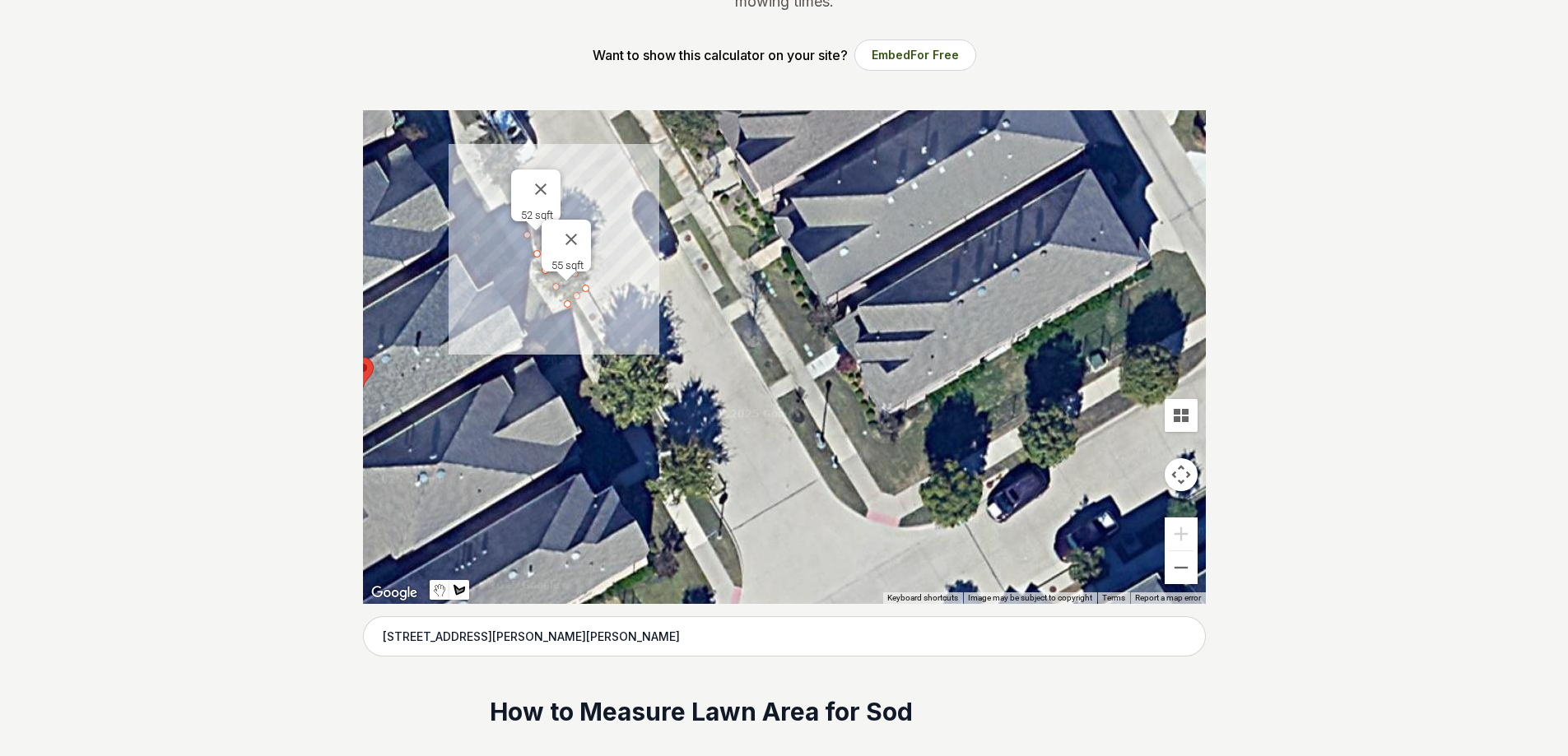
click at [499, 224] on div at bounding box center [784, 357] width 843 height 493
click at [470, 246] on div at bounding box center [784, 357] width 843 height 493
click at [492, 283] on div at bounding box center [784, 357] width 843 height 493
click at [521, 262] on div at bounding box center [784, 357] width 843 height 493
click at [498, 224] on div at bounding box center [784, 357] width 843 height 493
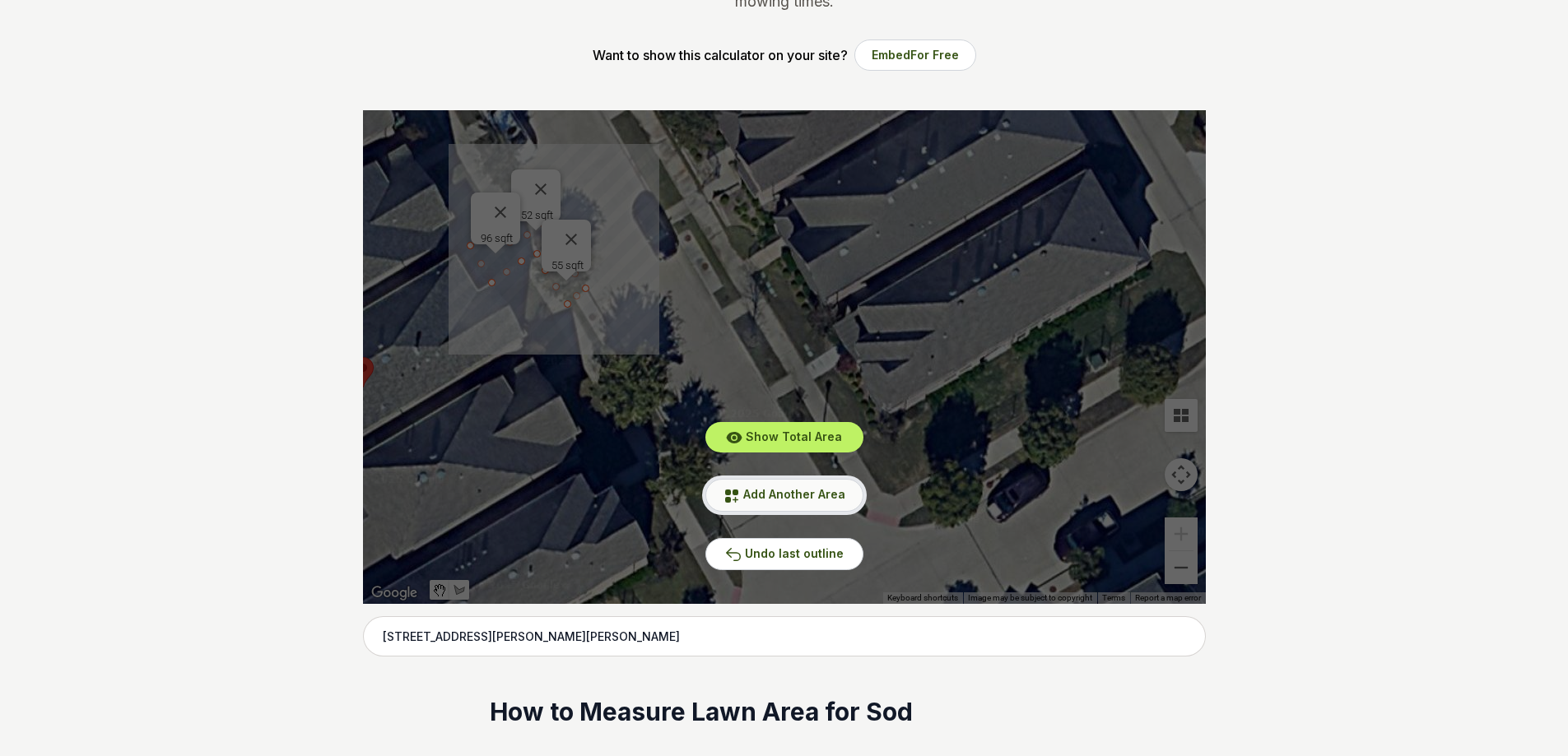
click at [732, 502] on icon at bounding box center [732, 496] width 16 height 16
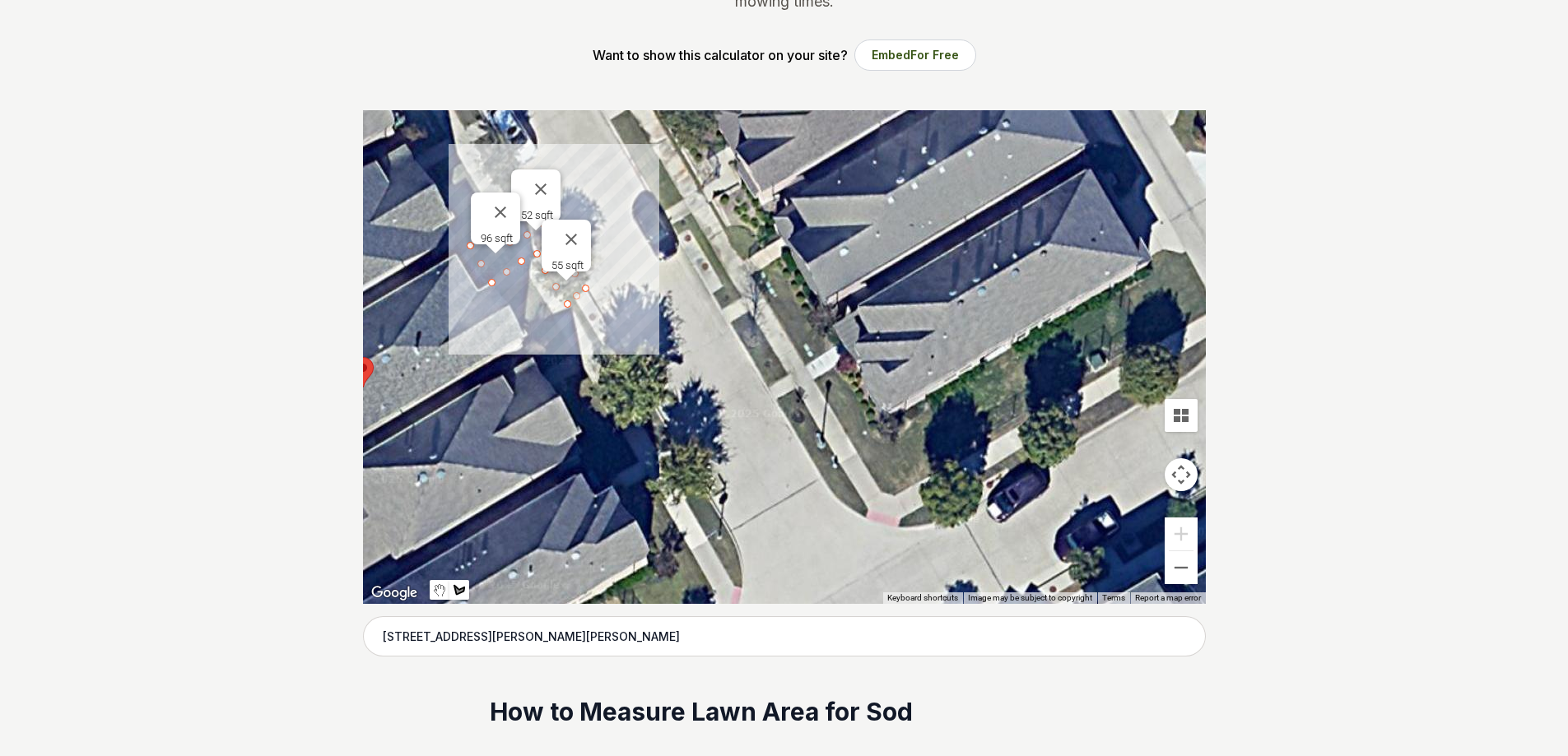
click at [527, 276] on div at bounding box center [784, 357] width 843 height 493
click at [499, 299] on div at bounding box center [784, 357] width 843 height 493
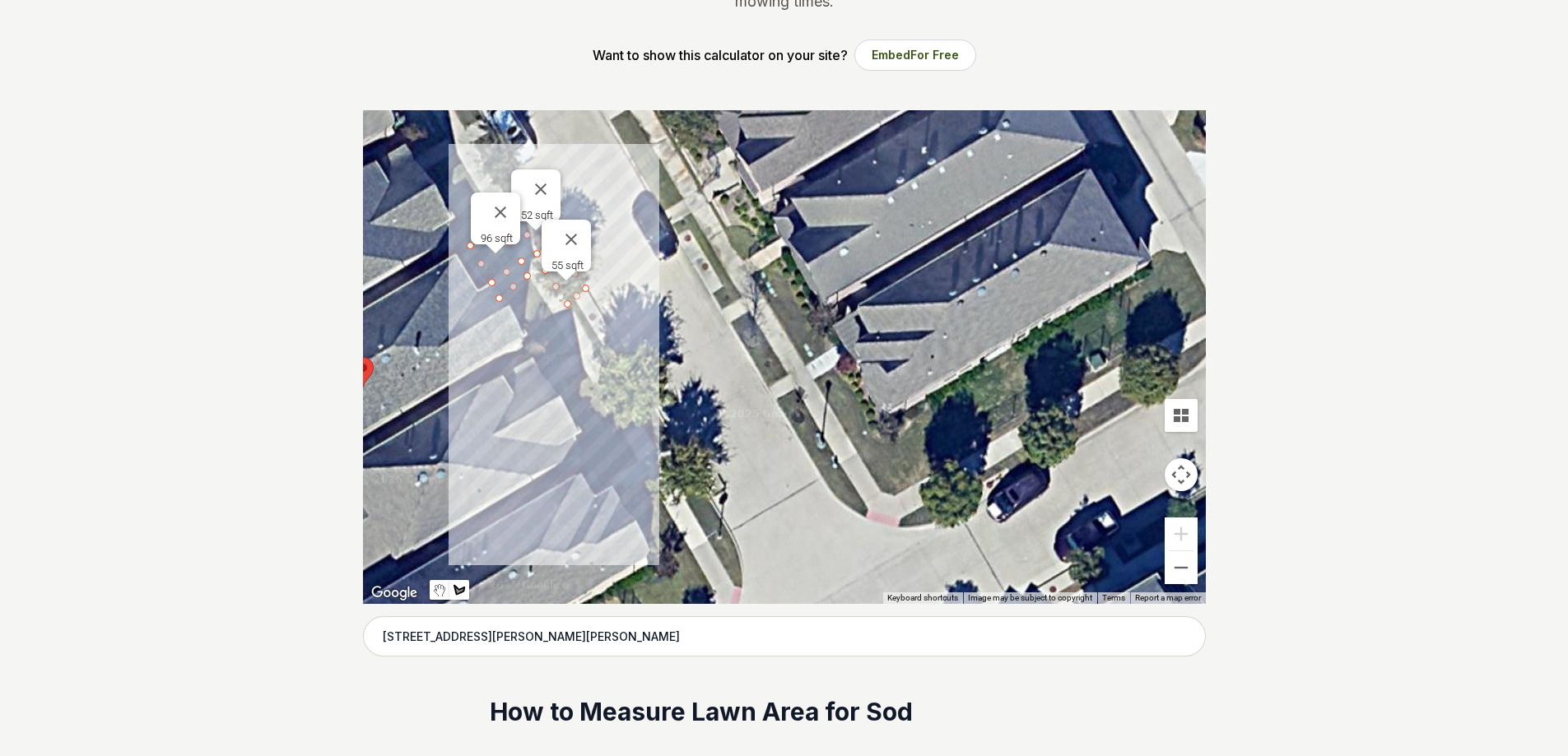
click at [530, 345] on div at bounding box center [784, 357] width 843 height 493
click at [555, 328] on div at bounding box center [784, 357] width 843 height 493
click at [529, 278] on div at bounding box center [784, 357] width 843 height 493
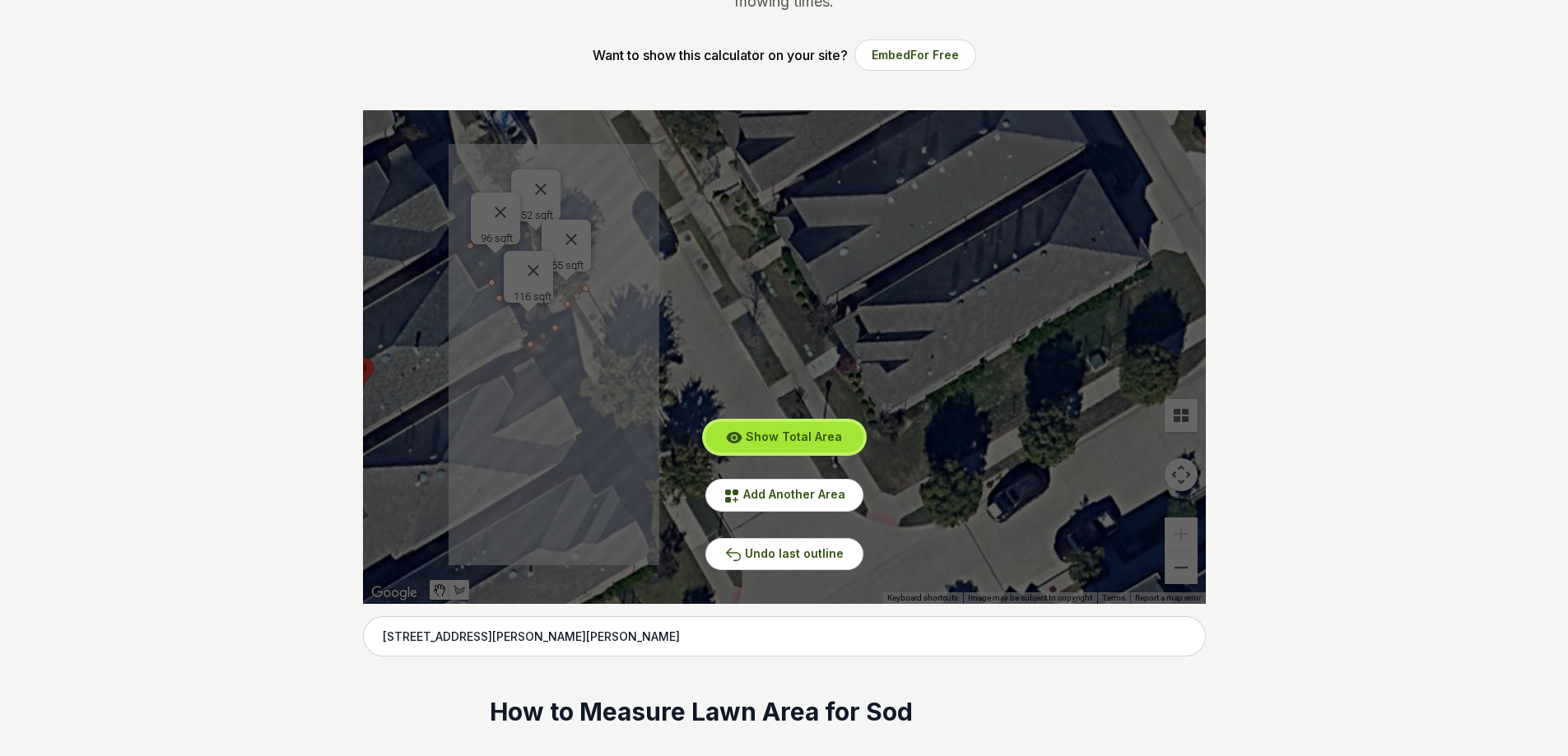
click at [782, 446] on button "Show Total Area" at bounding box center [784, 437] width 158 height 30
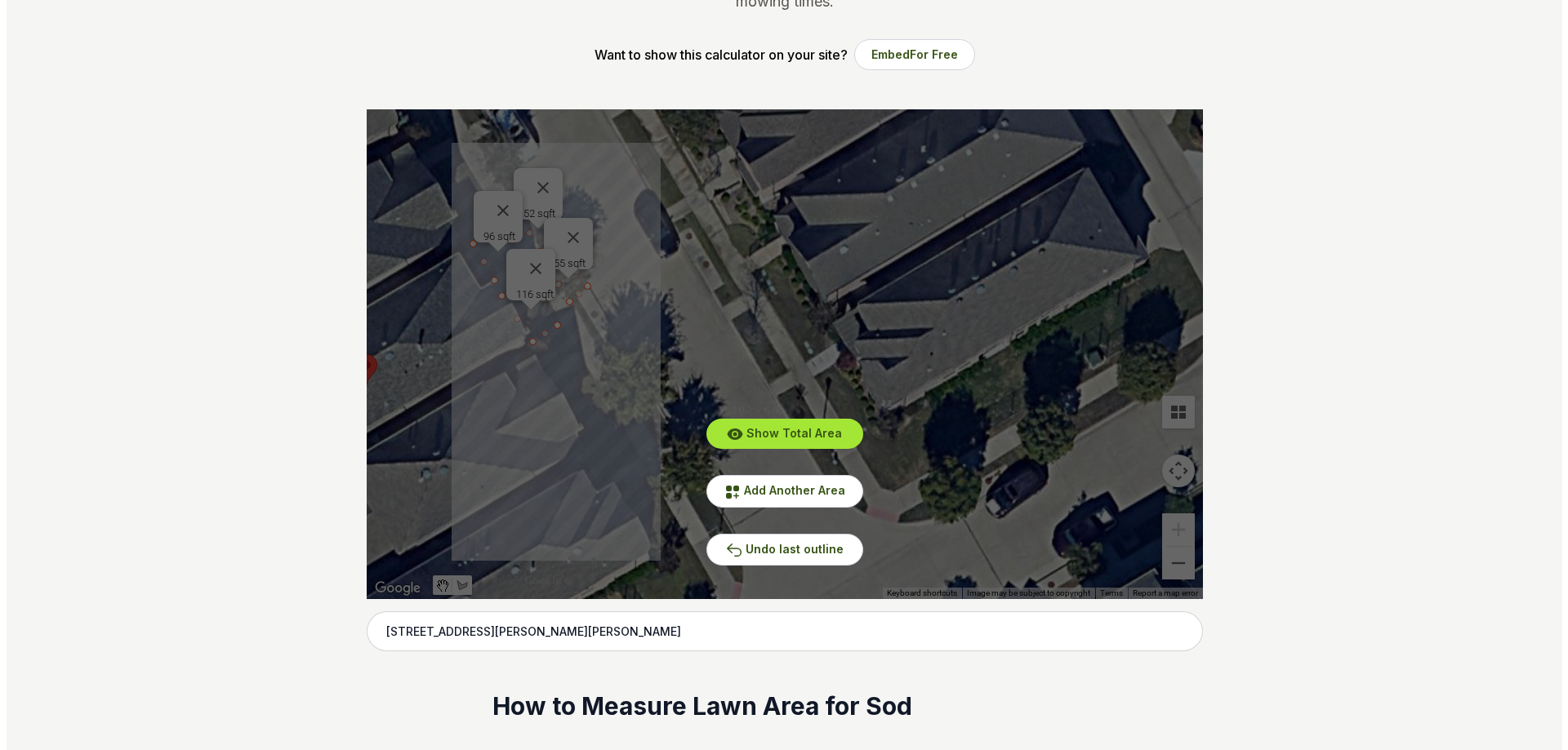
scroll to position [0, 0]
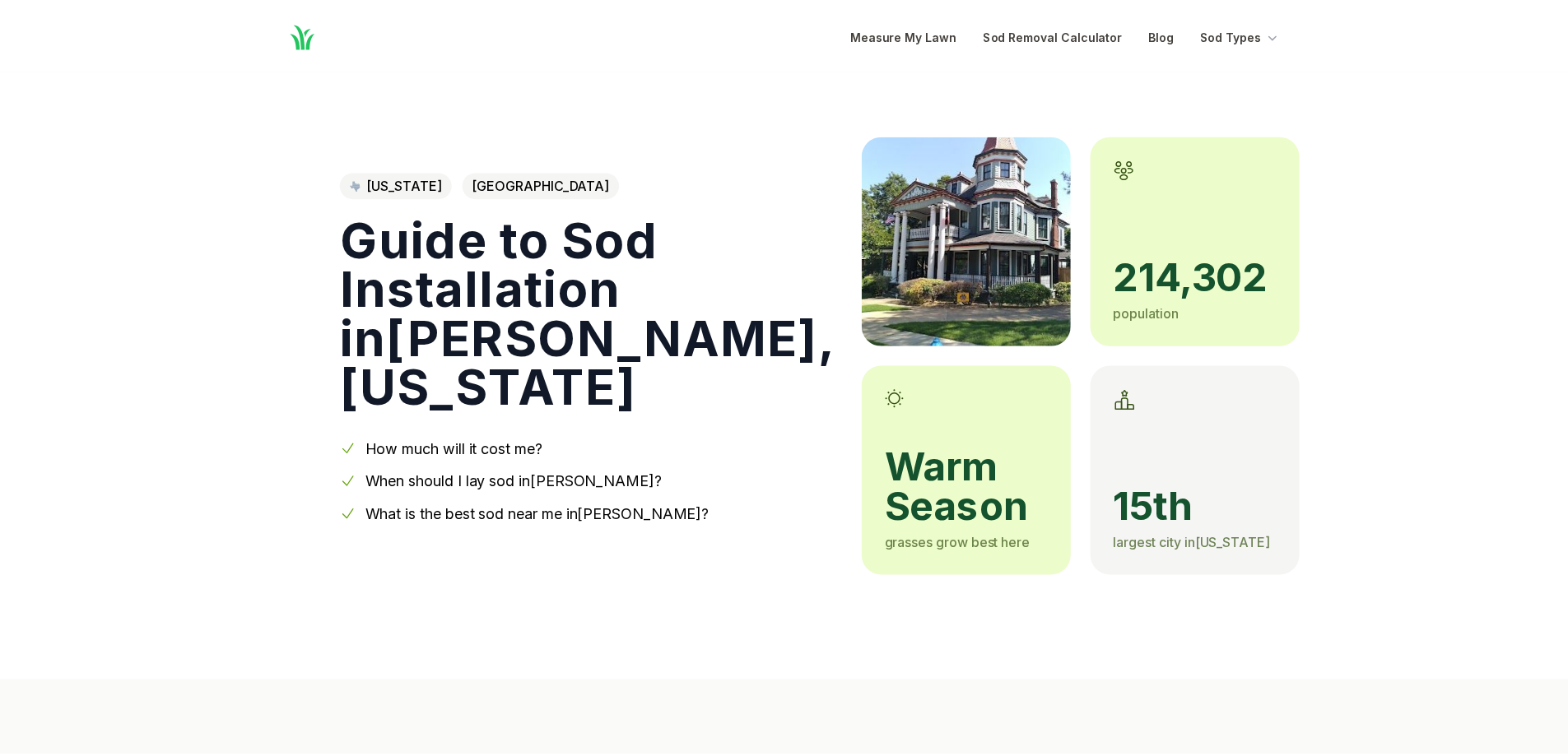
scroll to position [1445, 0]
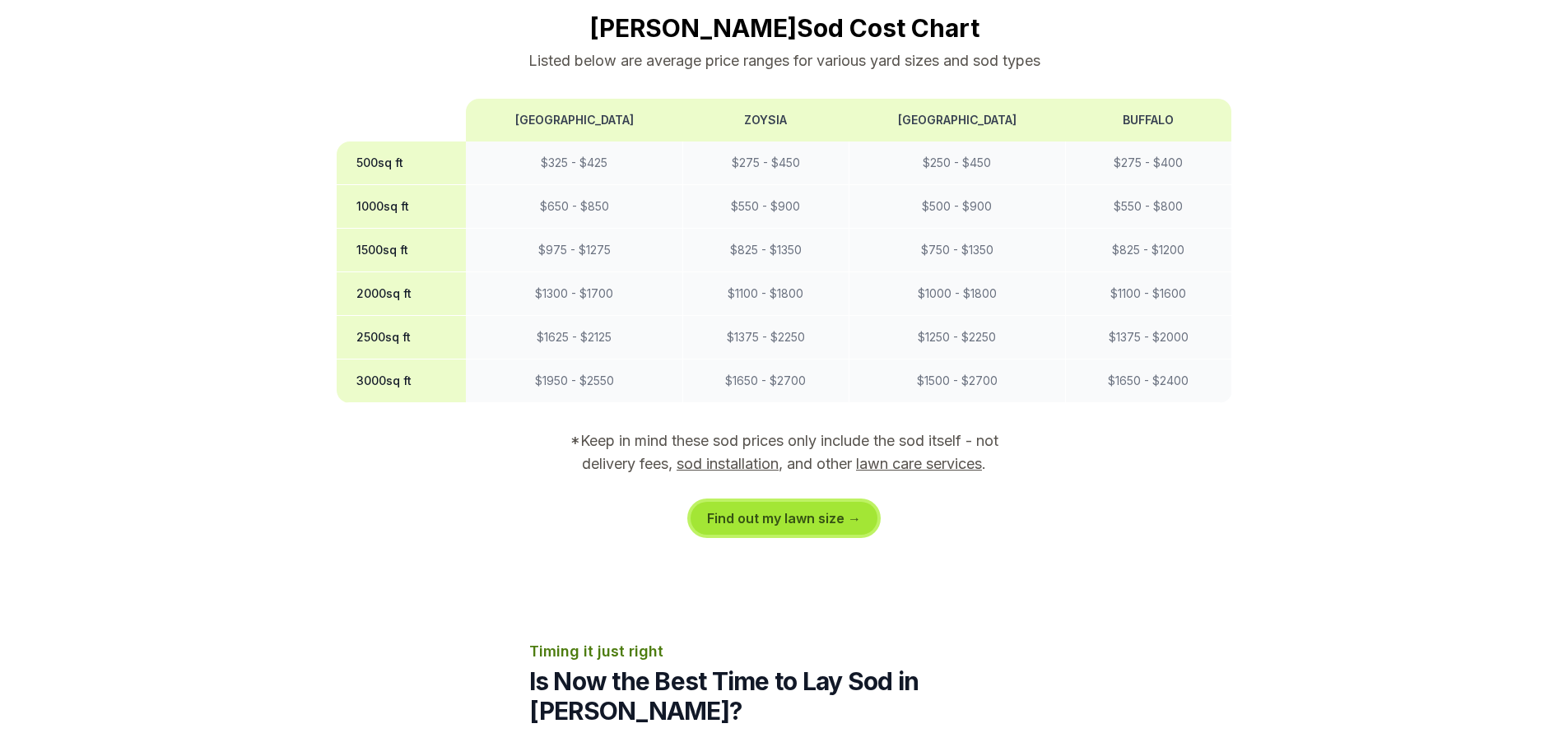
click at [818, 502] on link "Find out my lawn size →" at bounding box center [784, 519] width 187 height 33
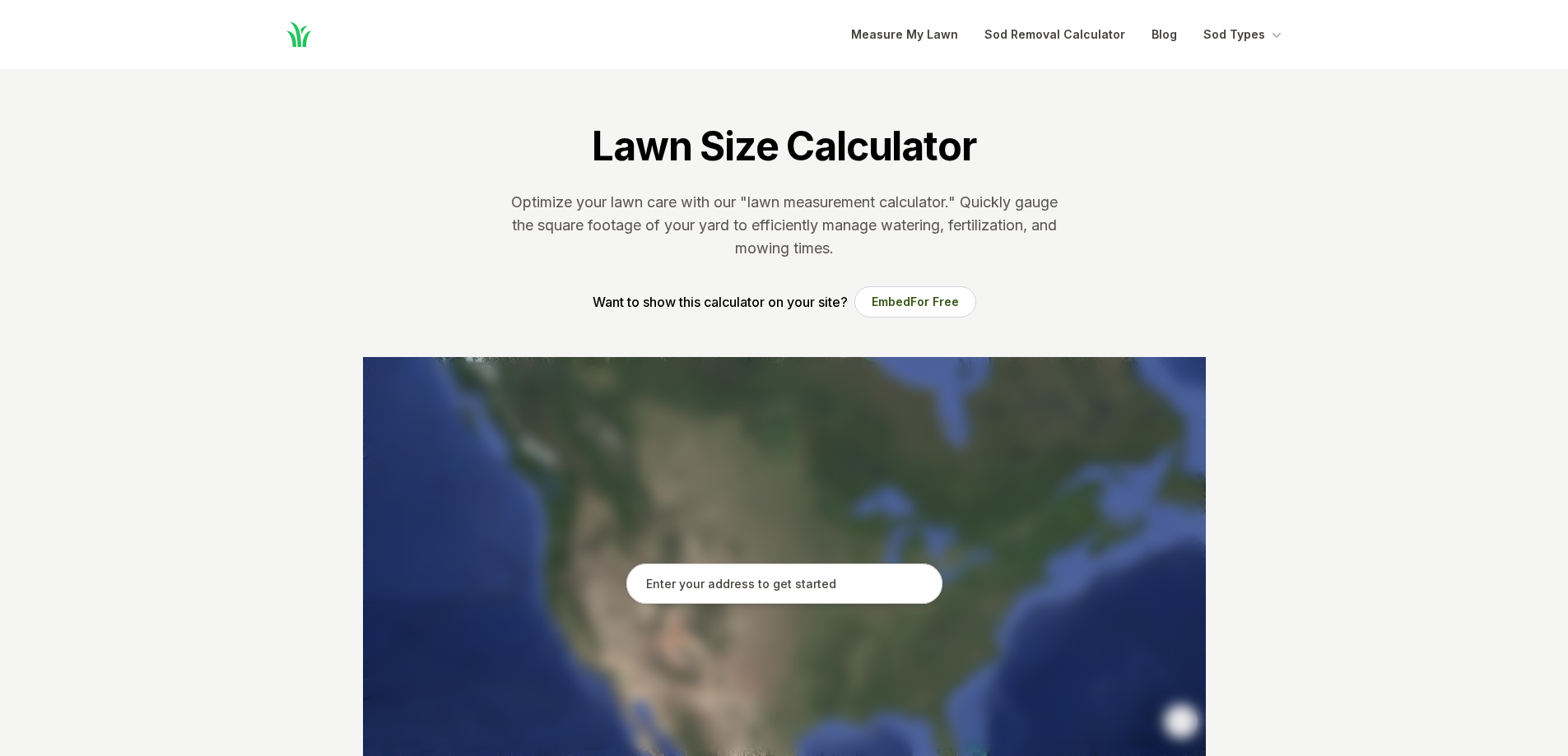
click at [784, 588] on input "text" at bounding box center [784, 584] width 317 height 41
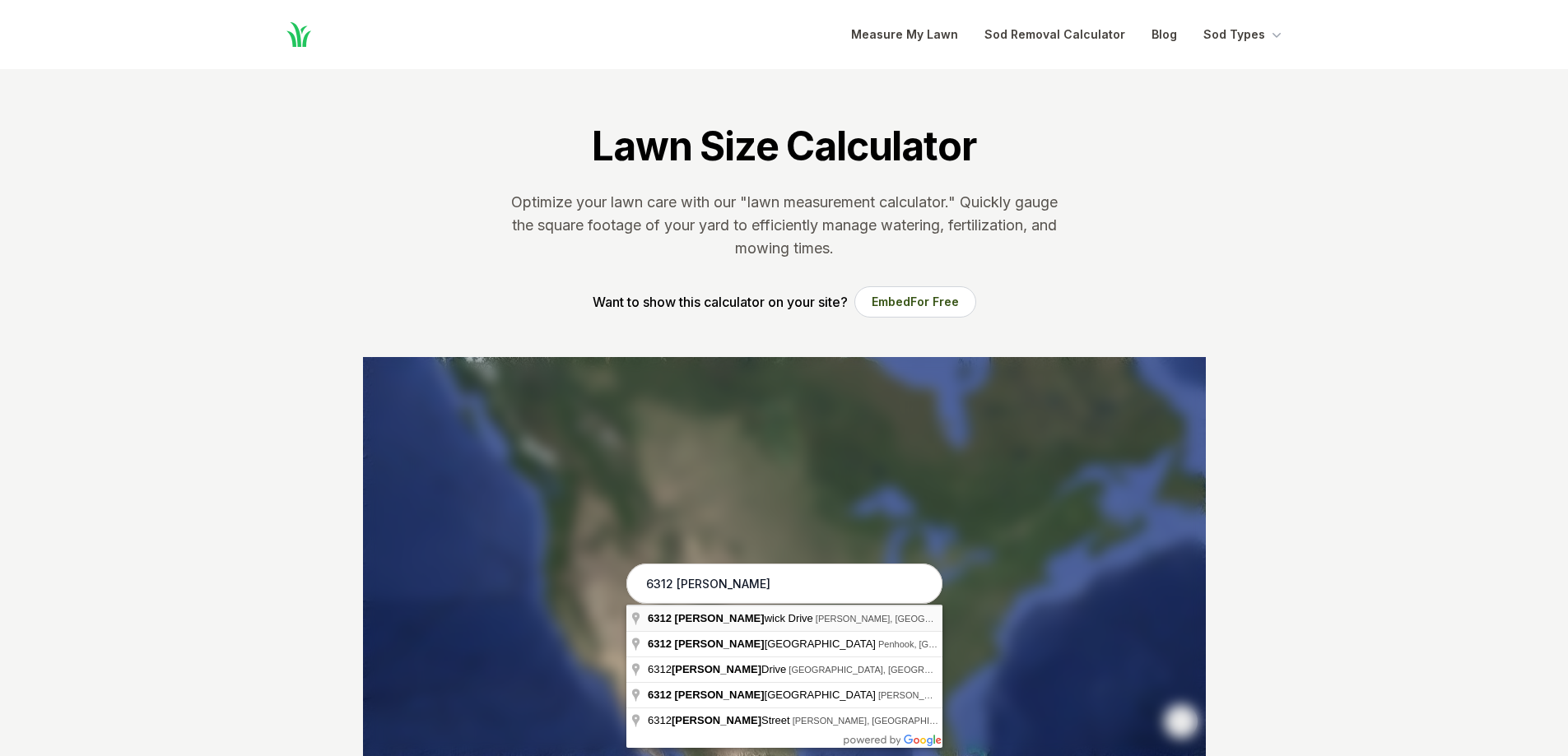
type input "[STREET_ADDRESS][PERSON_NAME][PERSON_NAME]"
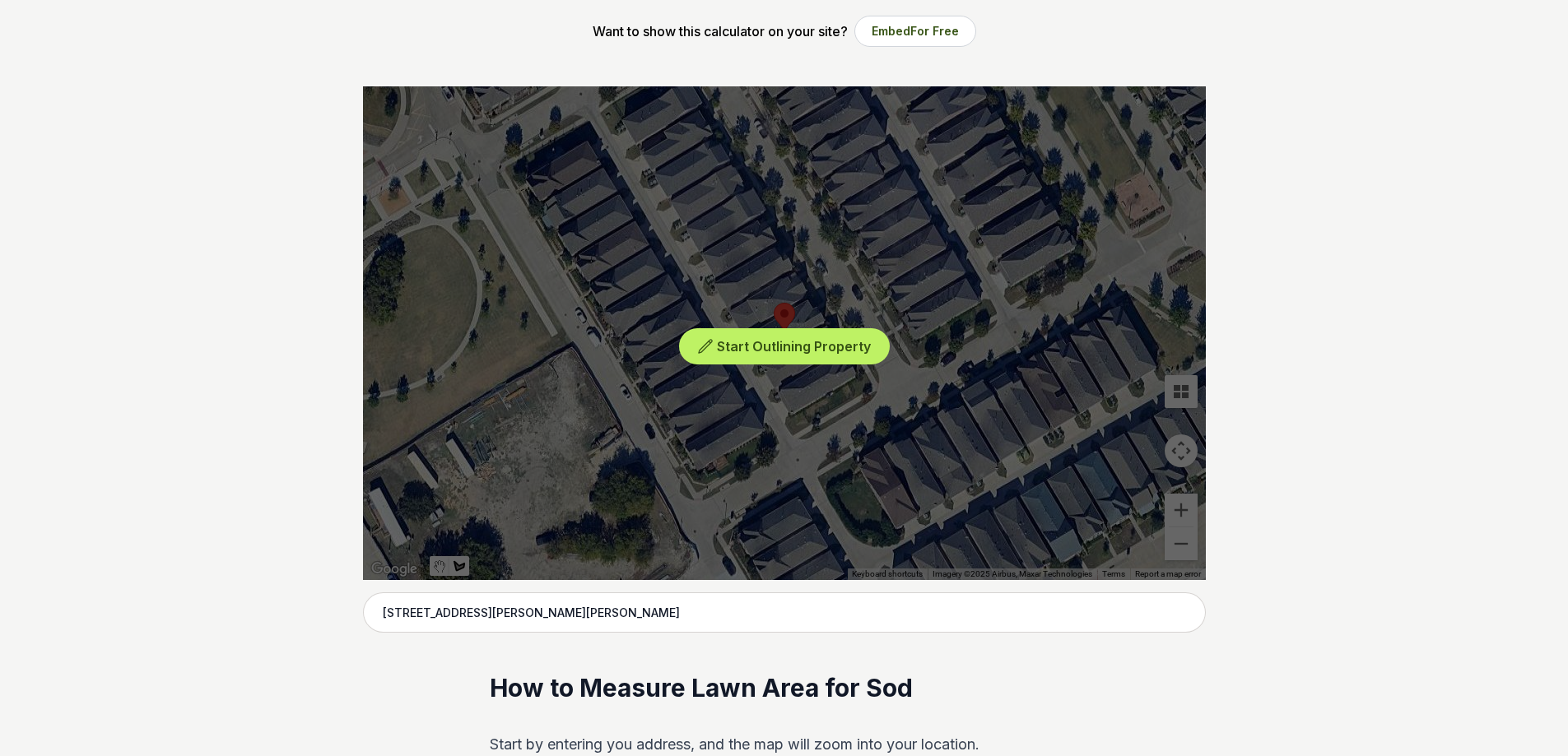
scroll to position [329, 0]
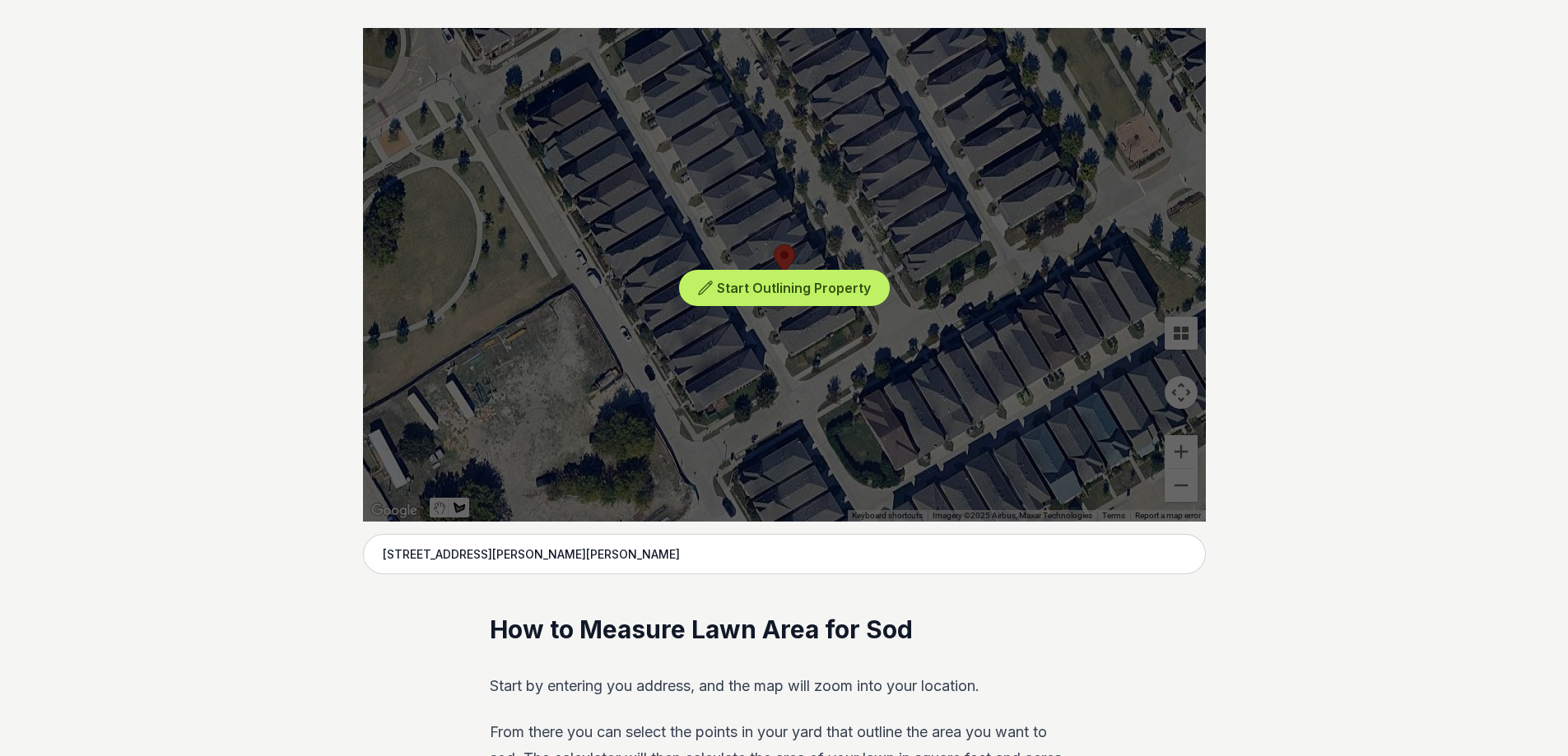
click at [774, 307] on div "Start Outlining Property" at bounding box center [784, 274] width 843 height 493
click at [779, 297] on button "Start Outlining Property" at bounding box center [784, 288] width 211 height 37
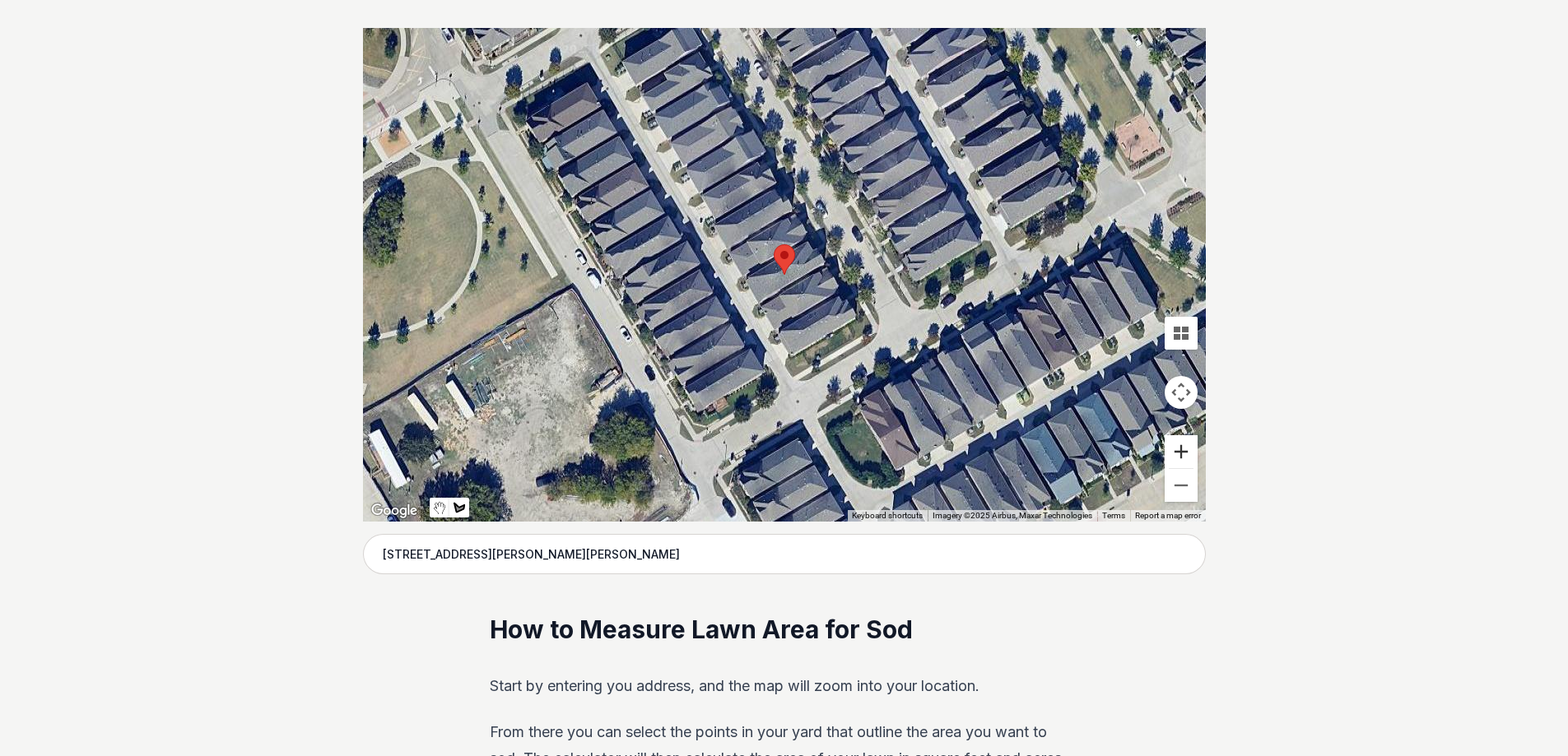
click at [1190, 450] on button "Zoom in" at bounding box center [1181, 451] width 33 height 33
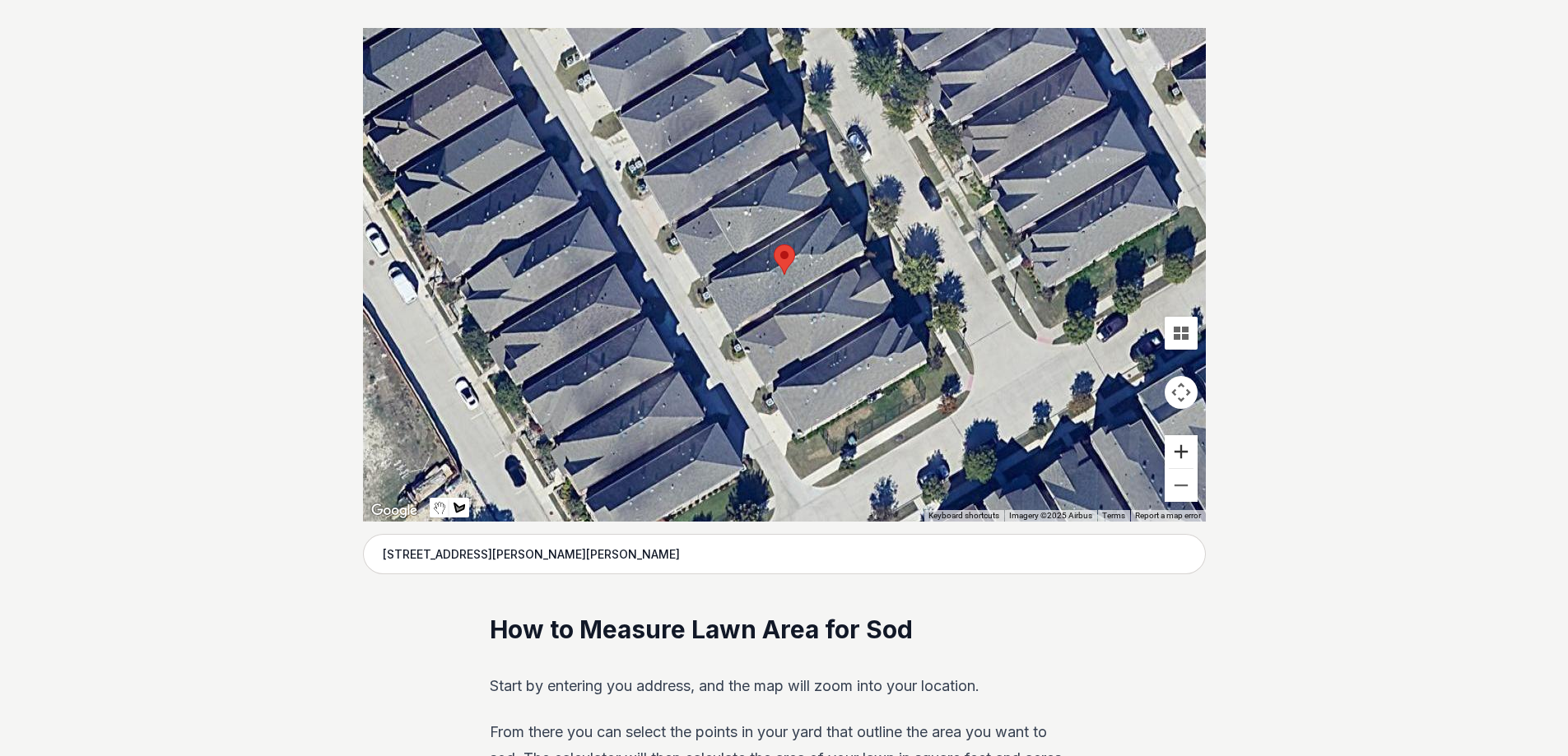
click at [1190, 450] on button "Zoom in" at bounding box center [1181, 451] width 33 height 33
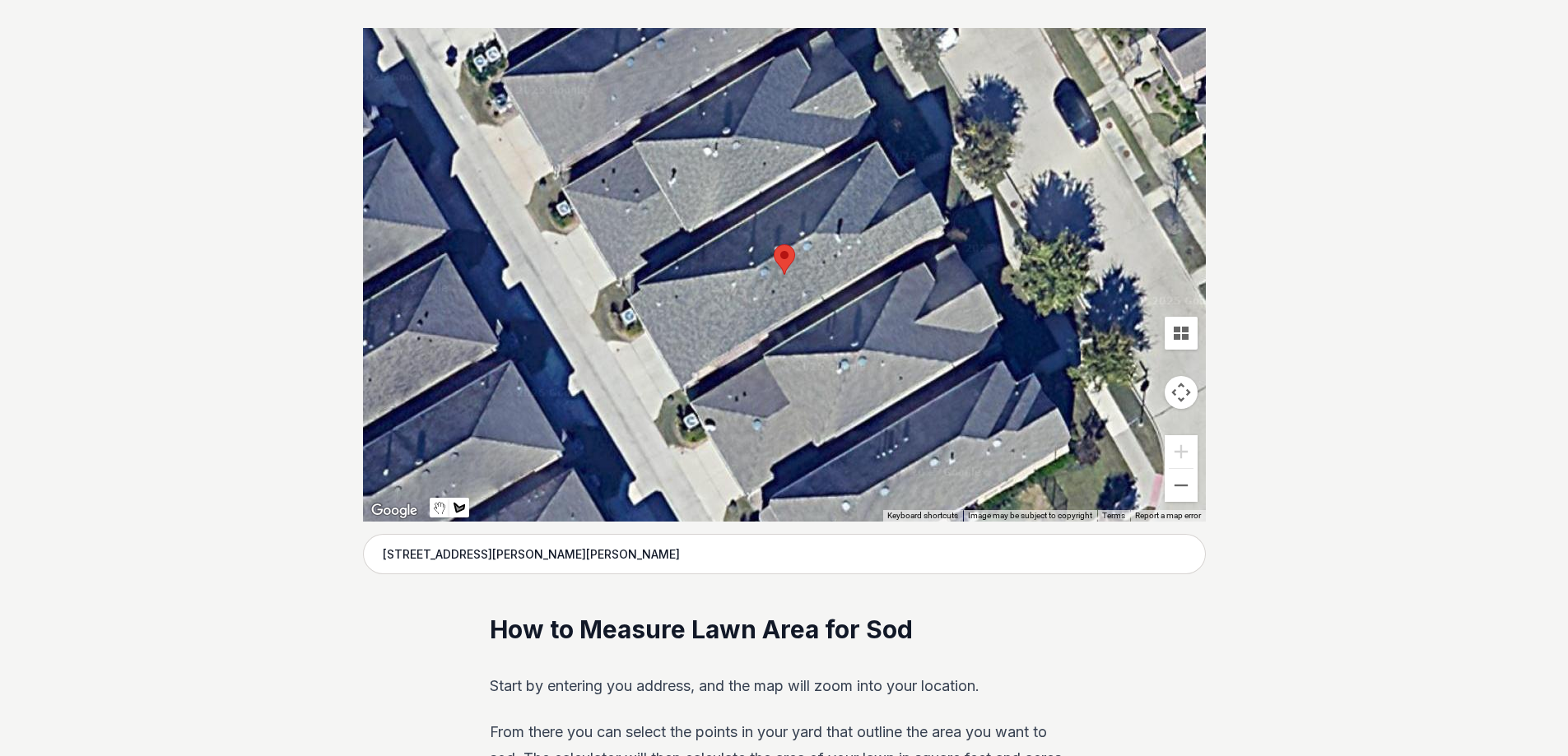
click at [1186, 388] on button "Map camera controls" at bounding box center [1181, 392] width 33 height 33
click at [1138, 393] on button "Move right" at bounding box center [1140, 392] width 33 height 33
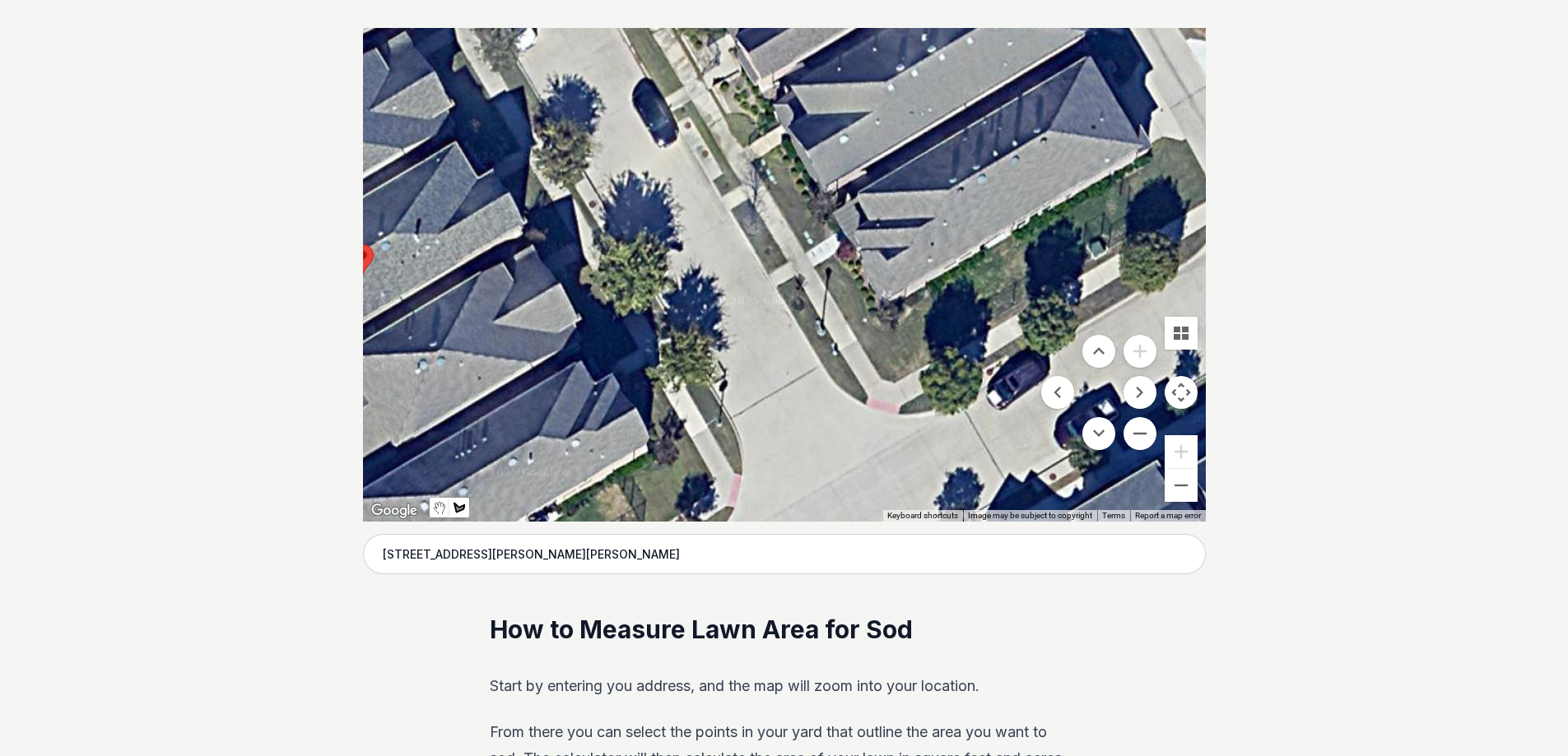
click at [534, 88] on div at bounding box center [784, 274] width 843 height 493
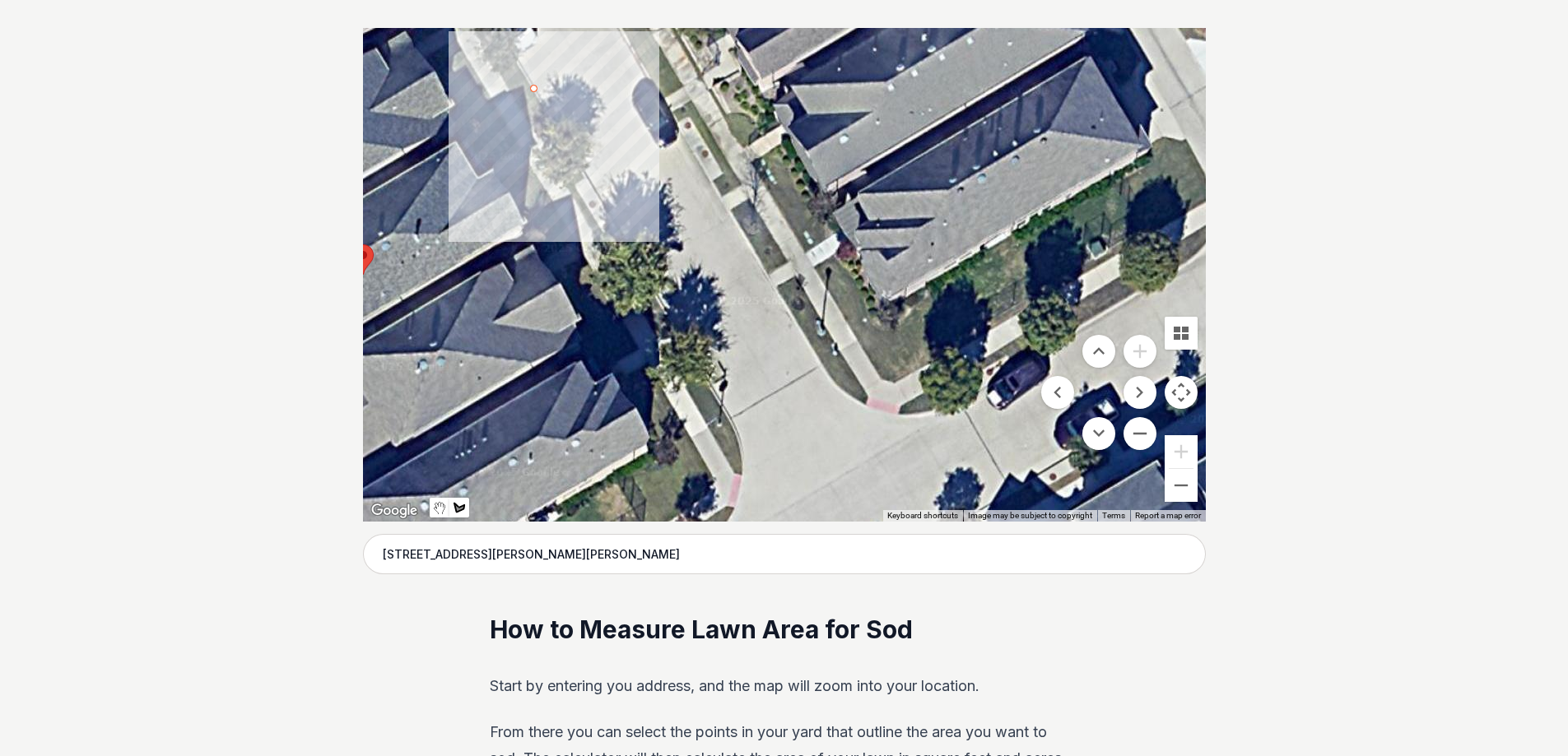
click at [515, 100] on div at bounding box center [784, 274] width 843 height 493
click at [537, 140] on div at bounding box center [784, 274] width 843 height 493
click at [559, 129] on div at bounding box center [784, 274] width 843 height 493
click at [534, 88] on div at bounding box center [784, 274] width 843 height 493
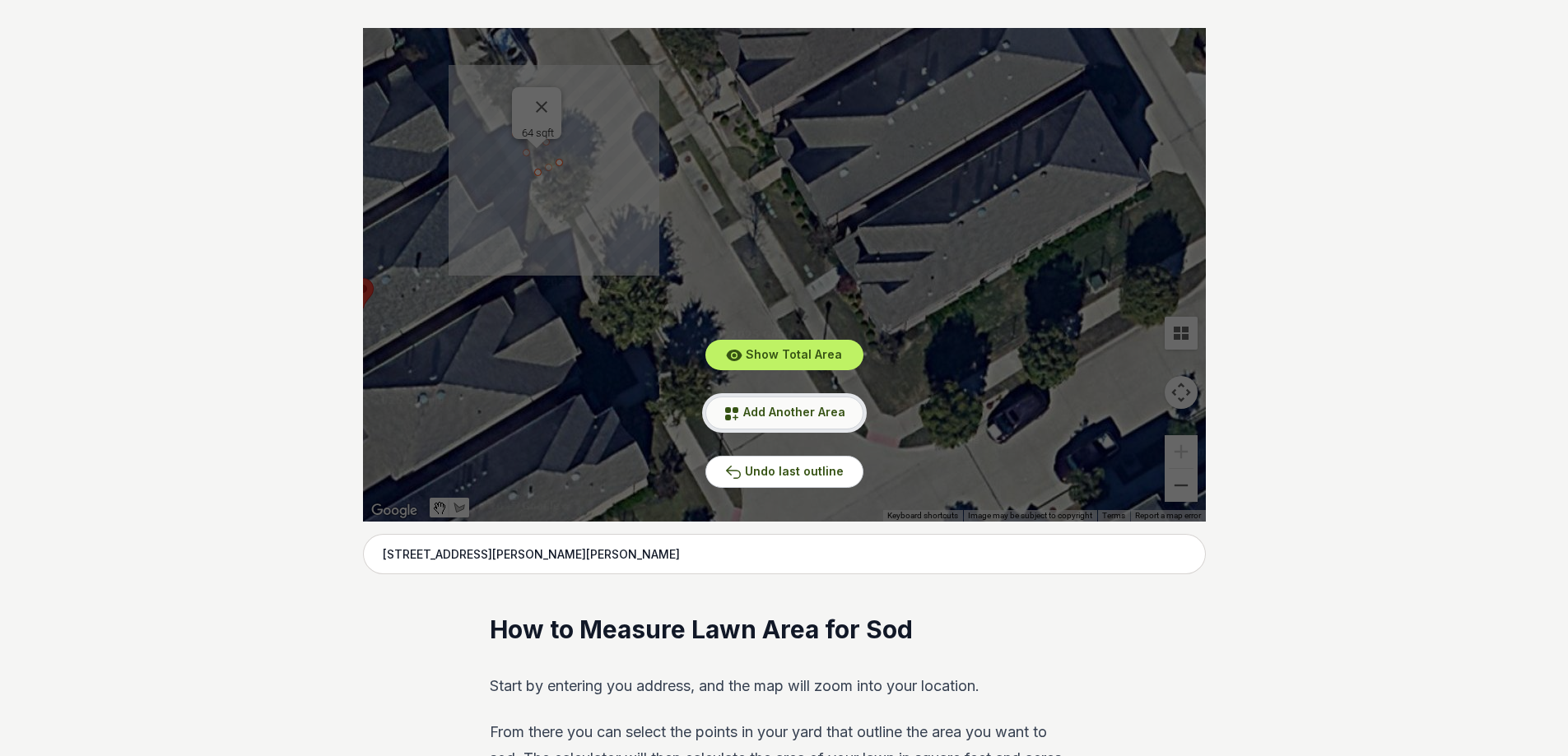
click at [735, 409] on icon at bounding box center [732, 414] width 13 height 13
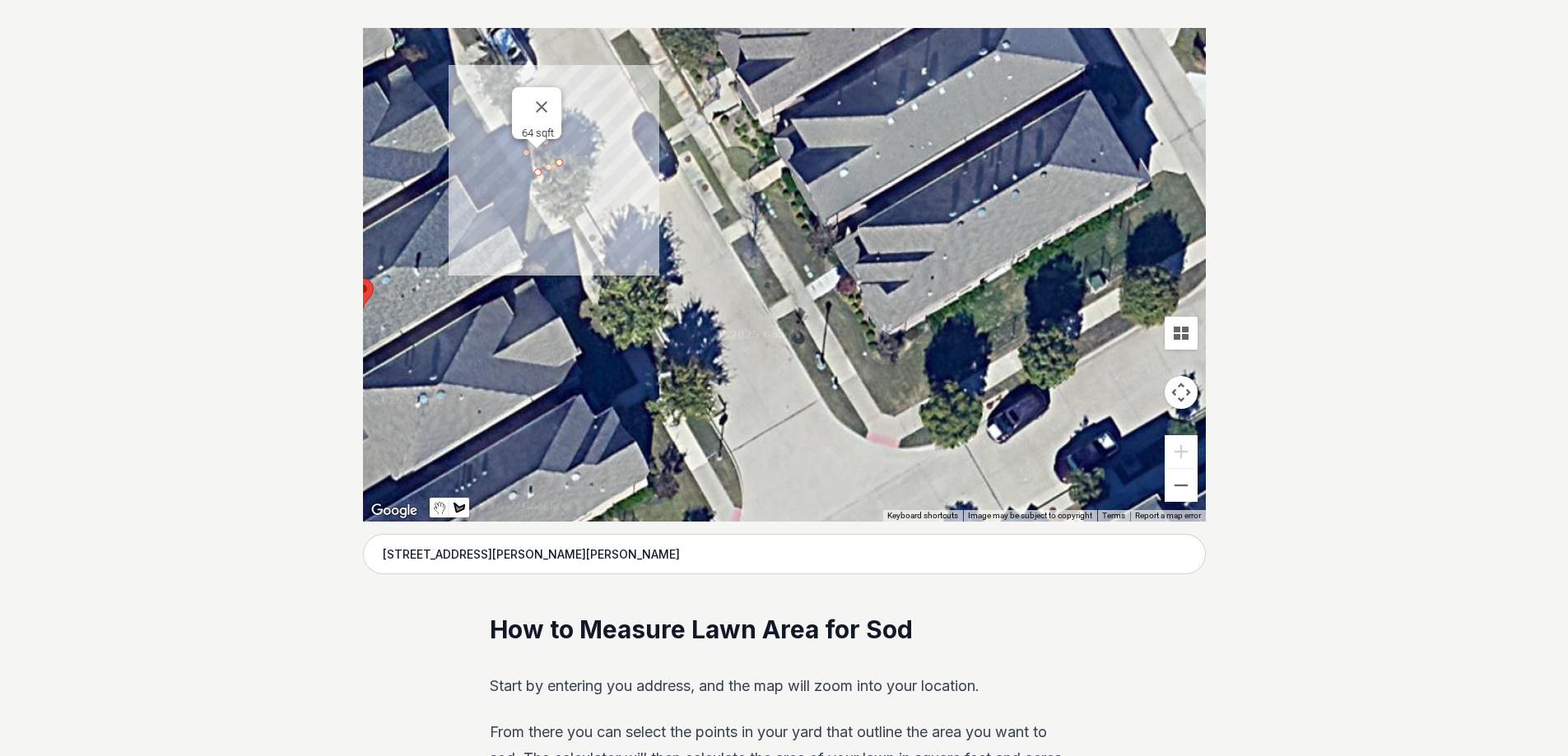
click at [567, 177] on div at bounding box center [784, 274] width 843 height 493
click at [545, 190] on div at bounding box center [784, 274] width 843 height 493
click at [579, 244] on div at bounding box center [784, 274] width 843 height 493
click at [597, 230] on div at bounding box center [784, 274] width 843 height 493
click at [569, 174] on div at bounding box center [784, 274] width 843 height 493
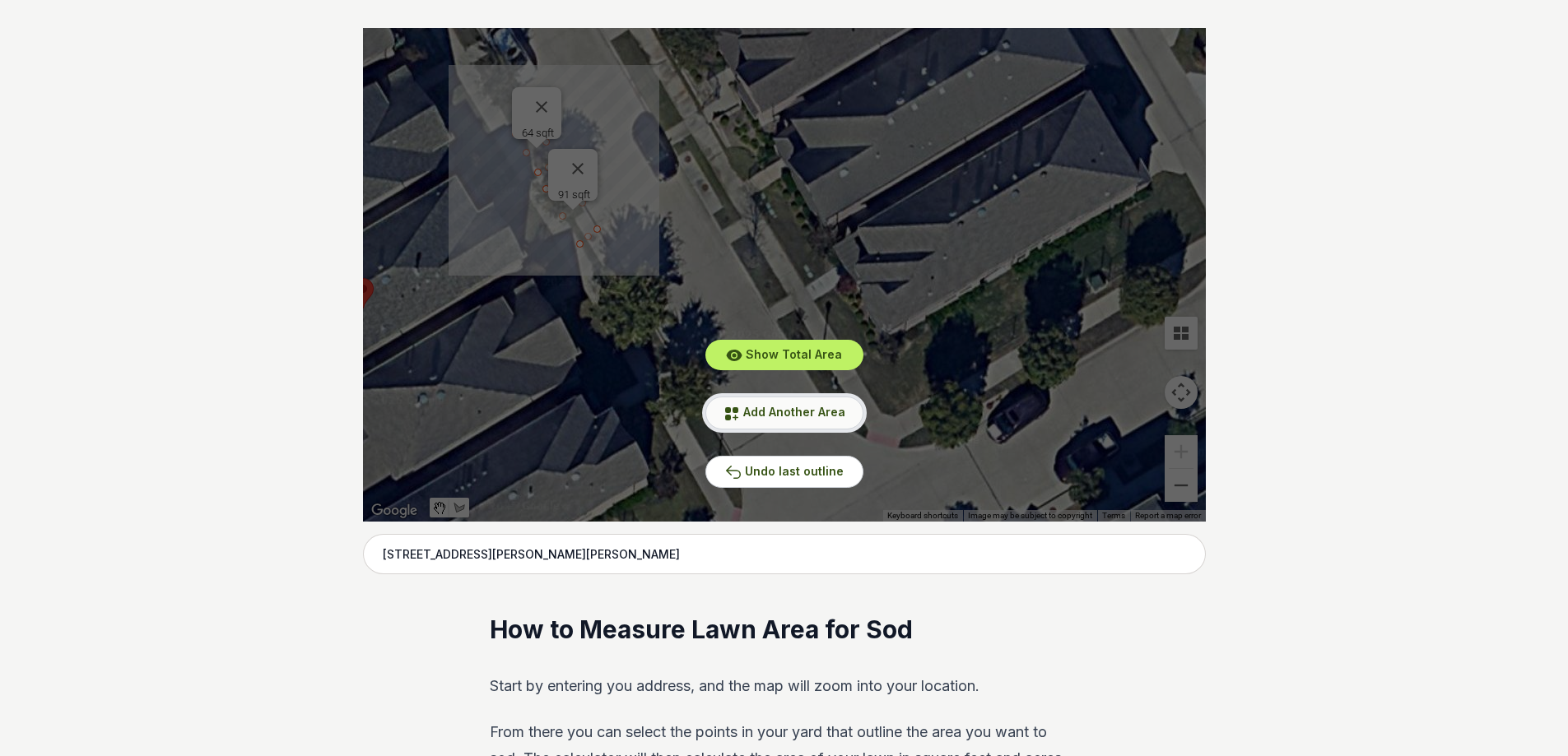
click at [744, 409] on span "Add Another Area" at bounding box center [794, 411] width 102 height 14
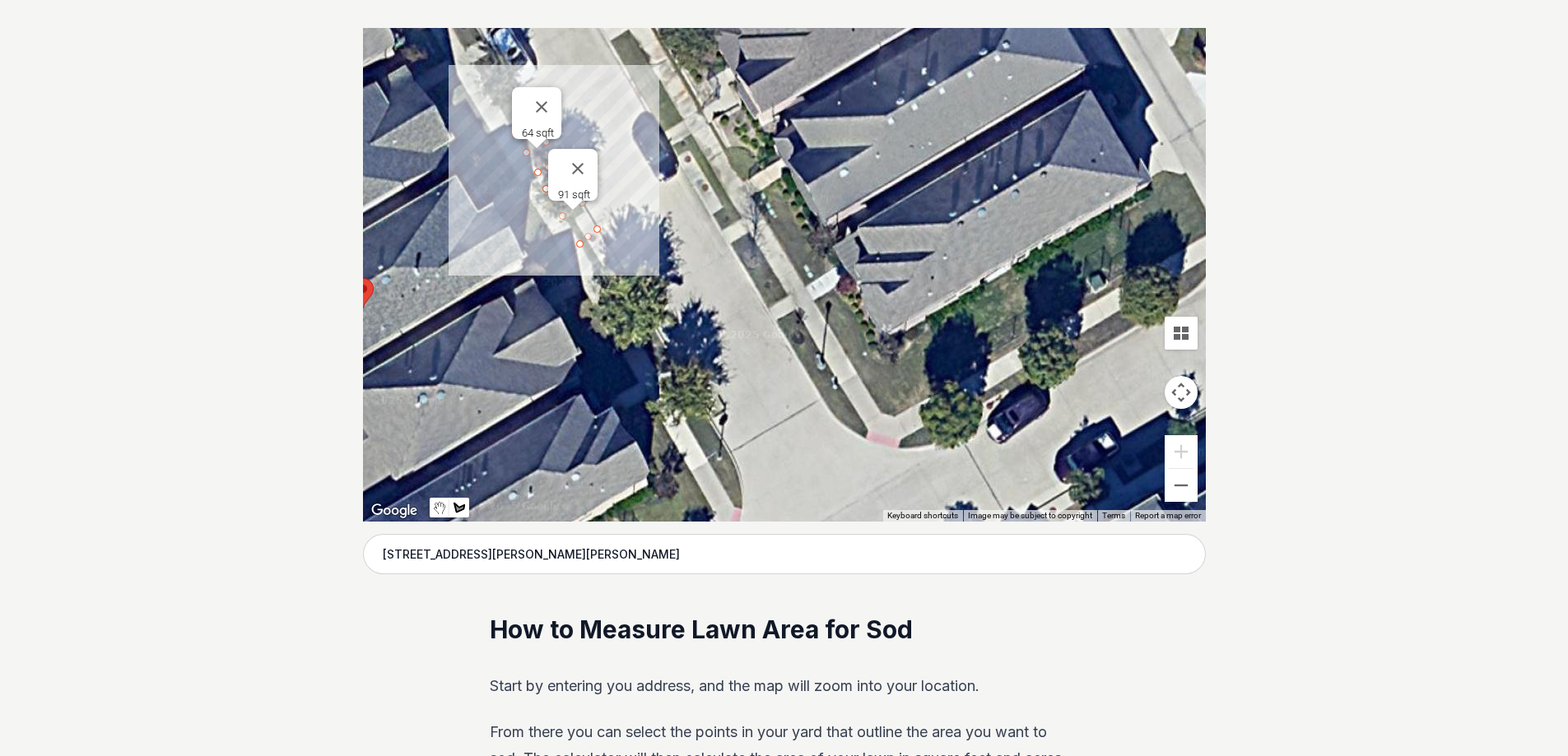
click at [500, 150] on div at bounding box center [784, 274] width 843 height 493
click at [467, 170] on div at bounding box center [784, 274] width 843 height 493
click at [488, 204] on div at bounding box center [784, 274] width 843 height 493
click at [520, 184] on div at bounding box center [784, 274] width 843 height 493
click at [500, 149] on div at bounding box center [784, 274] width 843 height 493
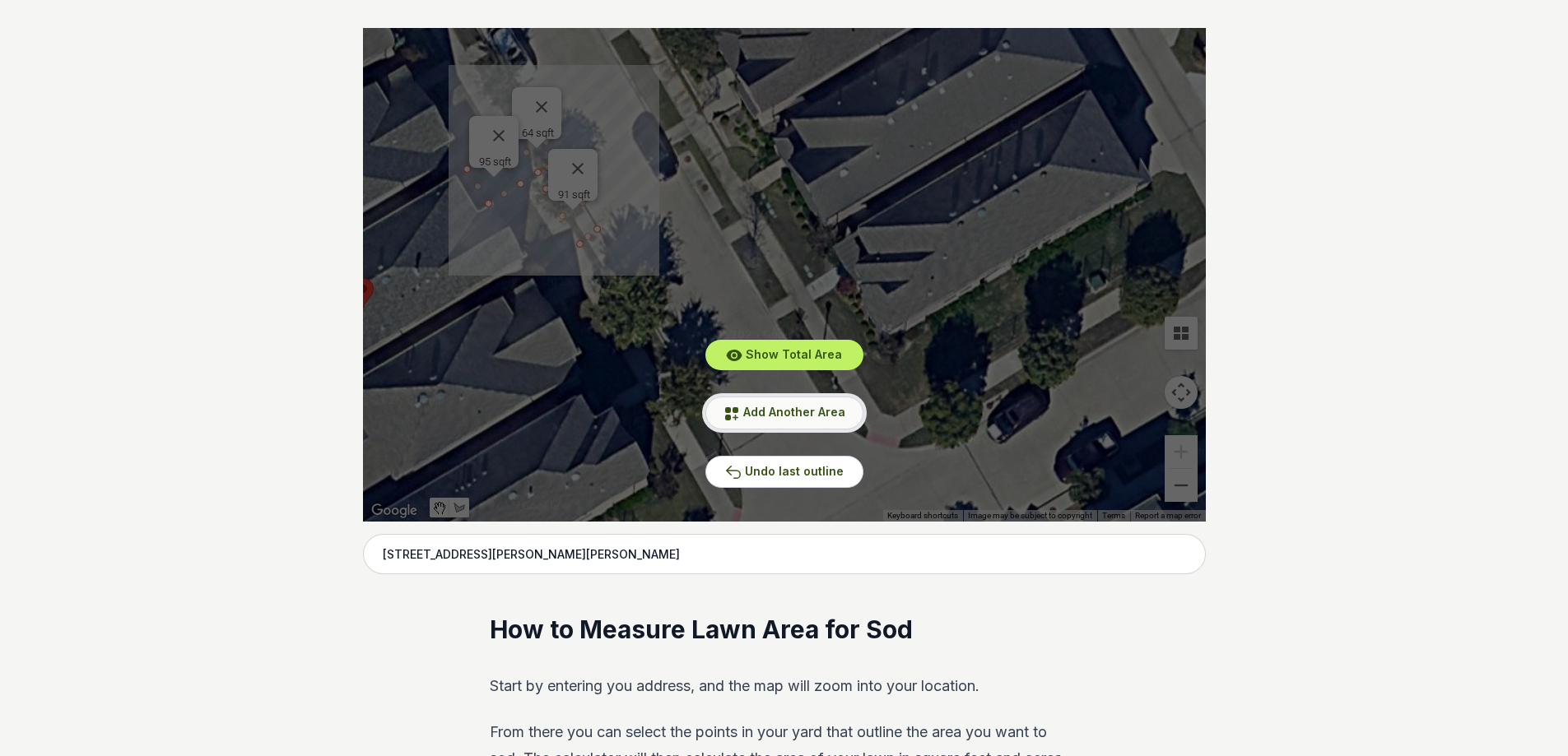
click at [764, 416] on span "Add Another Area" at bounding box center [794, 411] width 102 height 14
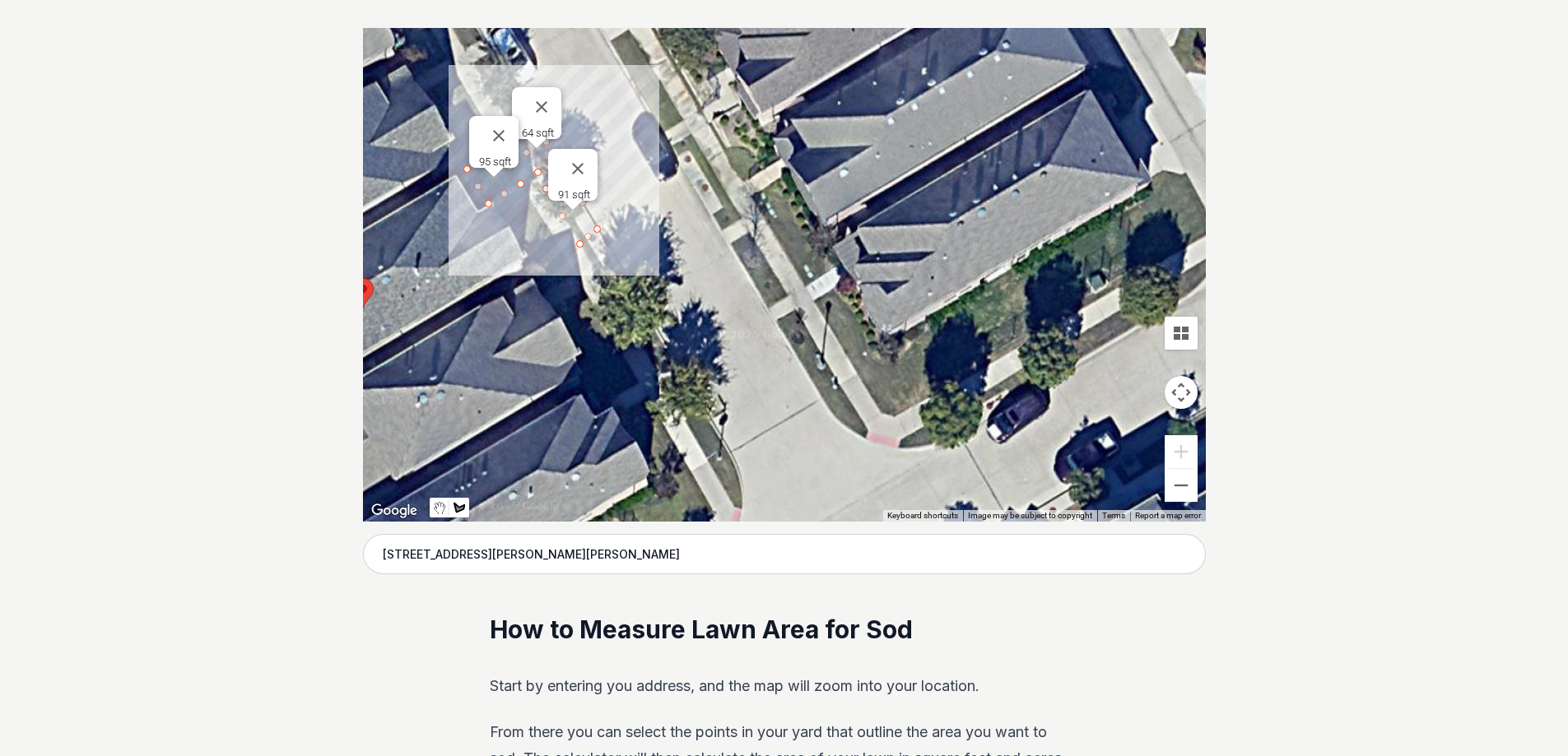
click at [527, 202] on div at bounding box center [784, 274] width 843 height 493
click at [499, 215] on div at bounding box center [784, 274] width 843 height 493
click at [528, 263] on div at bounding box center [784, 274] width 843 height 493
click at [557, 249] on div at bounding box center [784, 274] width 843 height 493
click at [525, 200] on div at bounding box center [784, 274] width 843 height 493
